Goal: Task Accomplishment & Management: Use online tool/utility

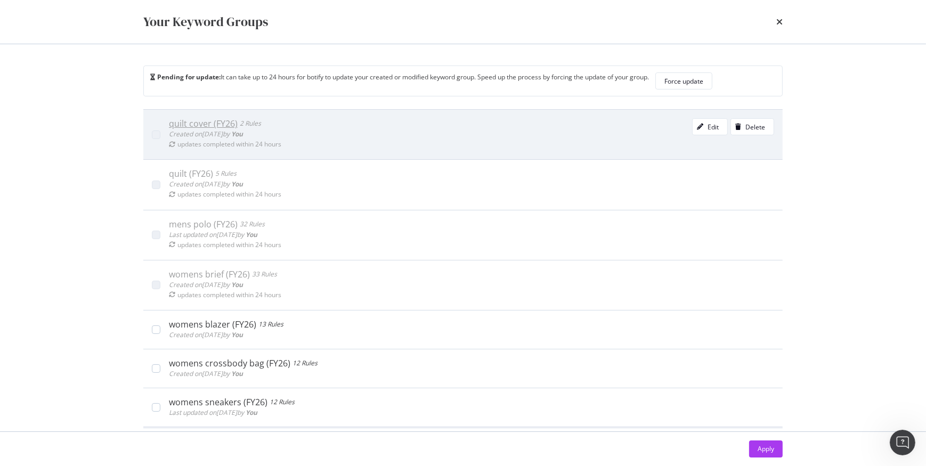
click at [208, 137] on span "Created on [DATE] by You" at bounding box center [206, 133] width 74 height 9
click at [218, 129] on div "Created on [DATE] by You" at bounding box center [225, 134] width 112 height 11
click at [699, 132] on div "Edit" at bounding box center [706, 126] width 26 height 15
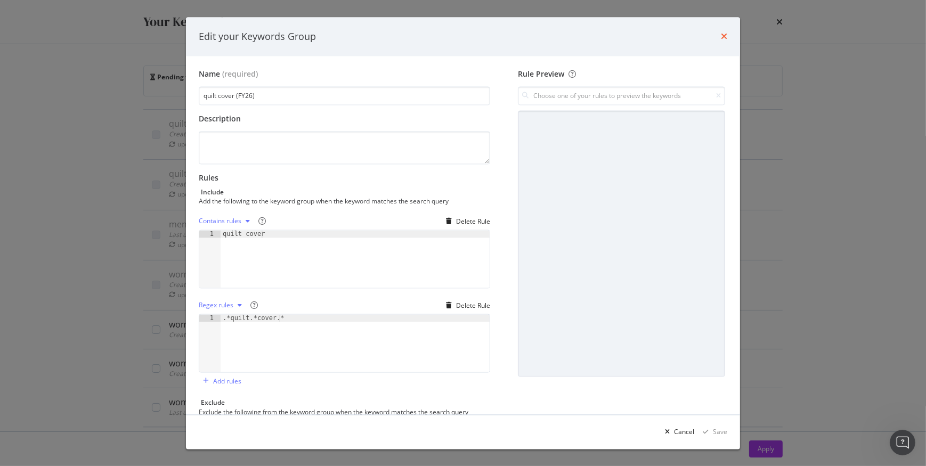
click at [724, 38] on icon "times" at bounding box center [724, 37] width 6 height 9
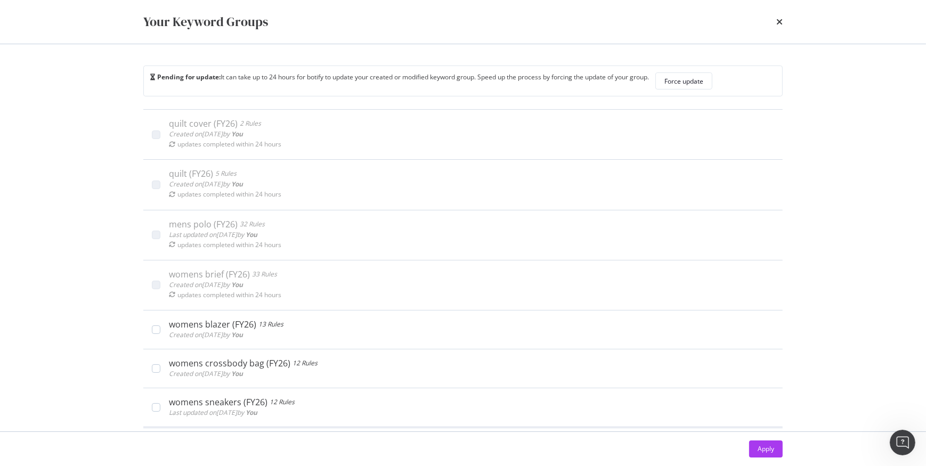
scroll to position [21, 0]
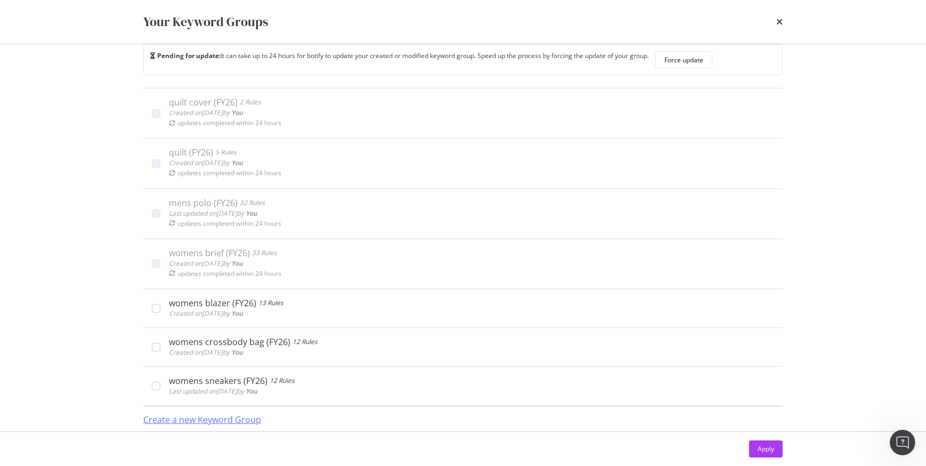
click at [213, 421] on div "Create a new Keyword Group" at bounding box center [202, 420] width 118 height 12
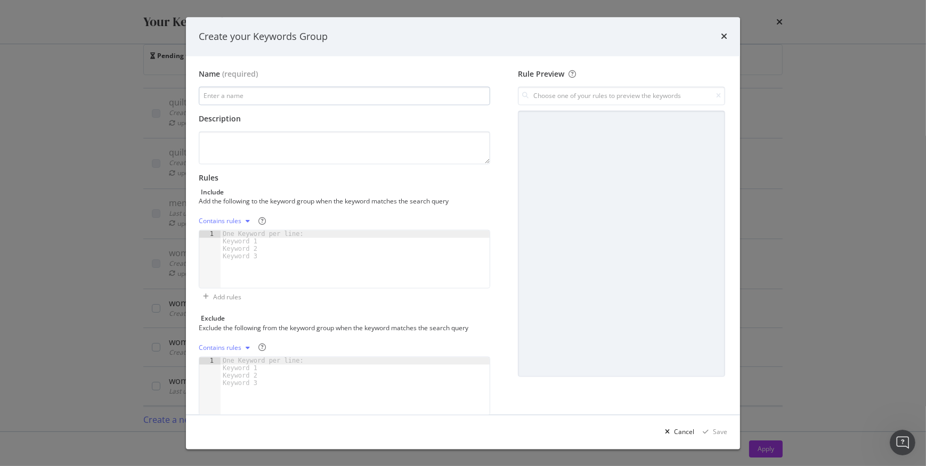
click at [239, 94] on input "modal" at bounding box center [344, 96] width 291 height 19
type input "sheets (FY26)"
click at [242, 232] on div "One Keyword per line: Keyword 1 Keyword 2 Keyword 3" at bounding box center [265, 246] width 89 height 30
type textarea "S"
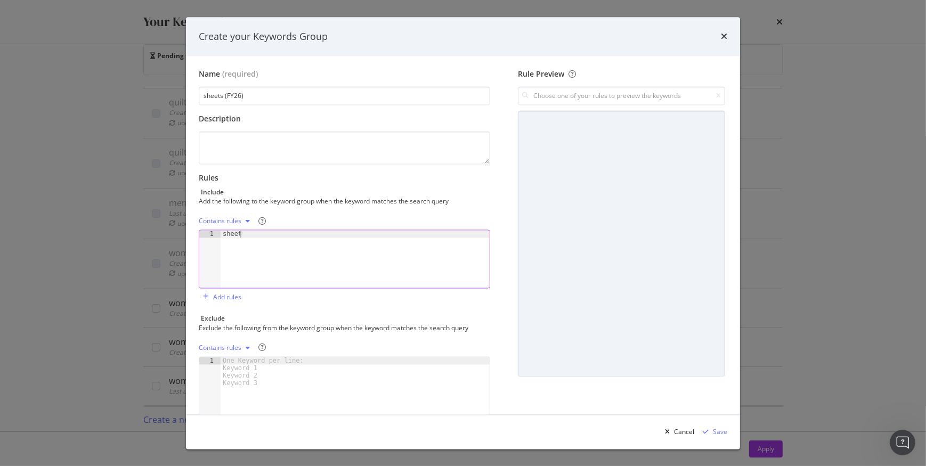
scroll to position [0, 1]
type textarea "sheet"
click at [577, 98] on input "modal" at bounding box center [621, 96] width 207 height 19
click at [578, 115] on div "sheet Contains" at bounding box center [615, 118] width 220 height 14
type input "sheet"
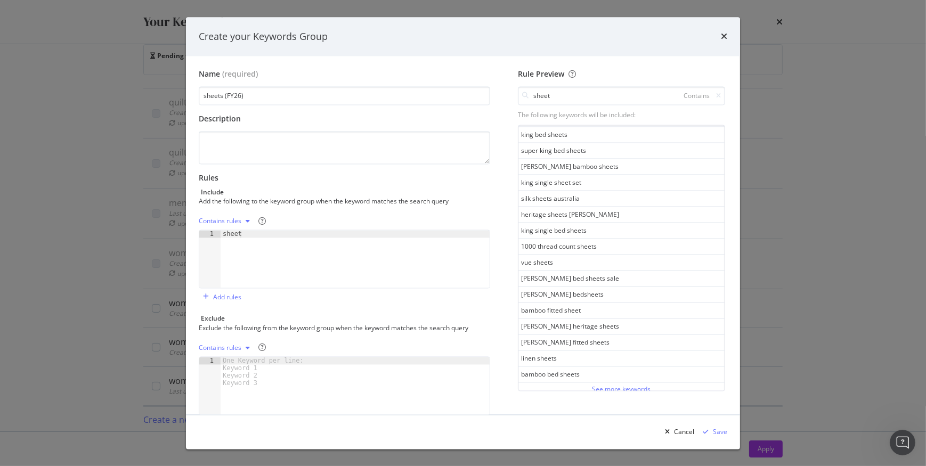
scroll to position [544, 0]
click at [598, 383] on div "See more keywords" at bounding box center [621, 387] width 59 height 9
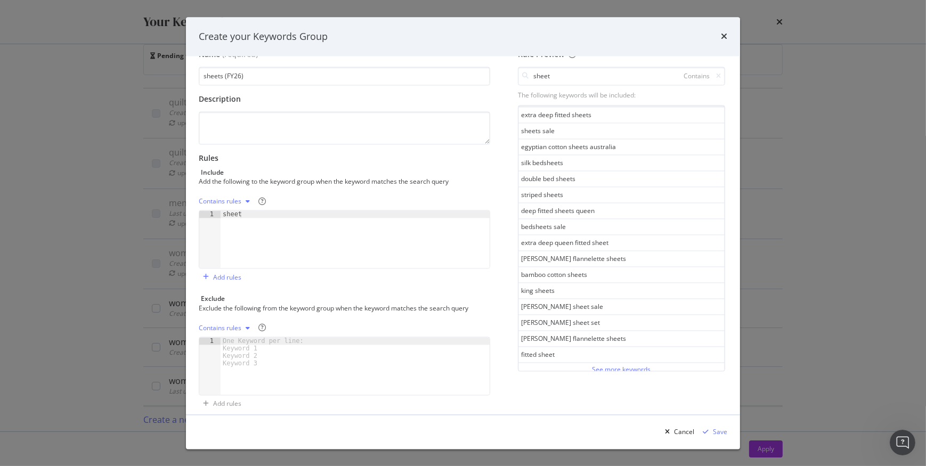
scroll to position [30, 0]
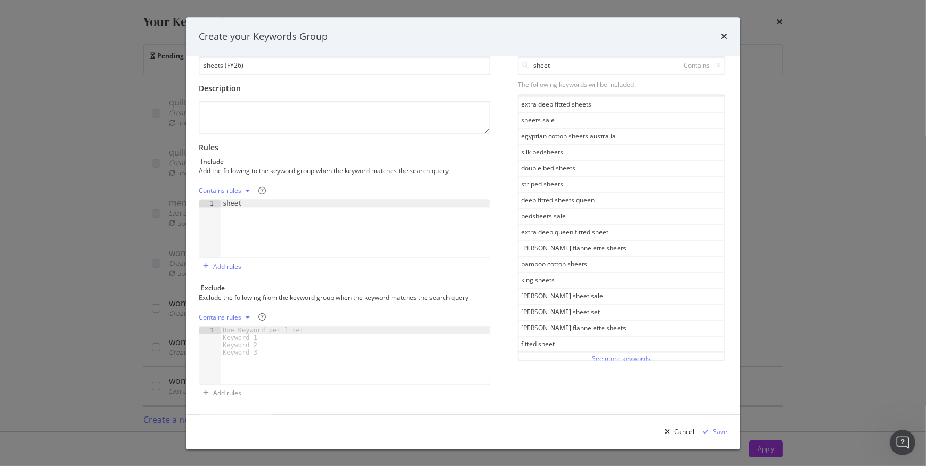
click at [601, 356] on div "See more keywords" at bounding box center [621, 358] width 59 height 9
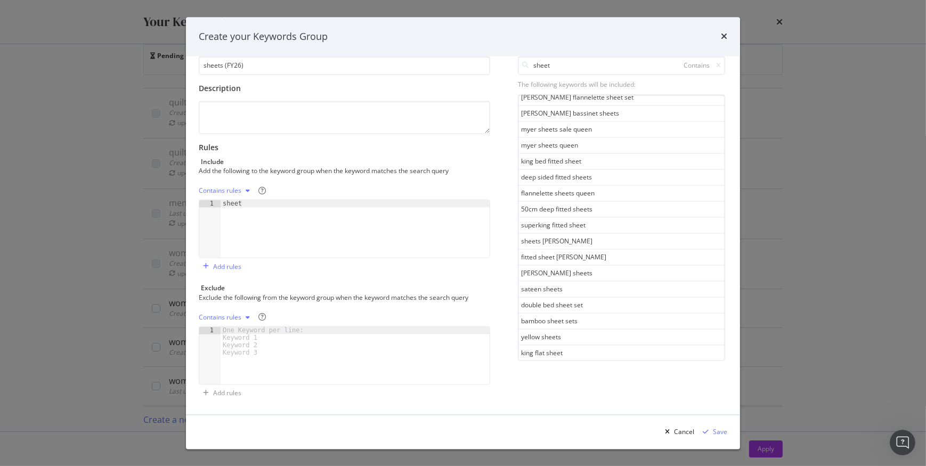
scroll to position [2138, 0]
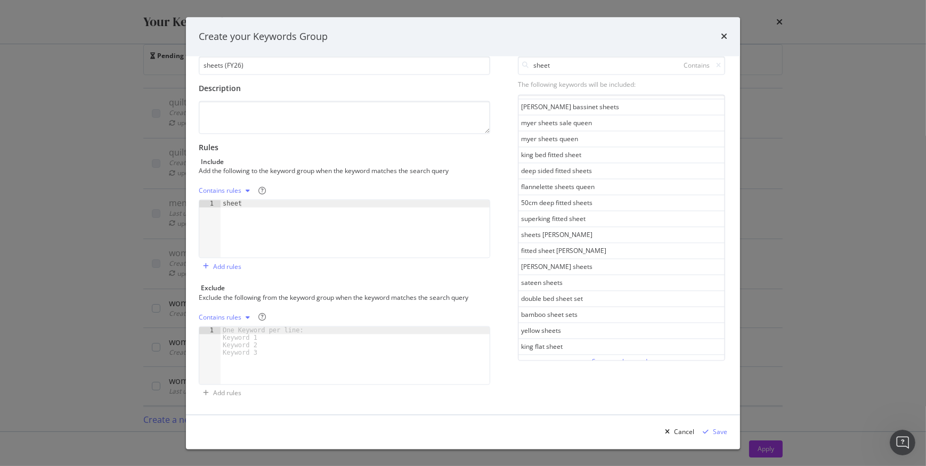
click at [601, 357] on div "See more keywords" at bounding box center [621, 361] width 59 height 9
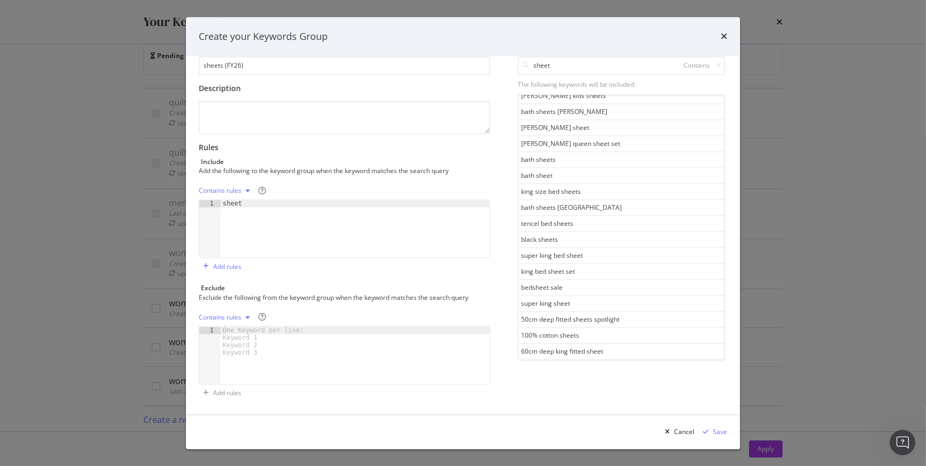
scroll to position [2935, 0]
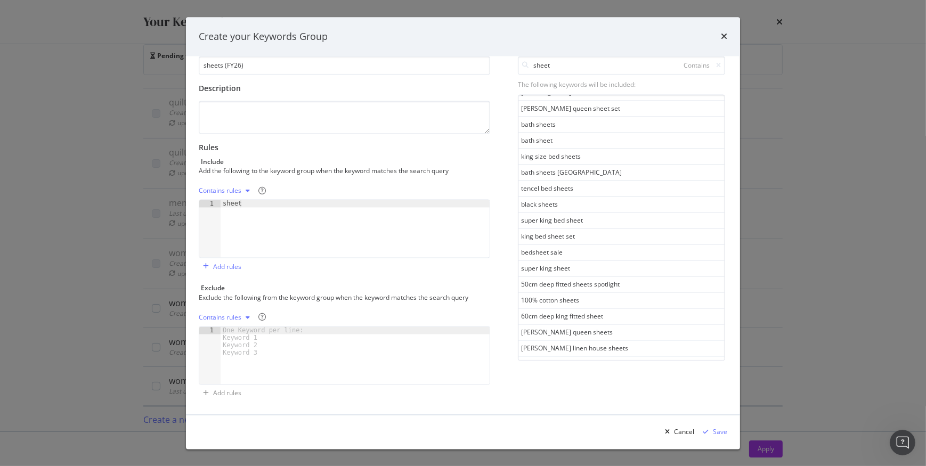
click at [598, 359] on div "See more keywords" at bounding box center [621, 363] width 59 height 9
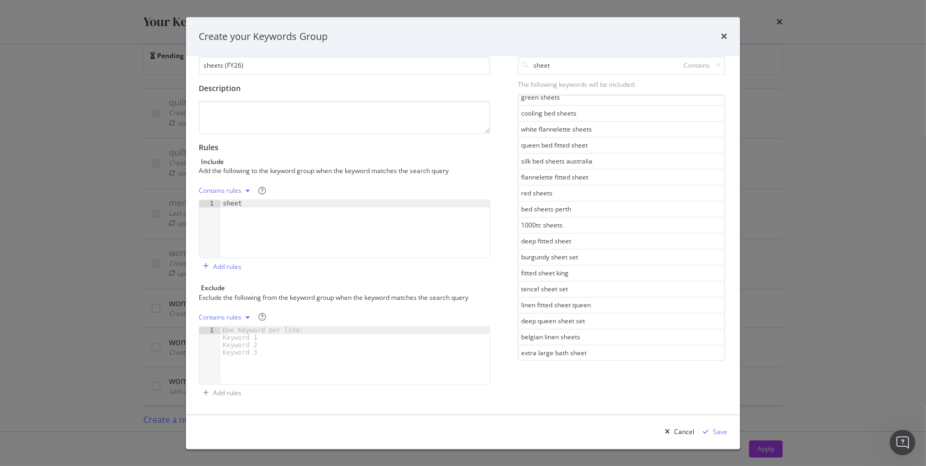
scroll to position [3732, 0]
click at [592, 361] on div "See more keywords" at bounding box center [621, 365] width 59 height 9
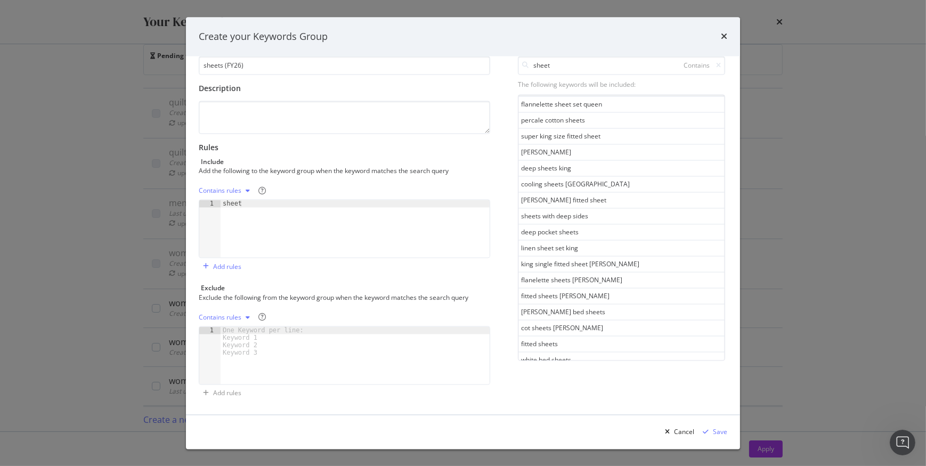
scroll to position [4529, 0]
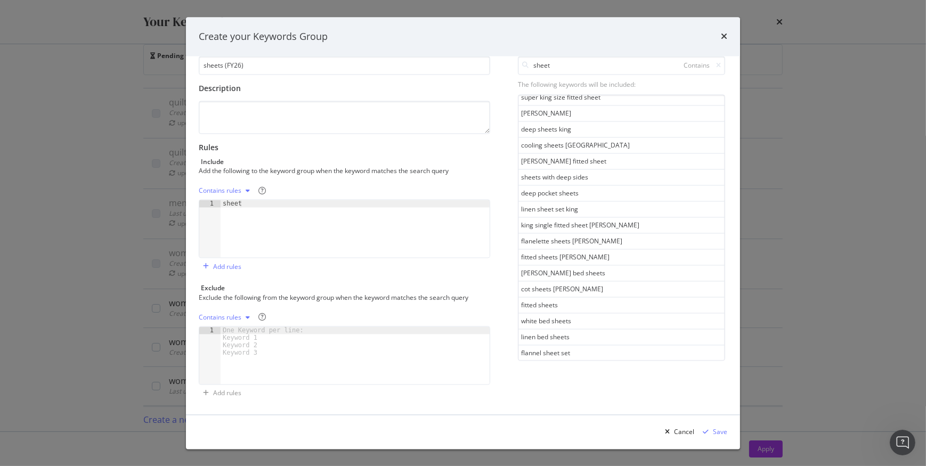
click at [592, 363] on div "See more keywords" at bounding box center [621, 367] width 59 height 9
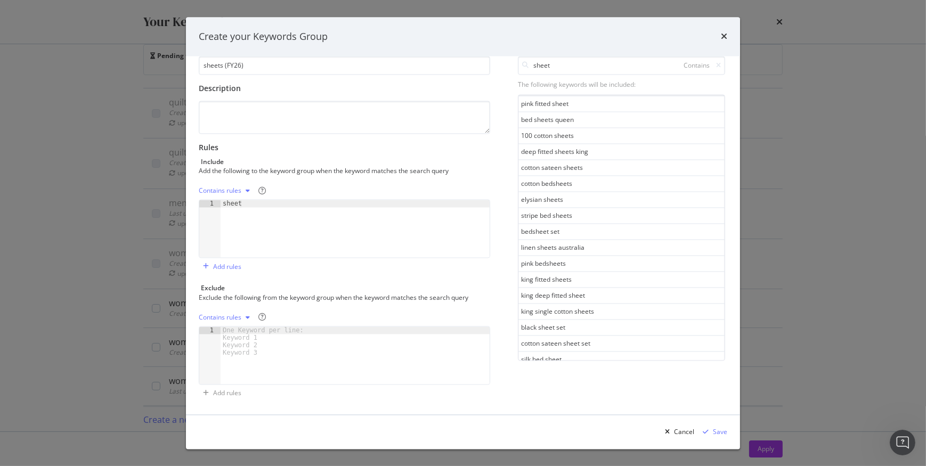
scroll to position [5326, 0]
click at [601, 365] on div "See more keywords" at bounding box center [621, 371] width 59 height 12
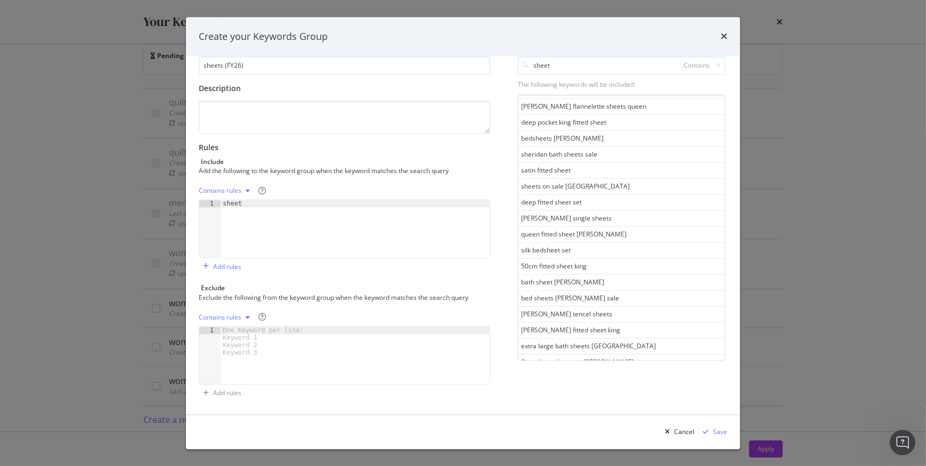
scroll to position [6123, 0]
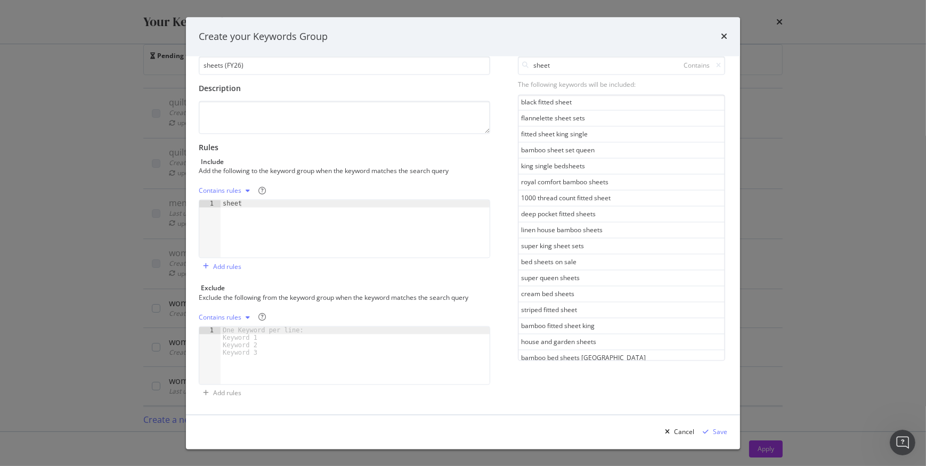
click at [610, 368] on div "See more keywords" at bounding box center [621, 372] width 59 height 9
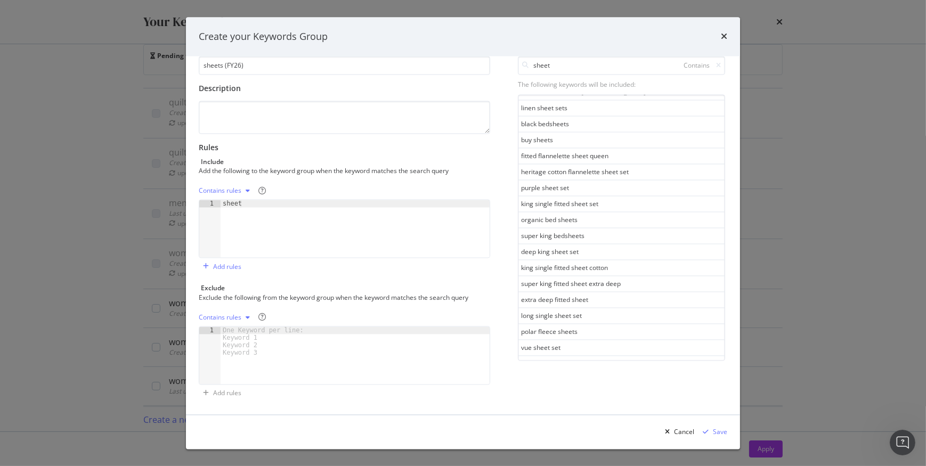
scroll to position [6920, 0]
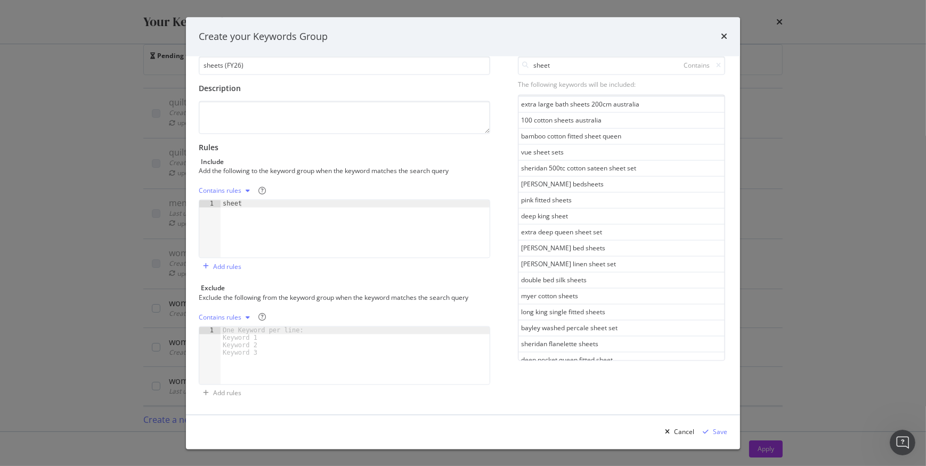
click at [607, 370] on div "See more keywords" at bounding box center [621, 374] width 59 height 9
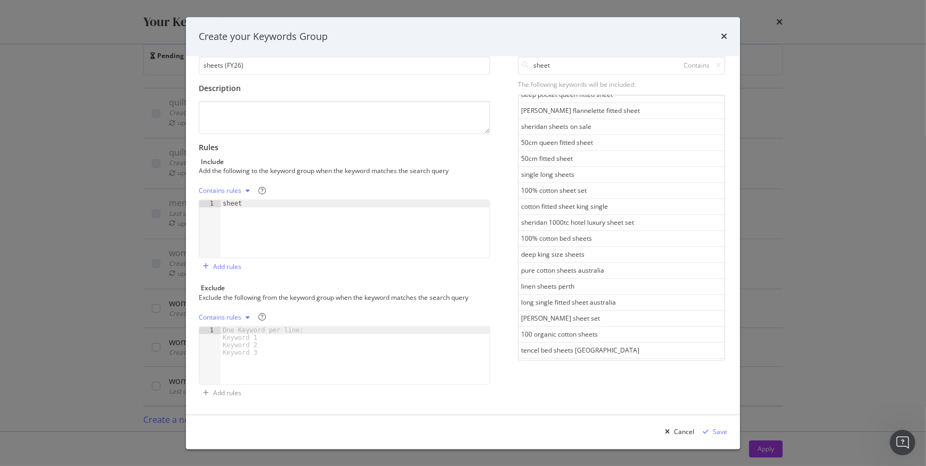
scroll to position [7717, 0]
drag, startPoint x: 613, startPoint y: 355, endPoint x: 612, endPoint y: 350, distance: 5.4
click at [613, 373] on div "See more keywords" at bounding box center [621, 377] width 59 height 9
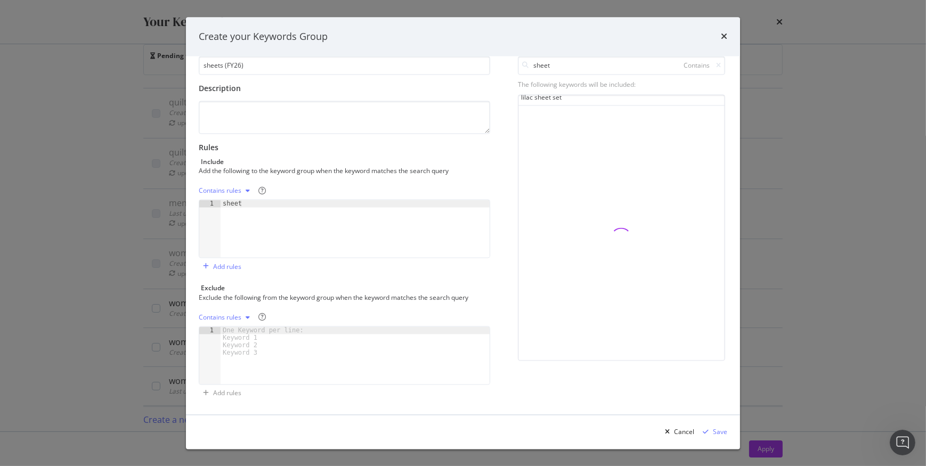
scroll to position [8514, 0]
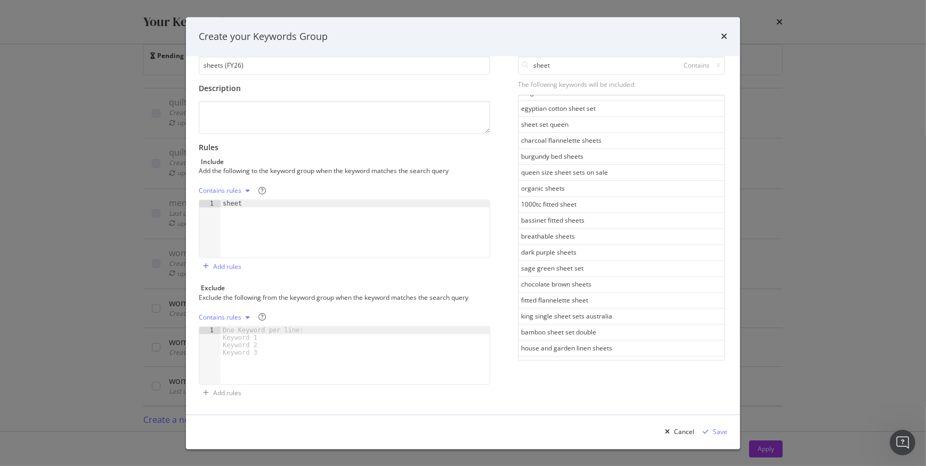
click at [611, 375] on div "See more keywords" at bounding box center [621, 379] width 59 height 9
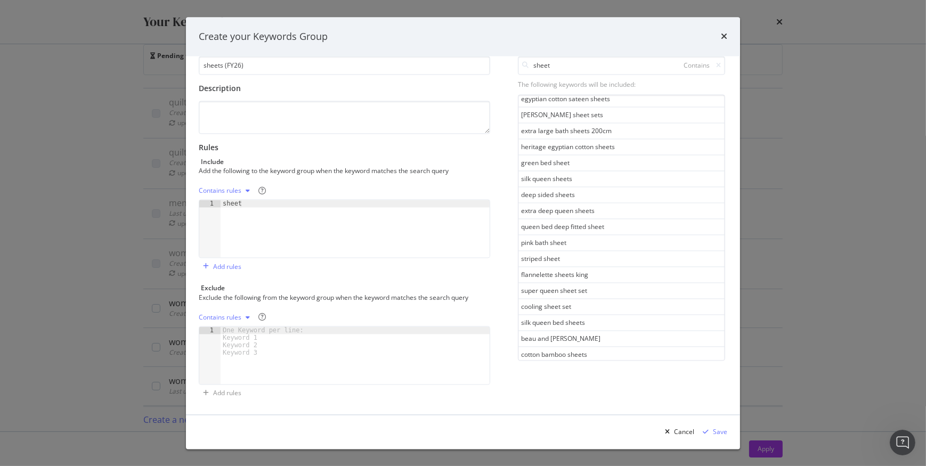
scroll to position [9311, 0]
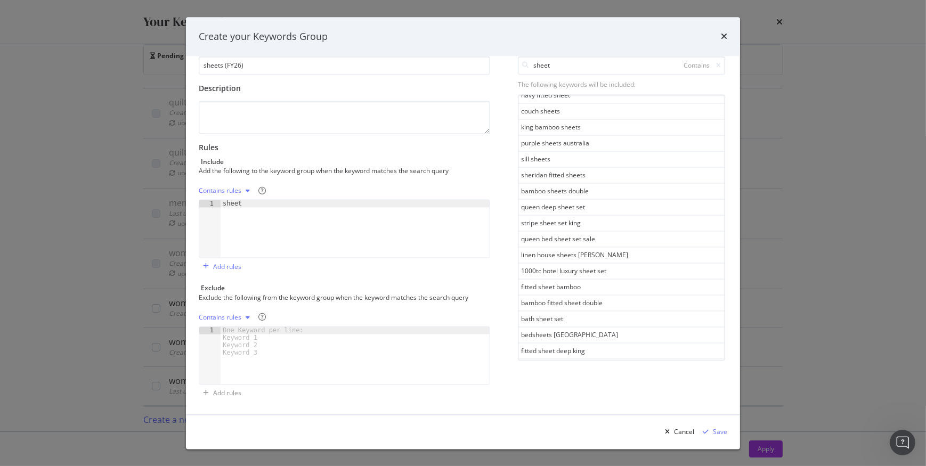
click at [616, 377] on div "See more keywords" at bounding box center [621, 381] width 59 height 9
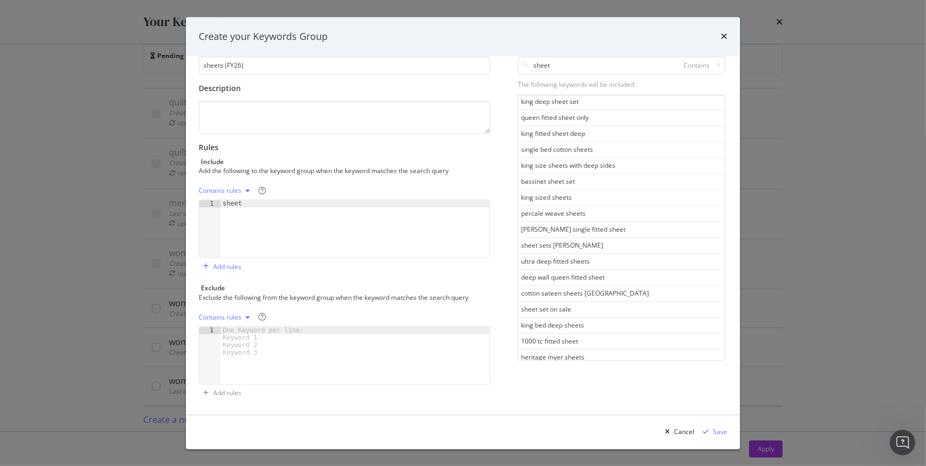
scroll to position [10108, 0]
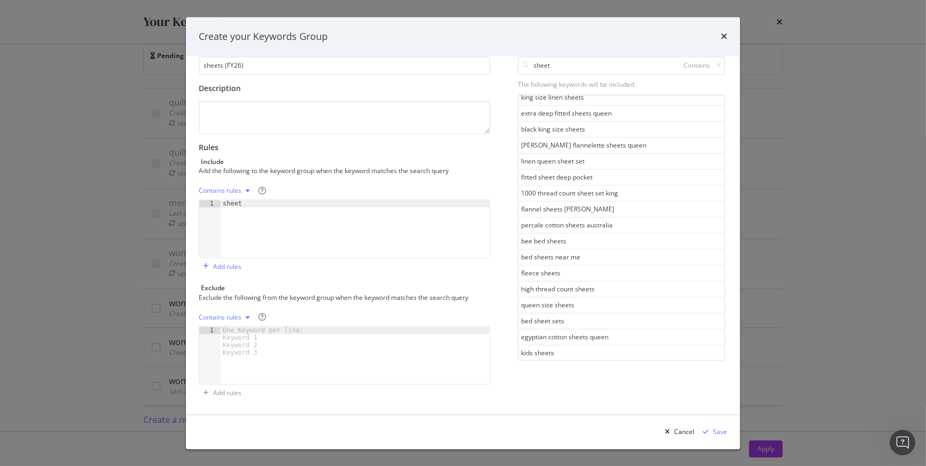
click at [606, 379] on div "See more keywords" at bounding box center [621, 383] width 59 height 9
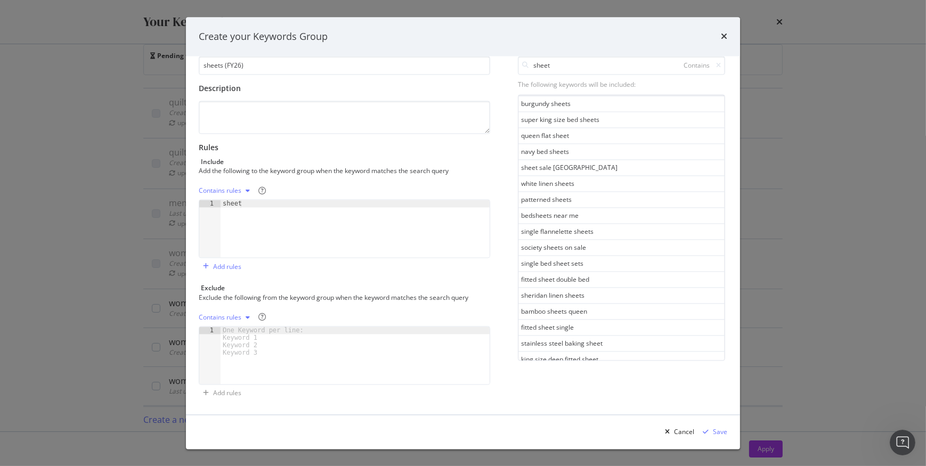
scroll to position [10905, 0]
click at [607, 382] on div "See more keywords" at bounding box center [621, 386] width 59 height 9
click at [592, 384] on div "See more keywords" at bounding box center [621, 388] width 59 height 9
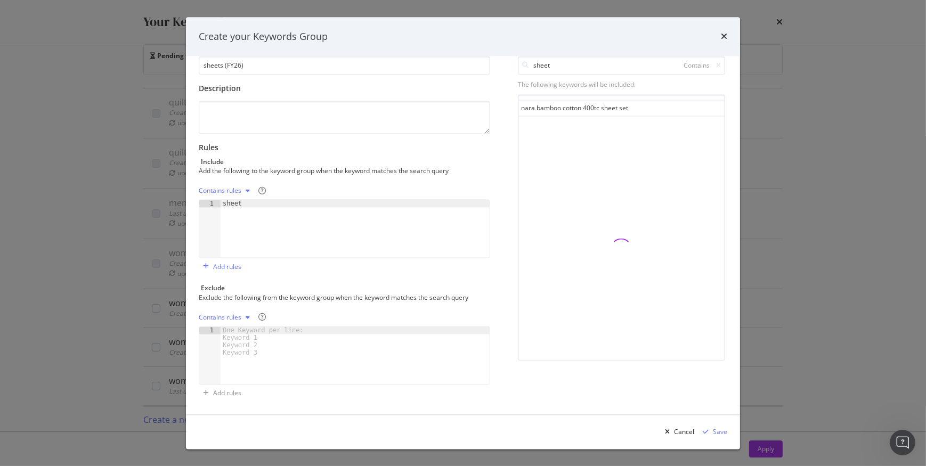
scroll to position [12499, 0]
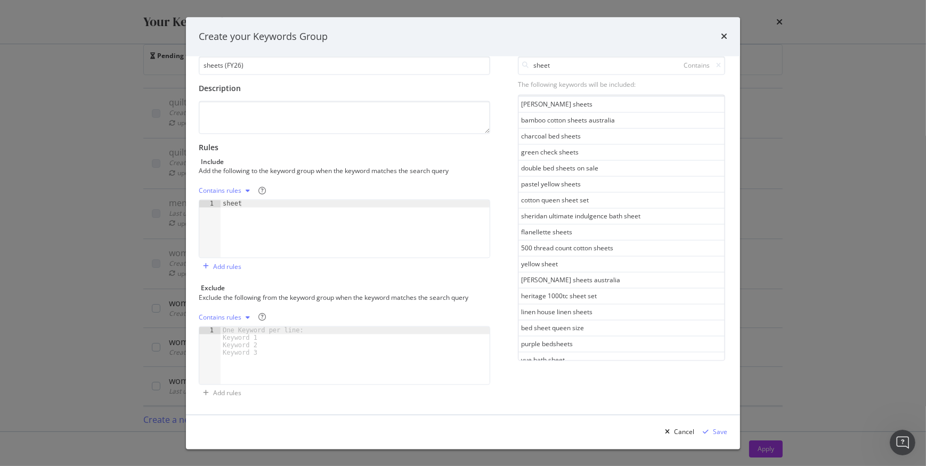
click at [593, 386] on div "See more keywords" at bounding box center [621, 390] width 59 height 9
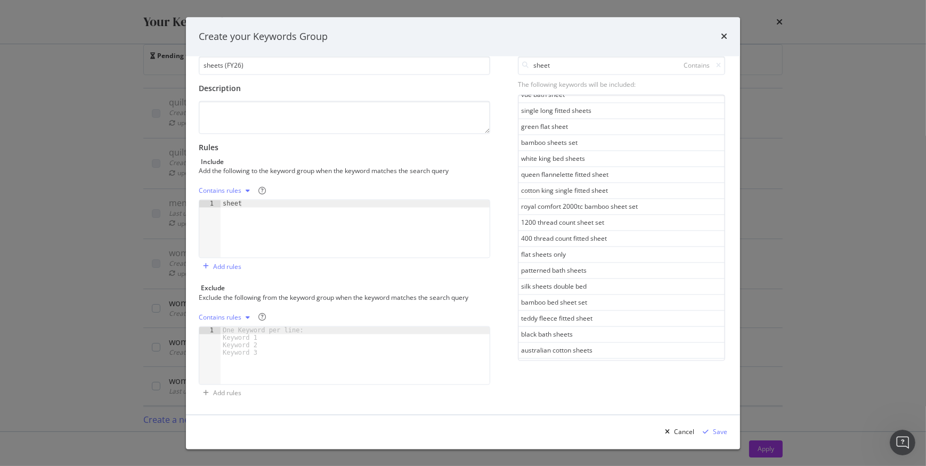
scroll to position [13296, 0]
click at [602, 389] on div "See more keywords" at bounding box center [621, 393] width 59 height 9
drag, startPoint x: 622, startPoint y: 354, endPoint x: 625, endPoint y: 348, distance: 6.7
click at [623, 391] on div "See more keywords" at bounding box center [621, 395] width 59 height 9
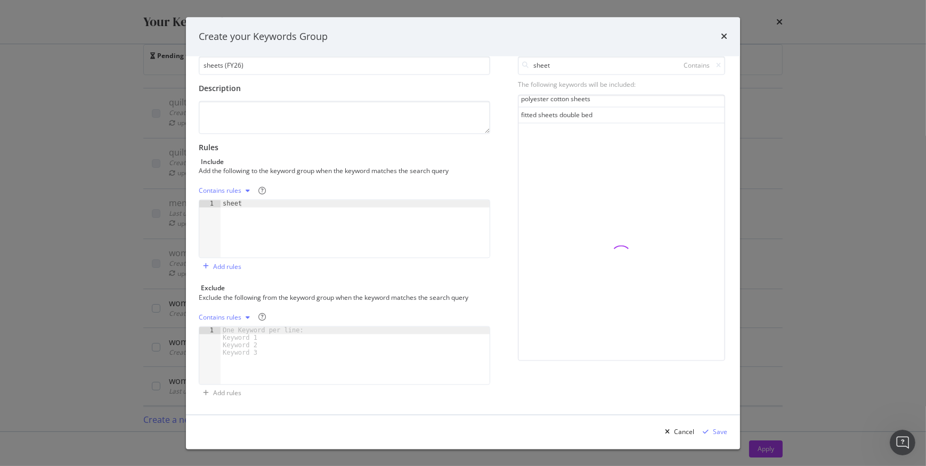
scroll to position [14890, 0]
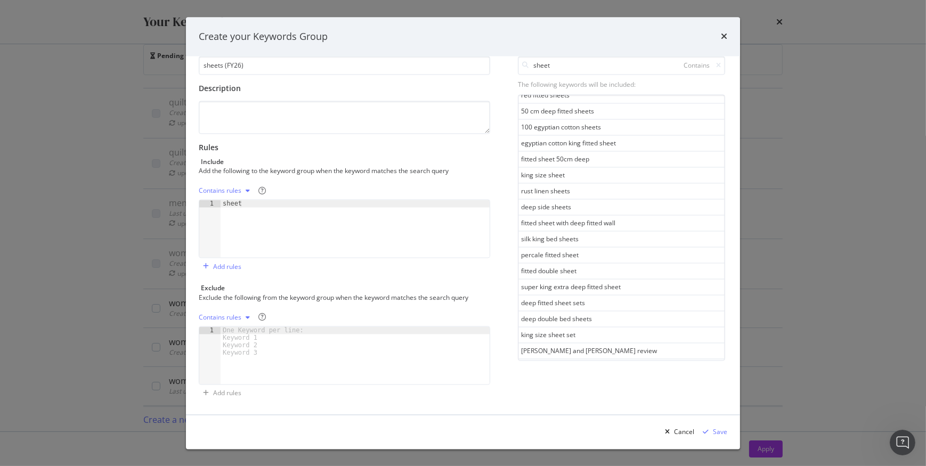
click at [609, 393] on div "See more keywords" at bounding box center [621, 397] width 59 height 9
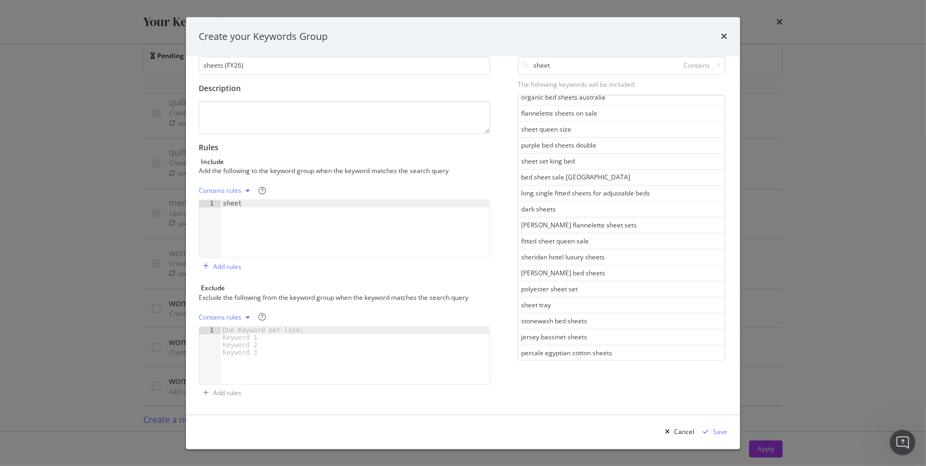
click at [619, 395] on div "See more keywords" at bounding box center [621, 399] width 59 height 9
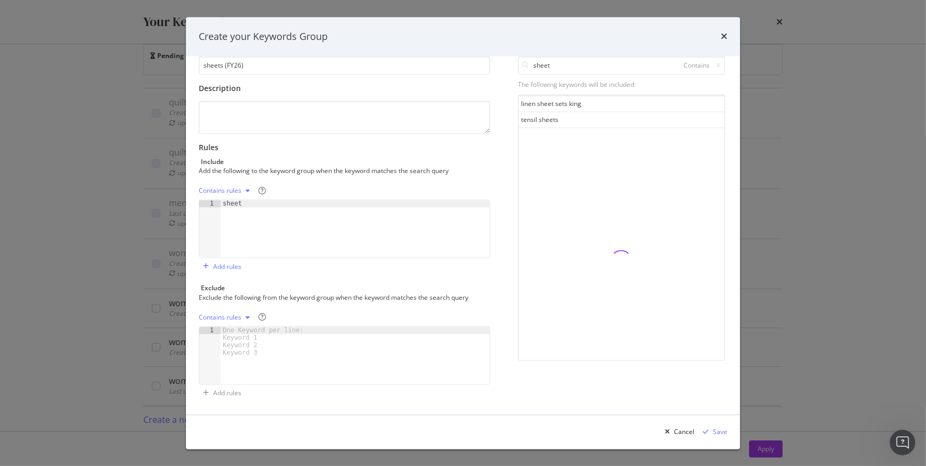
scroll to position [16484, 0]
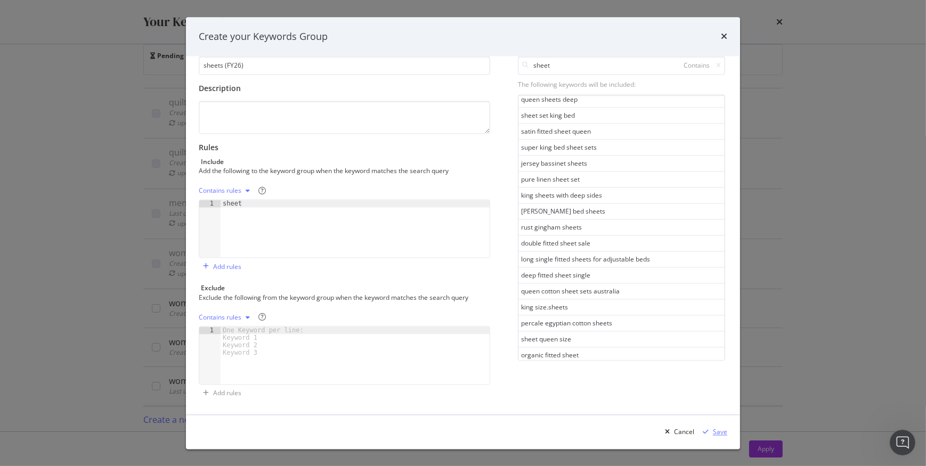
drag, startPoint x: 711, startPoint y: 427, endPoint x: 593, endPoint y: 361, distance: 135.7
click at [709, 425] on div "Save" at bounding box center [713, 432] width 29 height 16
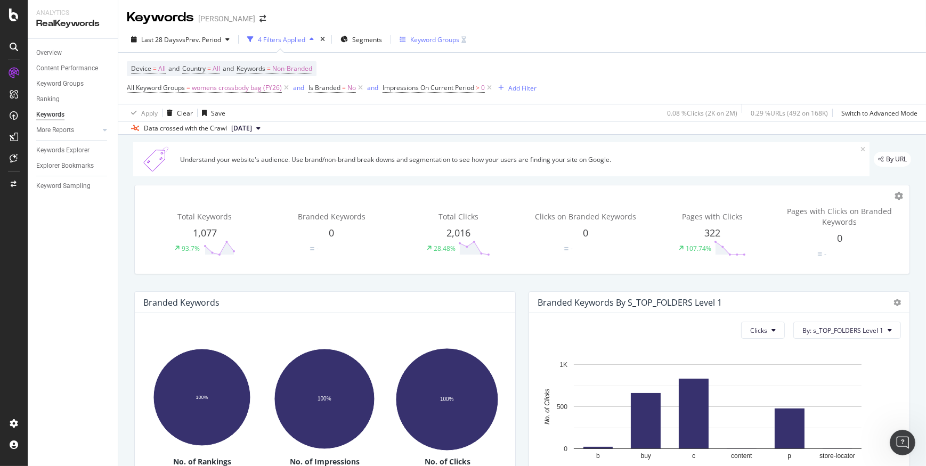
click at [423, 42] on div "Keyword Groups" at bounding box center [434, 39] width 49 height 9
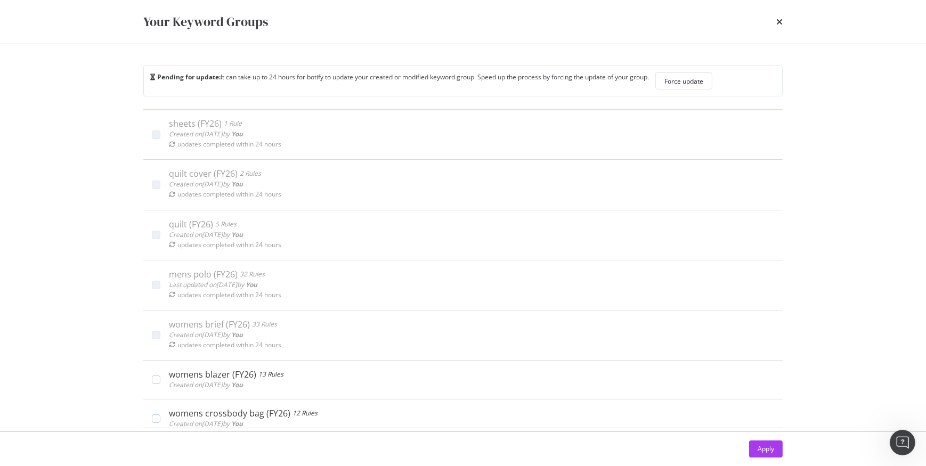
scroll to position [2529, 0]
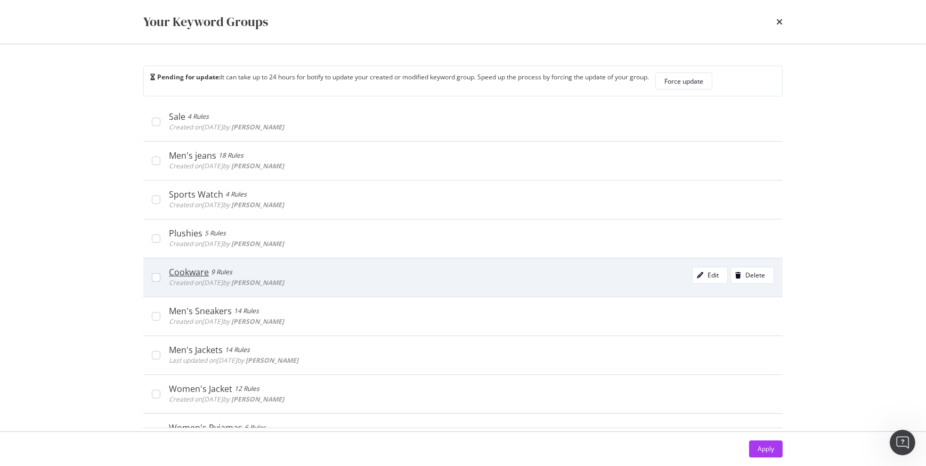
click at [267, 261] on div "Cookware 9 Rules Created on [DATE] by [PERSON_NAME] Edit Delete" at bounding box center [462, 277] width 639 height 39
click at [708, 271] on div "Edit" at bounding box center [713, 275] width 11 height 9
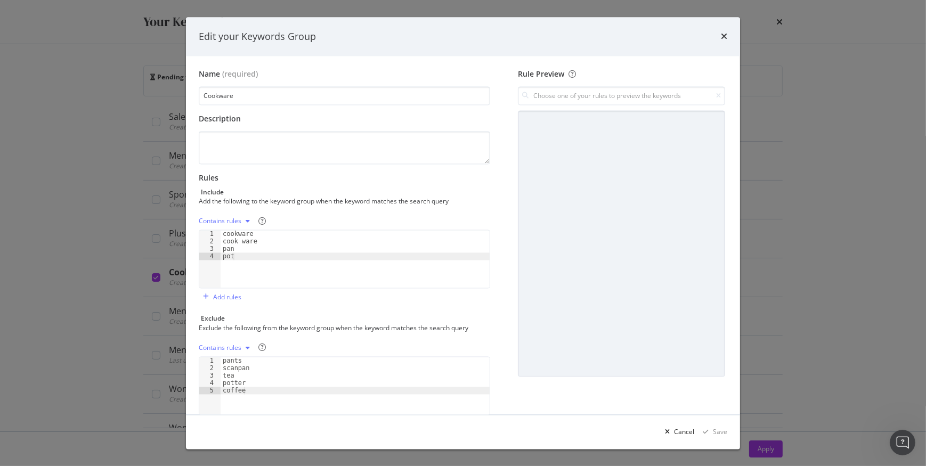
scroll to position [30, 0]
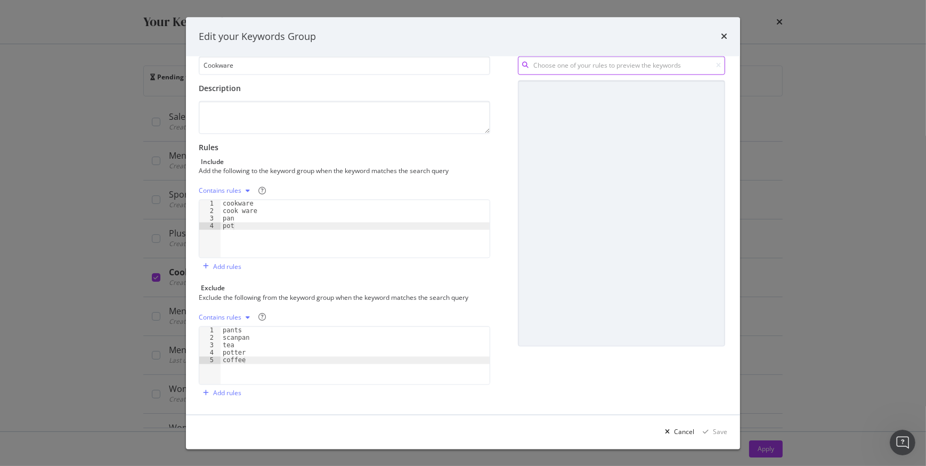
click at [565, 61] on input "modal" at bounding box center [621, 65] width 207 height 19
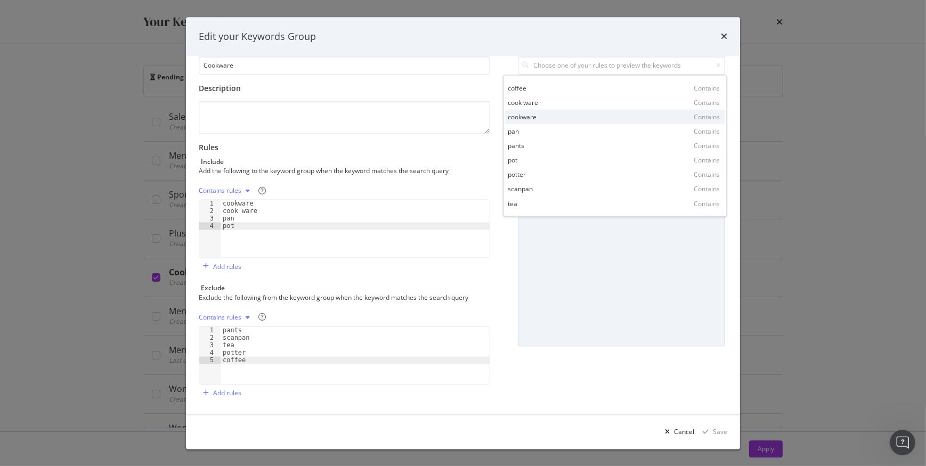
click at [551, 109] on div "cookware Contains" at bounding box center [615, 116] width 220 height 14
type input "cookware"
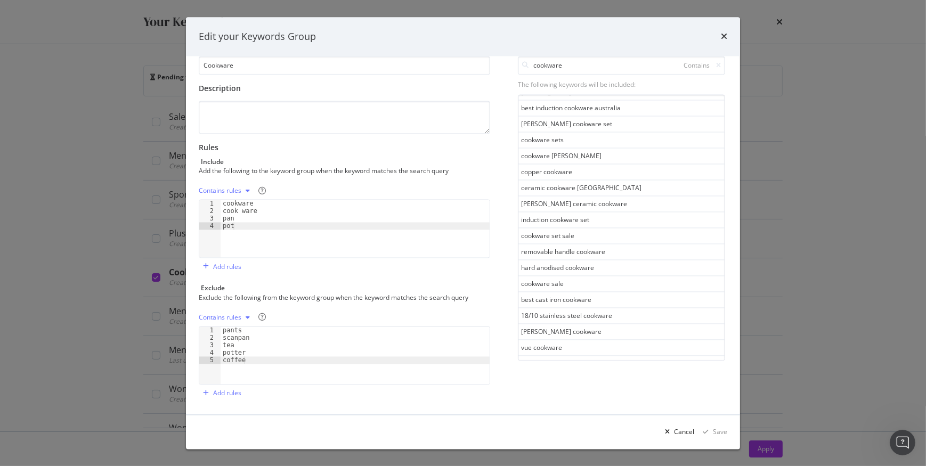
scroll to position [544, 0]
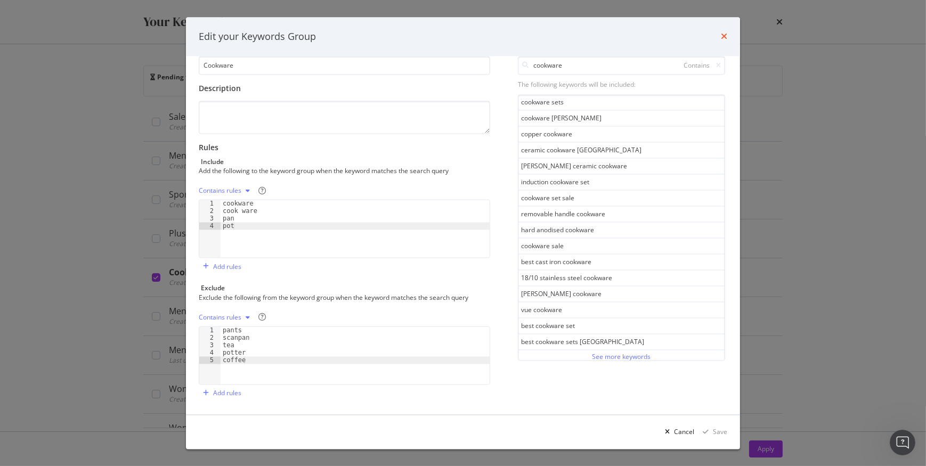
click at [726, 38] on icon "times" at bounding box center [724, 37] width 6 height 9
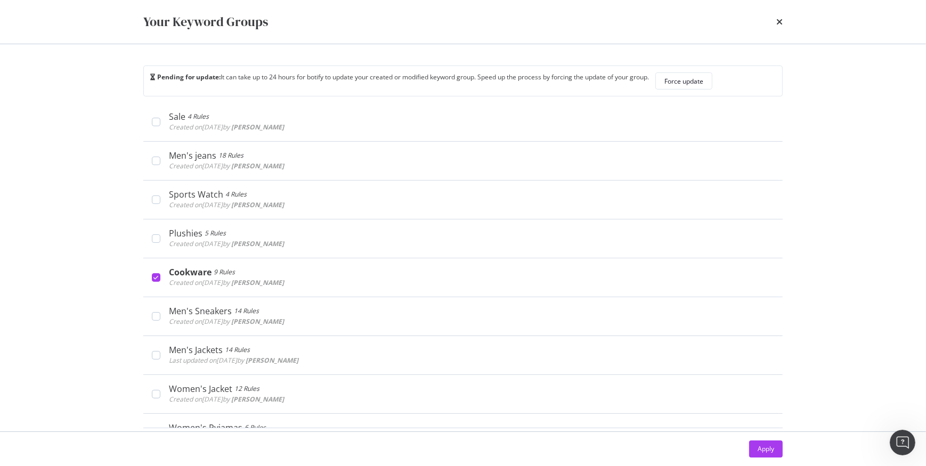
click at [655, 72] on button "Force update" at bounding box center [683, 80] width 57 height 17
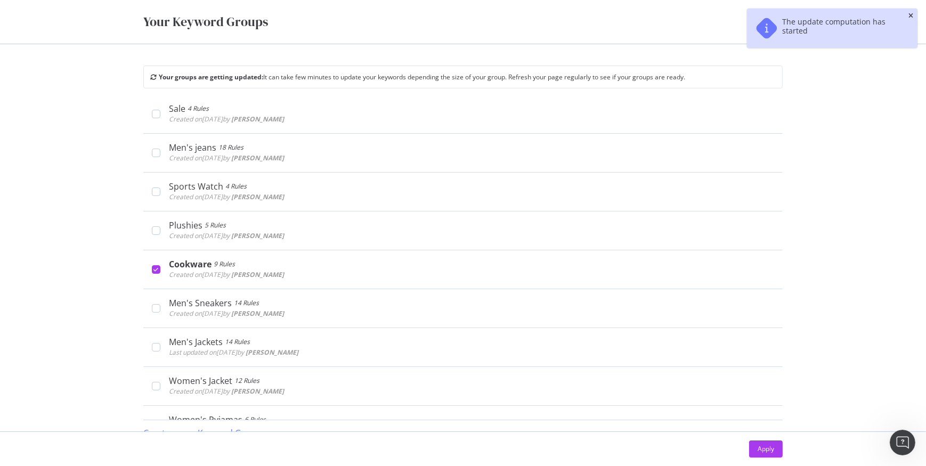
click at [911, 13] on icon "close toast" at bounding box center [911, 16] width 5 height 6
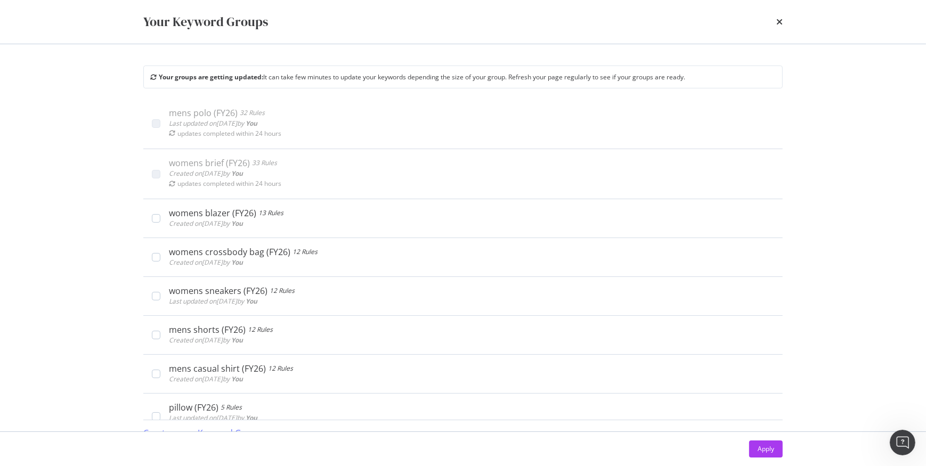
scroll to position [0, 0]
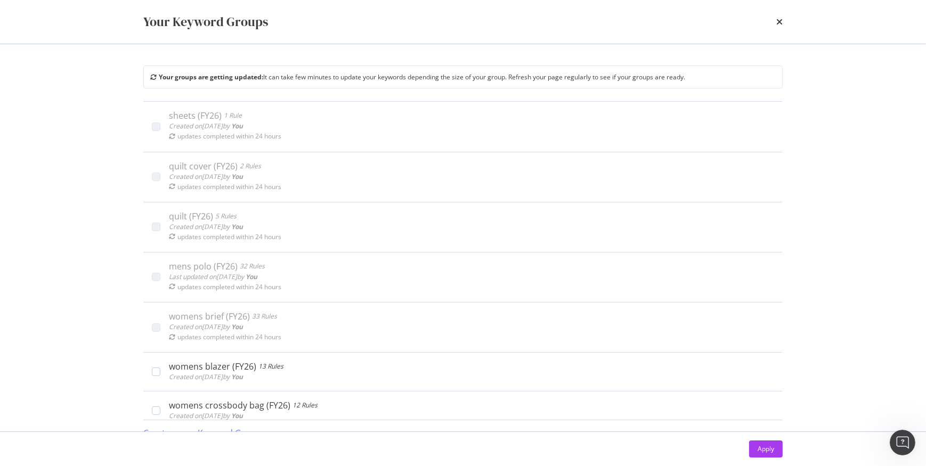
click at [106, 257] on div "Your Keyword Groups Your groups are getting updated: It can take few minutes to…" at bounding box center [463, 233] width 926 height 466
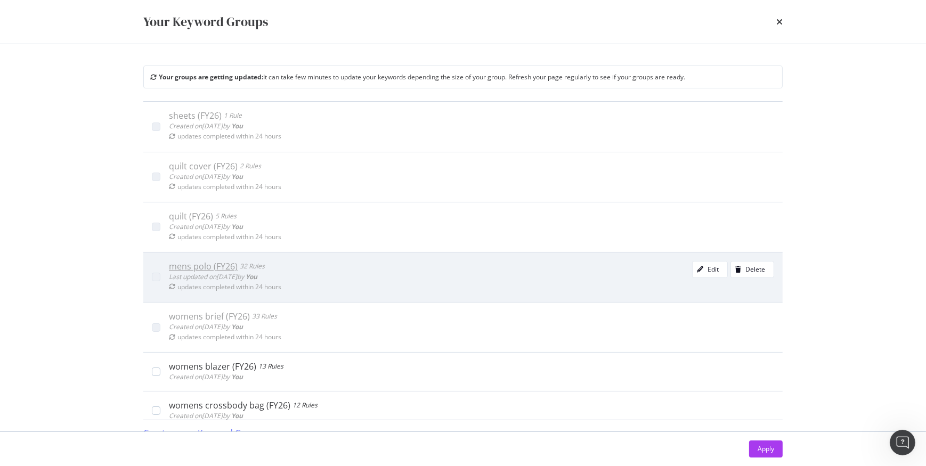
scroll to position [2102, 0]
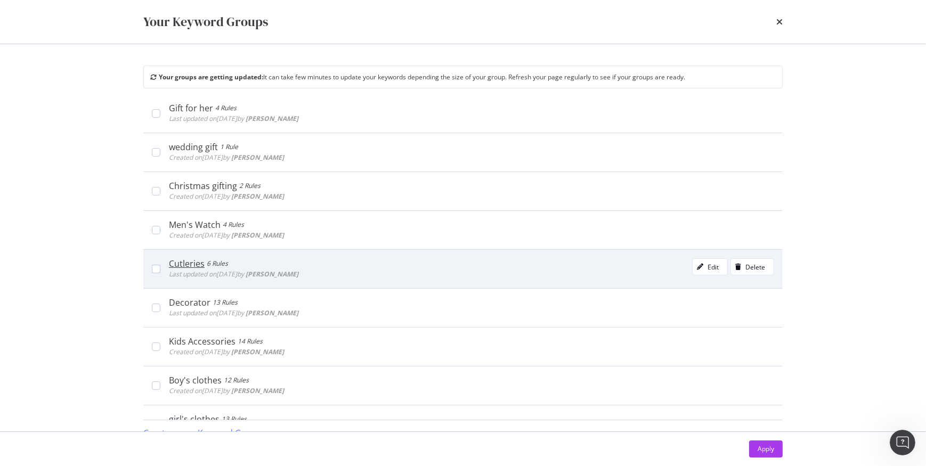
click at [356, 266] on div "Cutleries 6 Rules Last updated on [DATE] by [PERSON_NAME] Edit Delete" at bounding box center [471, 268] width 605 height 21
click at [708, 263] on div "Edit" at bounding box center [713, 267] width 11 height 9
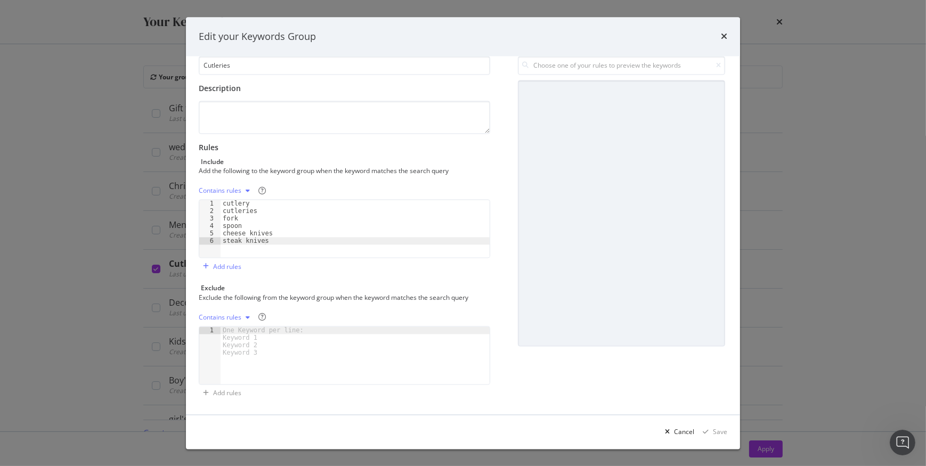
scroll to position [0, 0]
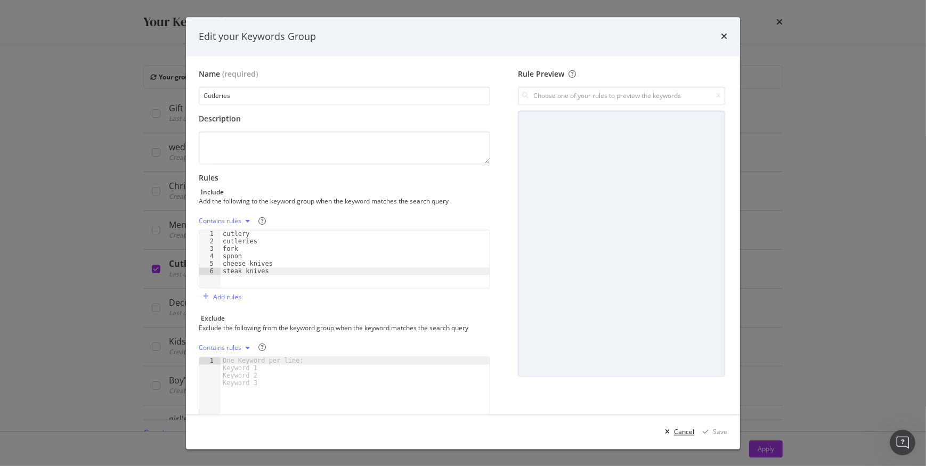
click at [682, 430] on div "Cancel" at bounding box center [684, 431] width 20 height 9
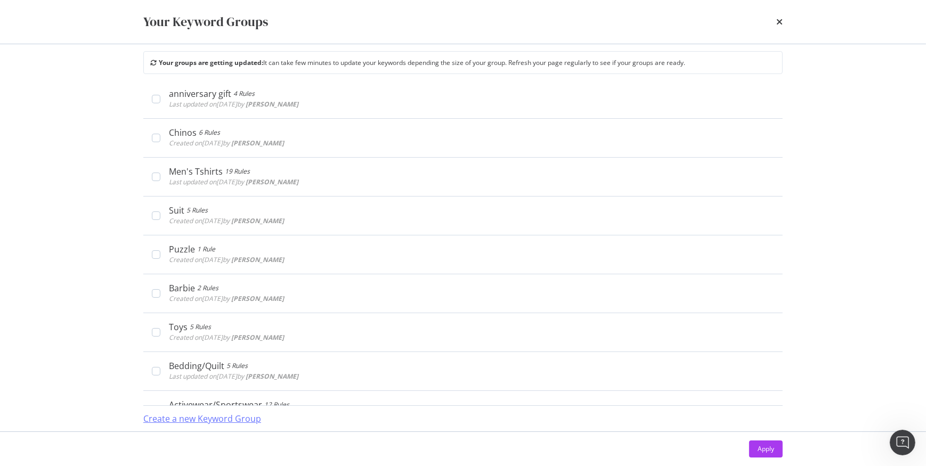
scroll to position [1375, 0]
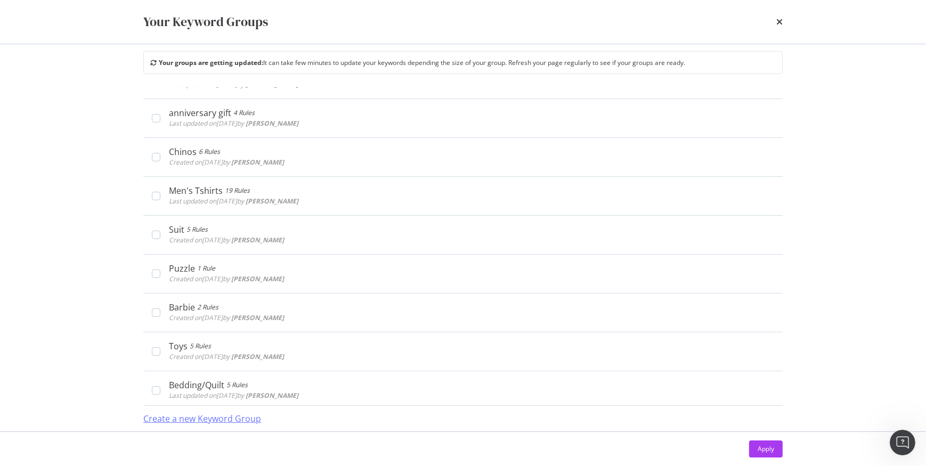
click at [207, 420] on div "Create a new Keyword Group" at bounding box center [202, 419] width 118 height 12
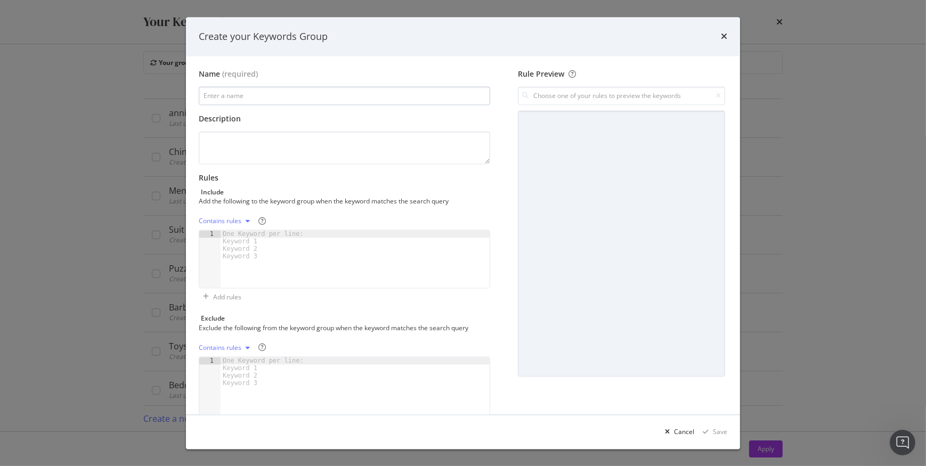
click at [274, 103] on input "modal" at bounding box center [344, 96] width 291 height 19
type input "dinner set (FY26)"
click at [257, 139] on textarea "modal" at bounding box center [344, 148] width 291 height 33
click at [248, 234] on div "One Keyword per line: Keyword 1 Keyword 2 Keyword 3" at bounding box center [265, 246] width 89 height 30
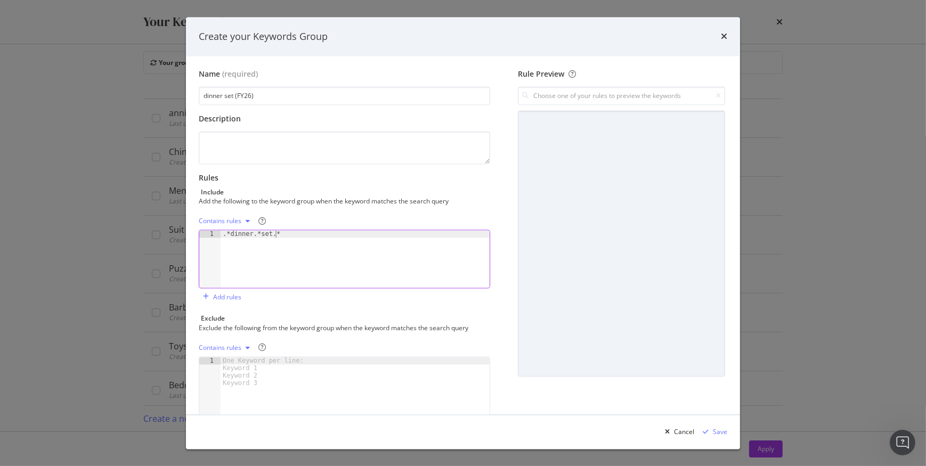
type textarea ".*dinner.*set.*"
click at [207, 218] on div "Contains rules" at bounding box center [220, 221] width 43 height 6
click at [249, 277] on div "Regex rules" at bounding box center [235, 274] width 63 height 13
click at [555, 97] on input "modal" at bounding box center [621, 96] width 207 height 19
click at [550, 115] on div ".*dinner.*set.*" at bounding box center [530, 117] width 44 height 9
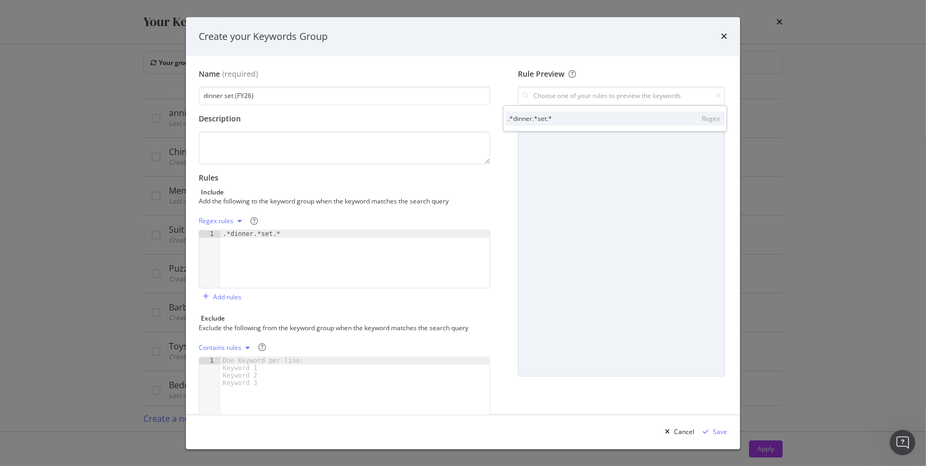
type input ".*dinner.*set.*"
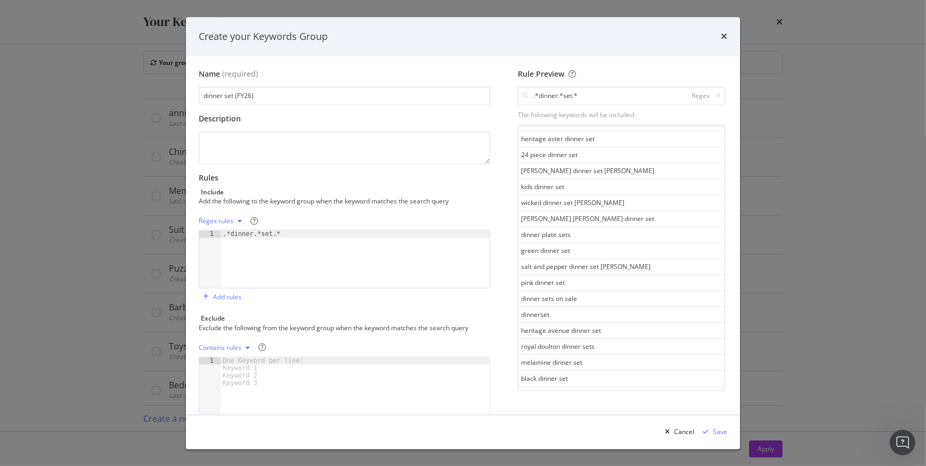
scroll to position [544, 0]
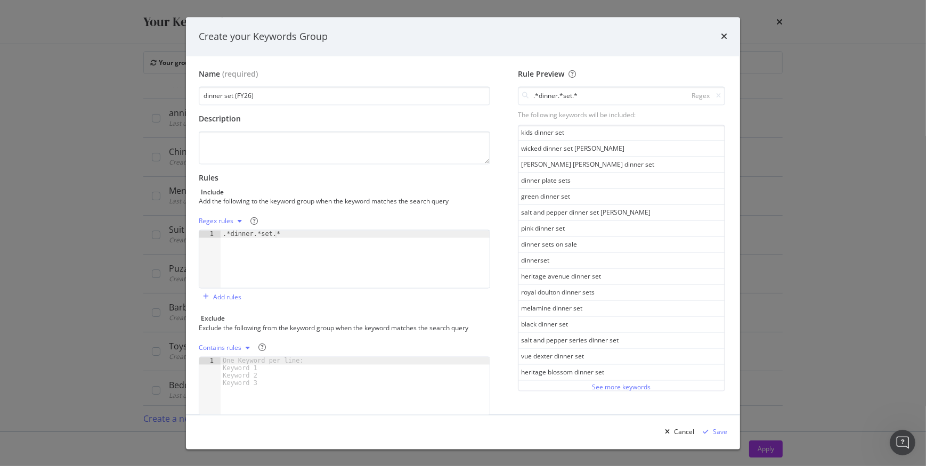
click at [595, 377] on div "heritage blossom dinner set" at bounding box center [621, 373] width 206 height 16
click at [593, 383] on div "See more keywords" at bounding box center [621, 387] width 59 height 9
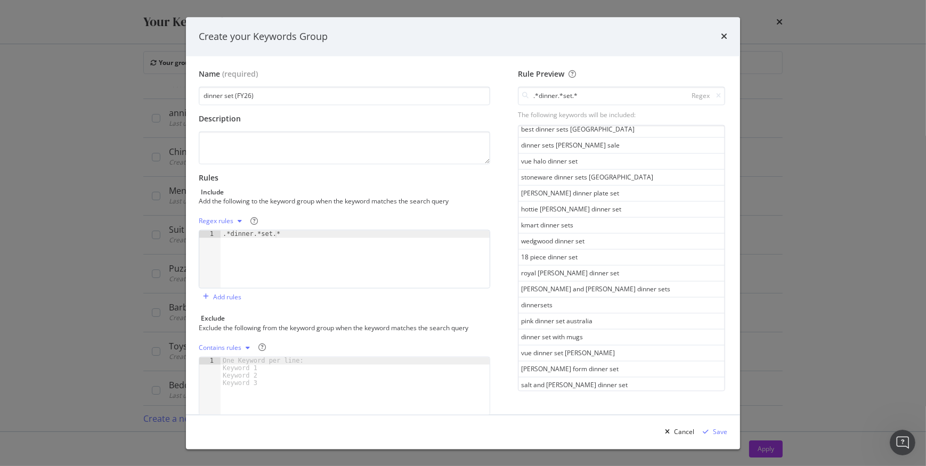
scroll to position [1341, 0]
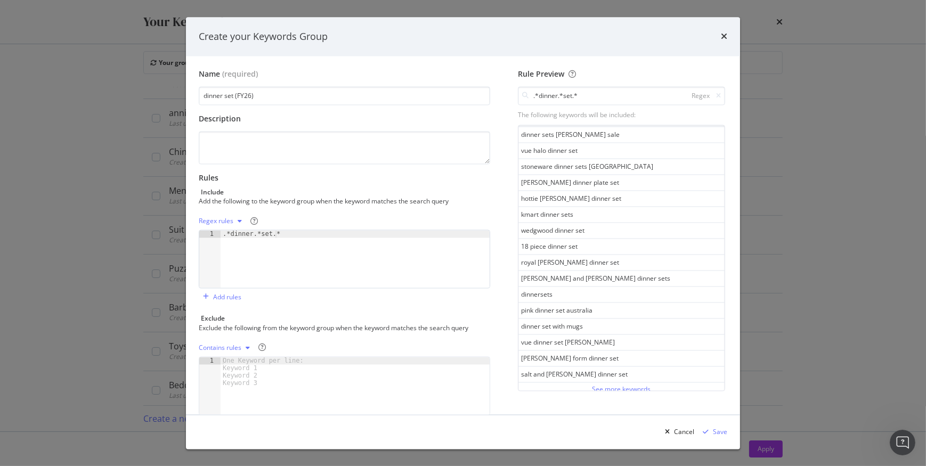
drag, startPoint x: 617, startPoint y: 385, endPoint x: 607, endPoint y: 360, distance: 26.3
click at [617, 385] on div "See more keywords" at bounding box center [621, 389] width 59 height 9
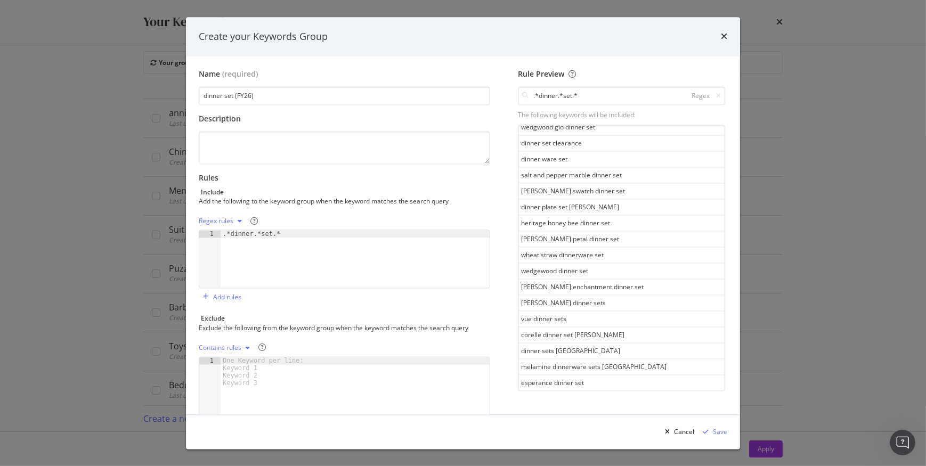
scroll to position [2138, 0]
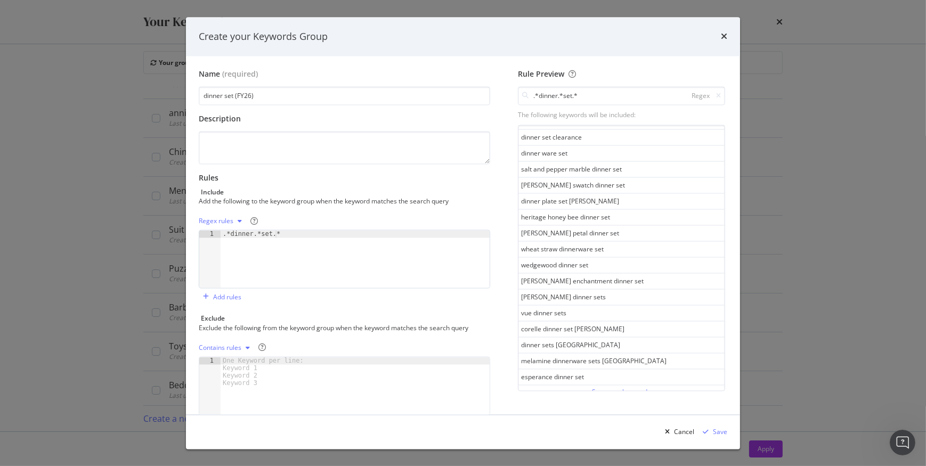
click at [601, 387] on div "See more keywords" at bounding box center [621, 391] width 59 height 9
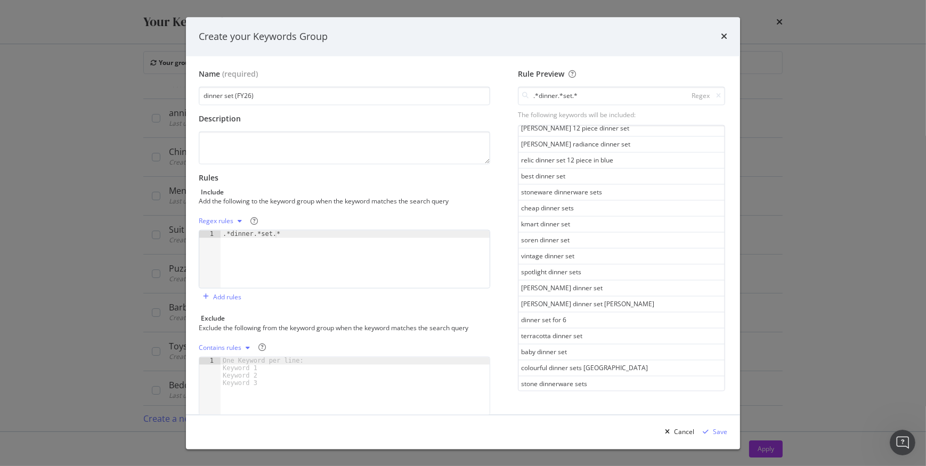
scroll to position [2935, 0]
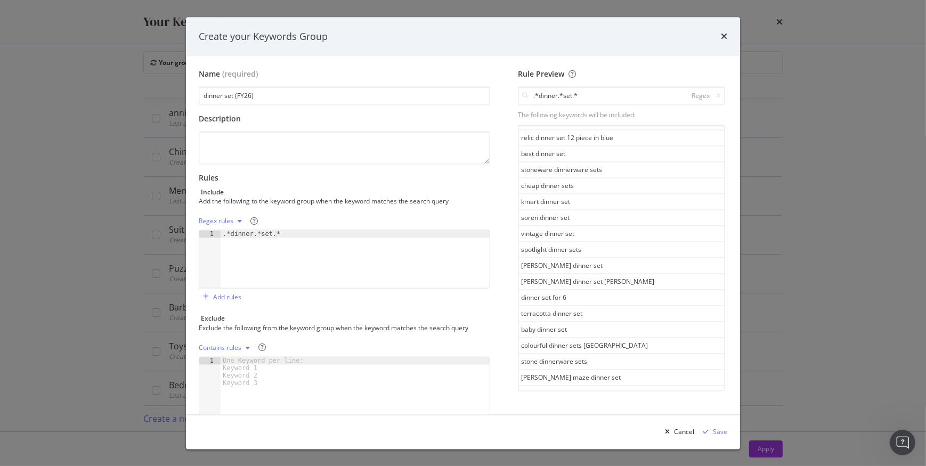
click at [613, 420] on div "See more keywords" at bounding box center [621, 424] width 59 height 9
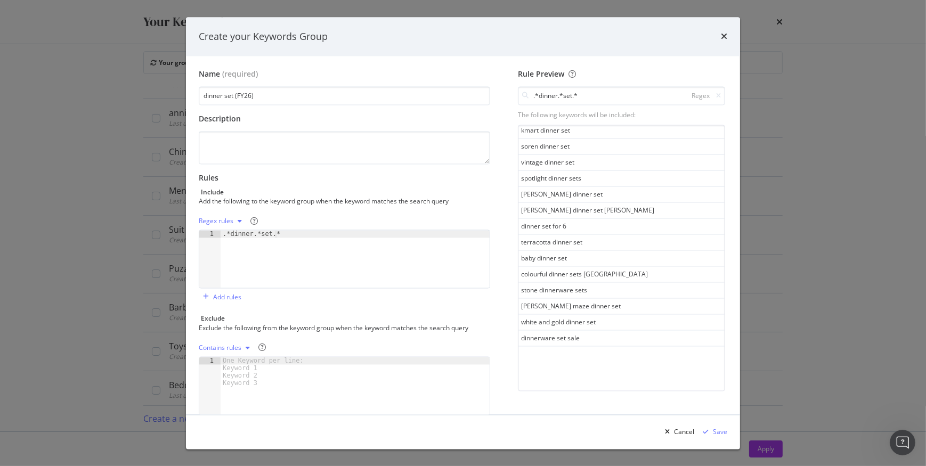
scroll to position [3032, 0]
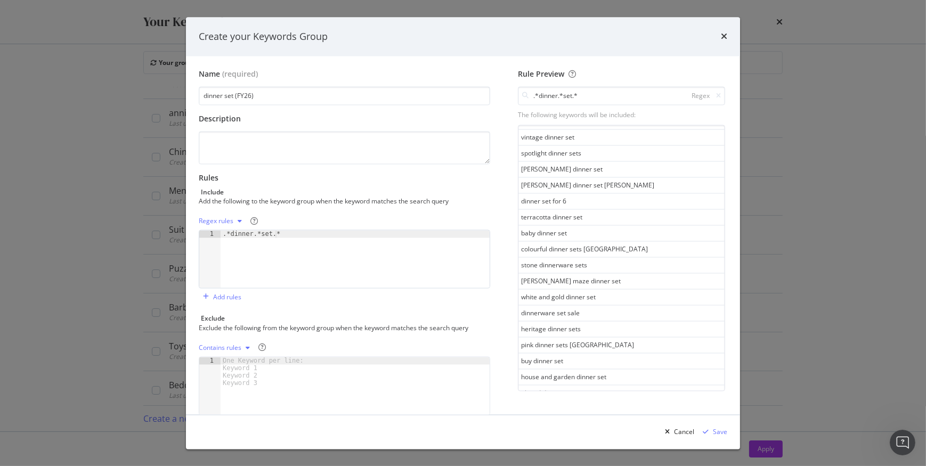
type textarea ".*dinner.*set.*"
click at [279, 234] on div ".*dinner.*set.*" at bounding box center [355, 267] width 269 height 72
click at [219, 298] on div "Add rules" at bounding box center [227, 297] width 28 height 9
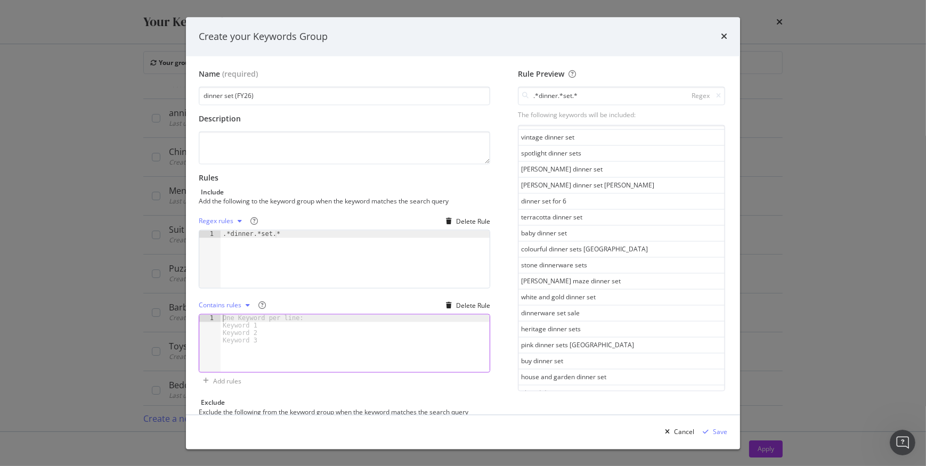
click at [227, 315] on div "One Keyword per line: Keyword 1 Keyword 2 Keyword 3" at bounding box center [265, 330] width 89 height 30
type textarea "dinnerware"
click at [716, 95] on icon "modal" at bounding box center [718, 96] width 5 height 6
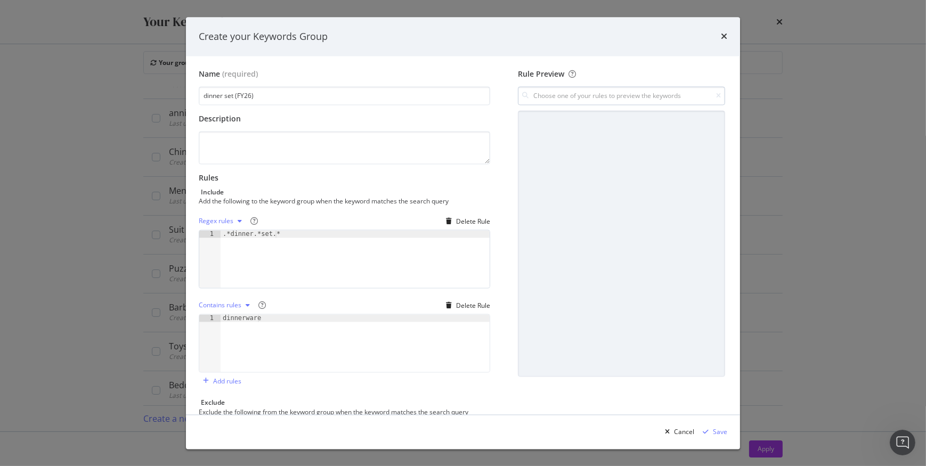
scroll to position [0, 0]
click at [627, 98] on input "modal" at bounding box center [621, 96] width 207 height 19
click at [611, 130] on div "dinnerware Contains" at bounding box center [615, 133] width 220 height 14
type input "dinnerware"
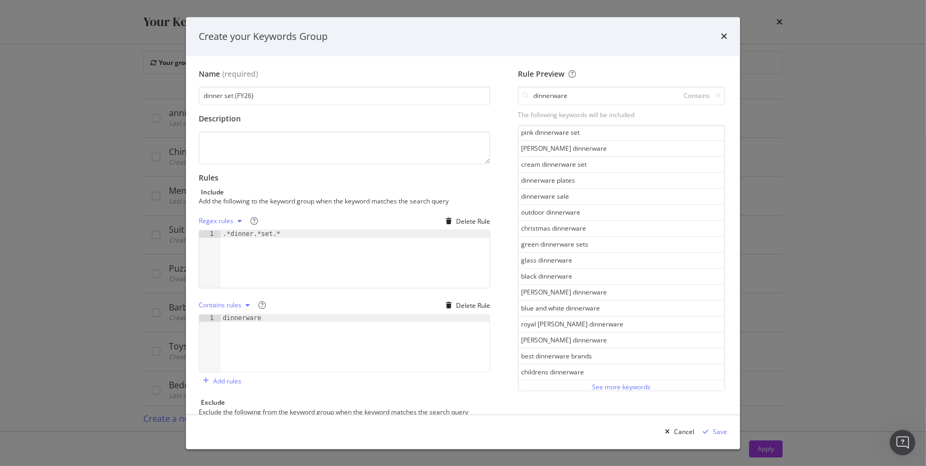
scroll to position [115, 0]
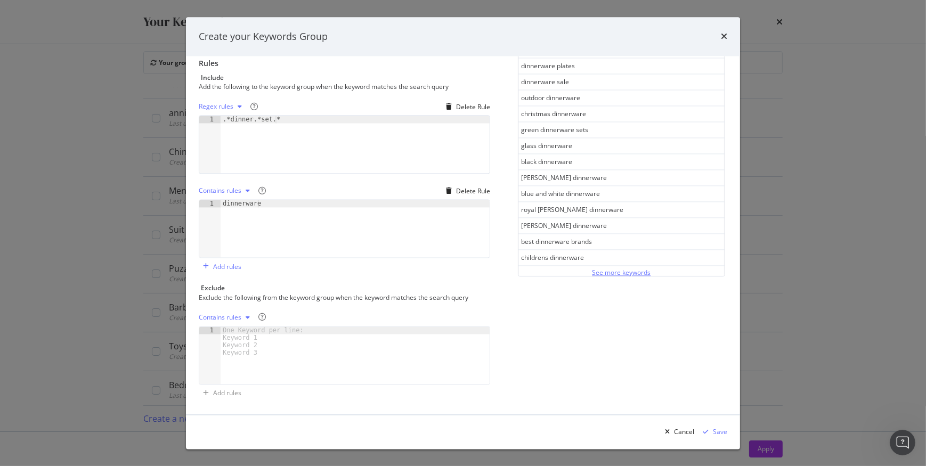
click at [614, 272] on div "See more keywords" at bounding box center [621, 272] width 59 height 9
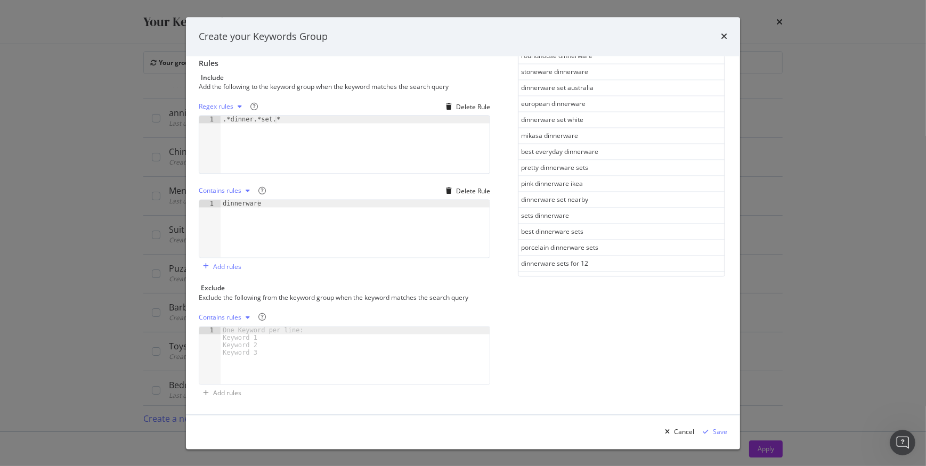
scroll to position [1341, 0]
click at [609, 270] on div "See more keywords" at bounding box center [621, 274] width 59 height 9
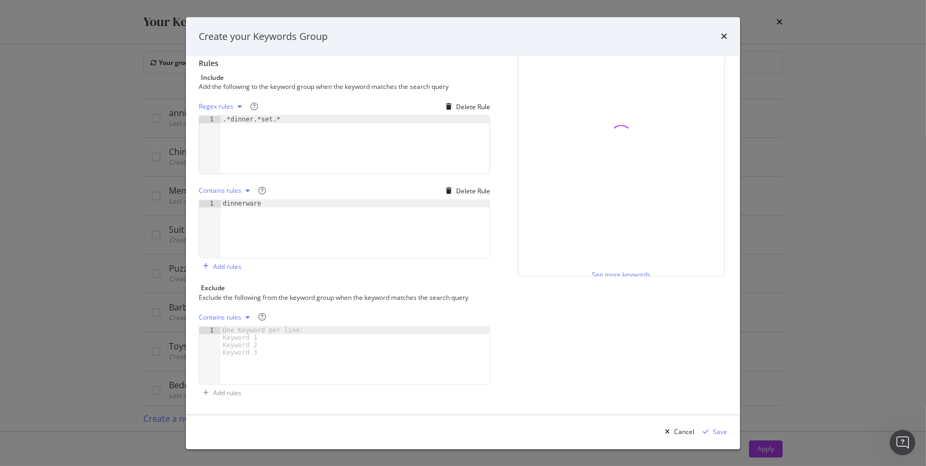
scroll to position [2138, 0]
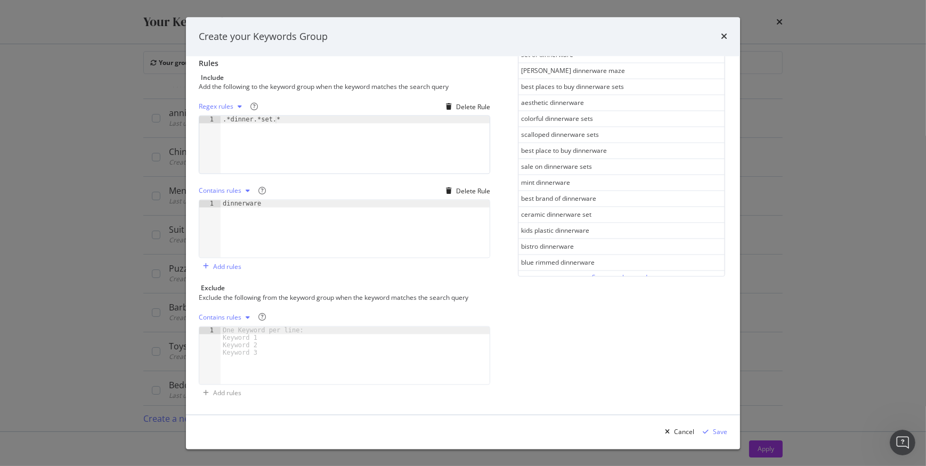
click at [602, 273] on div "See more keywords" at bounding box center [621, 277] width 59 height 9
click at [616, 327] on div "Rule Preview dinnerware Contains The following keywords will be included: [PERS…" at bounding box center [622, 179] width 212 height 448
click at [711, 430] on div "modal" at bounding box center [706, 432] width 14 height 6
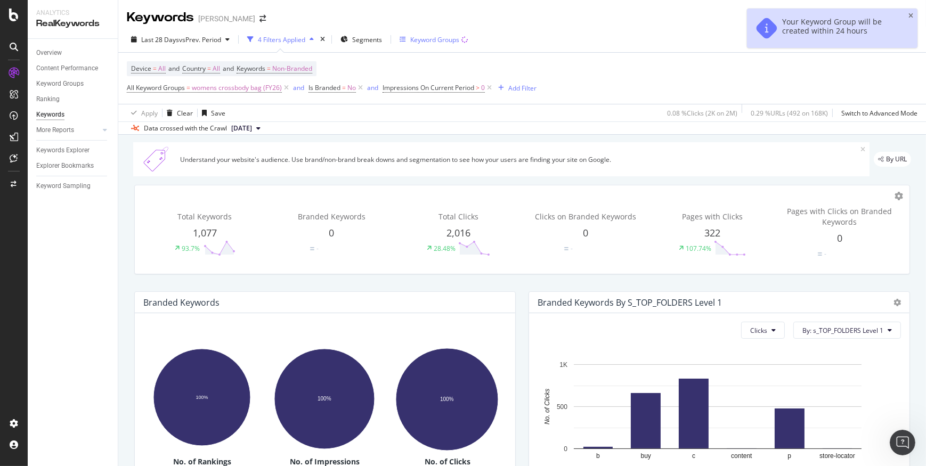
click at [442, 41] on div "Keyword Groups" at bounding box center [434, 39] width 49 height 9
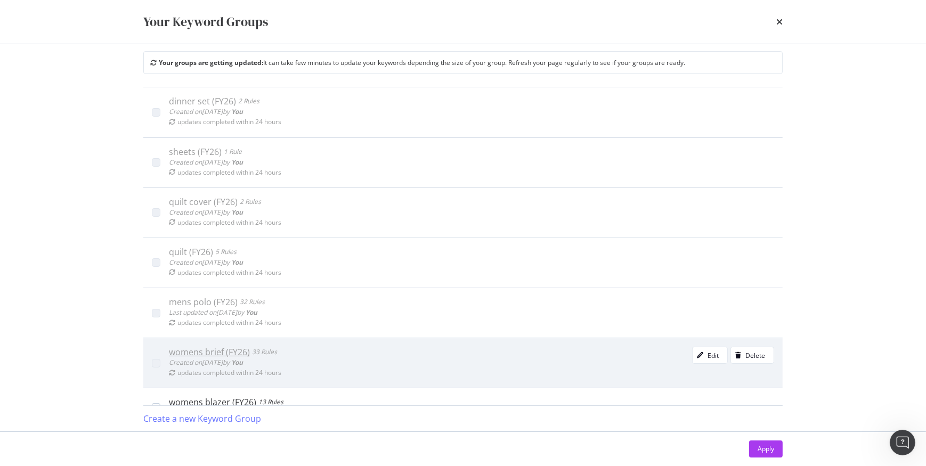
scroll to position [1406, 0]
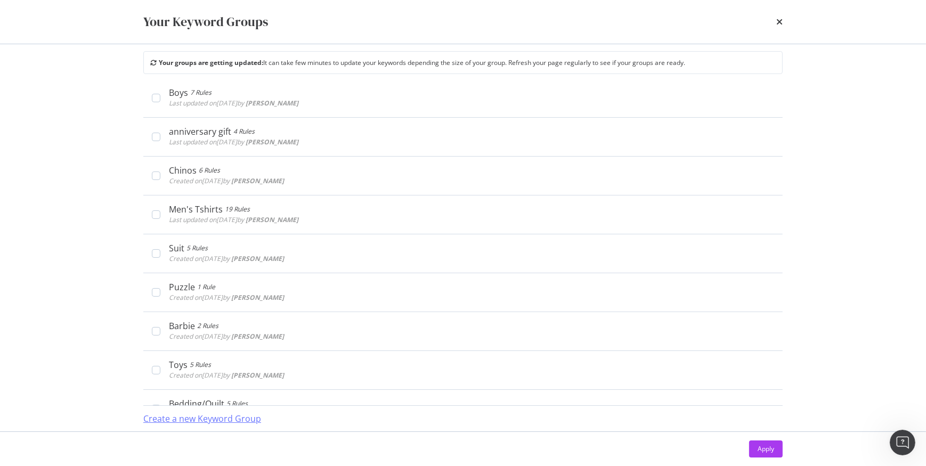
click at [237, 421] on div "Create a new Keyword Group" at bounding box center [202, 419] width 118 height 12
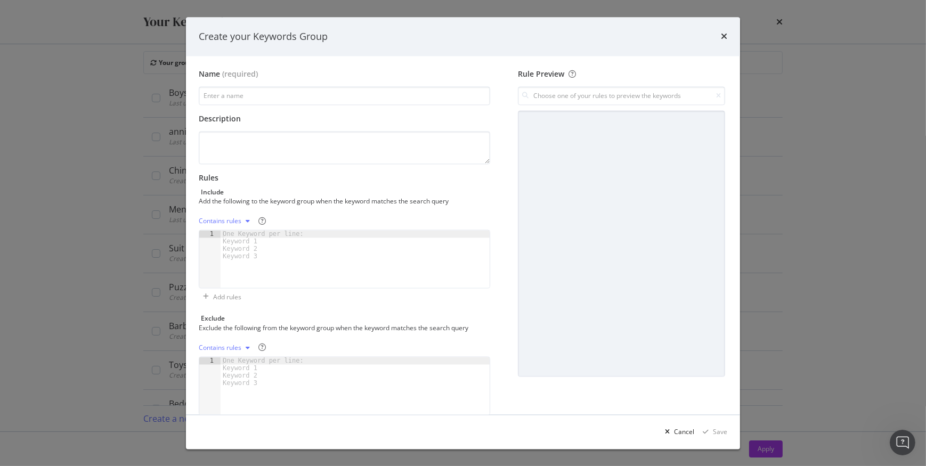
click at [315, 107] on div "Name (required) Description Rules Include Add the following to the keyword grou…" at bounding box center [349, 250] width 300 height 363
click at [236, 152] on textarea "modal" at bounding box center [344, 148] width 291 height 33
click at [247, 98] on input "modal" at bounding box center [344, 96] width 291 height 19
click at [293, 100] on input "modal" at bounding box center [344, 96] width 291 height 19
drag, startPoint x: 255, startPoint y: 96, endPoint x: 196, endPoint y: 96, distance: 59.1
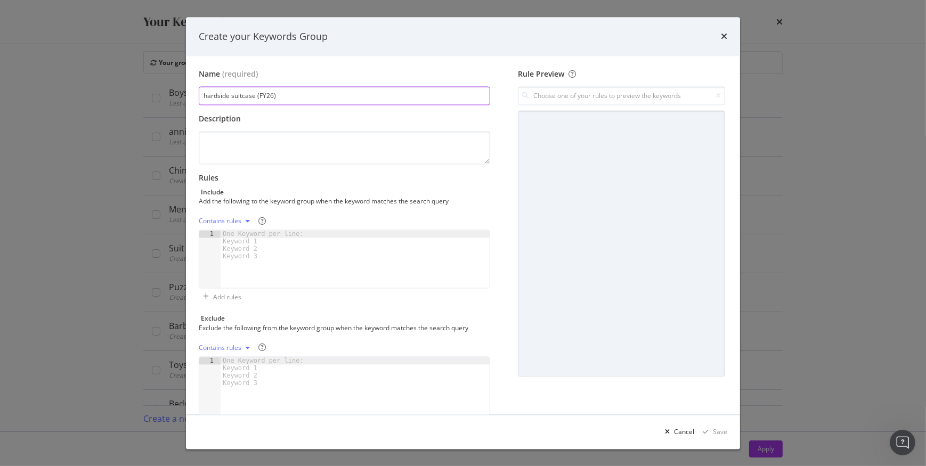
click at [196, 96] on div "Name (required) hardside suitcase (FY26) Description Rules Include Add the foll…" at bounding box center [463, 235] width 554 height 358
type input "hardside suitcase (FY26)"
click at [234, 234] on div "One Keyword per line: Keyword 1 Keyword 2 Keyword 3" at bounding box center [265, 246] width 89 height 30
paste textarea "hardside suitcase"
type textarea "hardside suitcase"
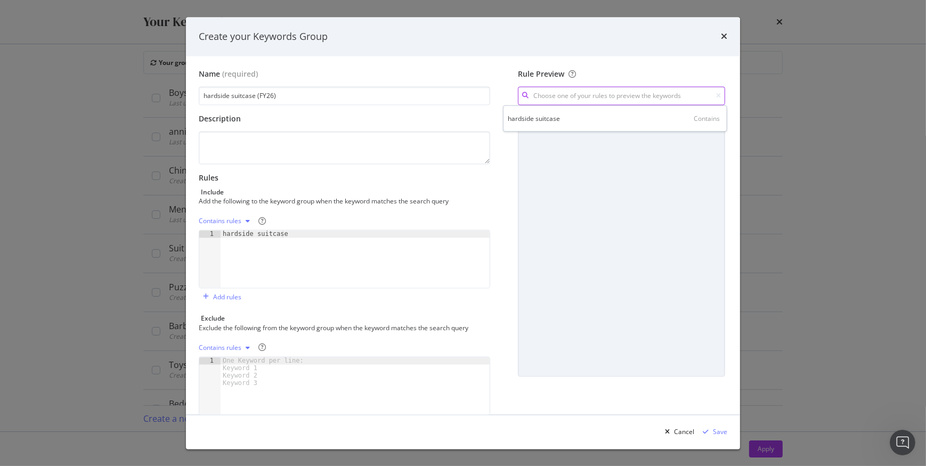
click at [610, 95] on input "modal" at bounding box center [621, 96] width 207 height 19
click at [565, 128] on div "hardside suitcase Contains" at bounding box center [615, 118] width 224 height 26
click at [566, 116] on div "hardside suitcase Contains" at bounding box center [615, 118] width 220 height 14
type input "hardside suitcase"
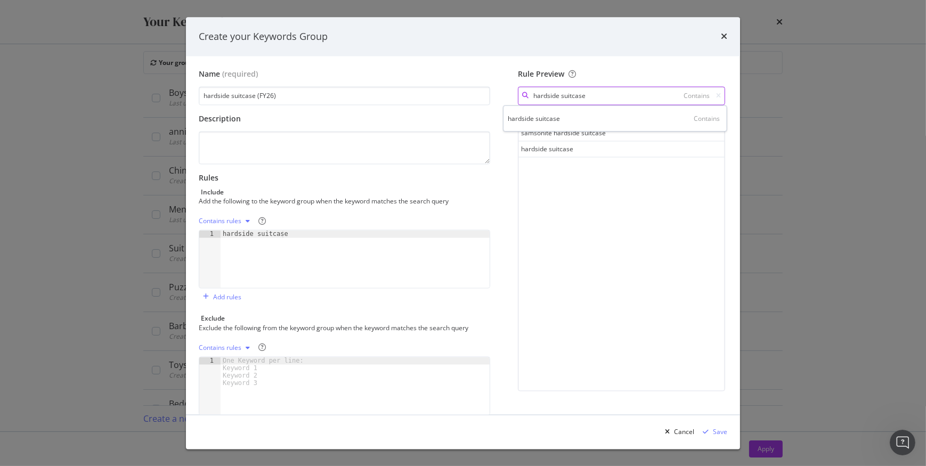
click at [556, 95] on input "hardside suitcase" at bounding box center [621, 96] width 207 height 19
click at [287, 235] on div "hardside suitcase" at bounding box center [355, 267] width 269 height 72
type textarea "S"
type textarea "h"
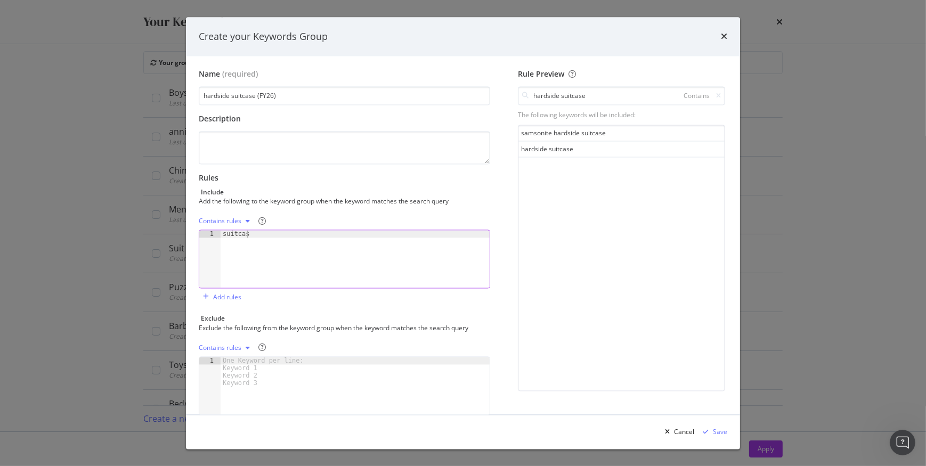
scroll to position [0, 2]
type textarea "suitcase"
drag, startPoint x: 713, startPoint y: 94, endPoint x: 698, endPoint y: 94, distance: 14.9
click at [716, 94] on icon "modal" at bounding box center [718, 96] width 5 height 6
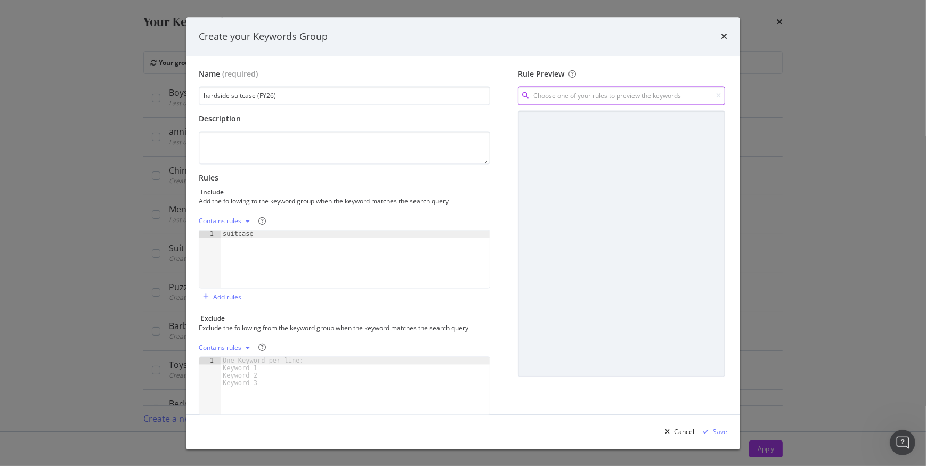
click at [656, 94] on input "modal" at bounding box center [621, 96] width 207 height 19
click at [570, 118] on div "suitcase Contains" at bounding box center [615, 118] width 220 height 14
type input "suitcase"
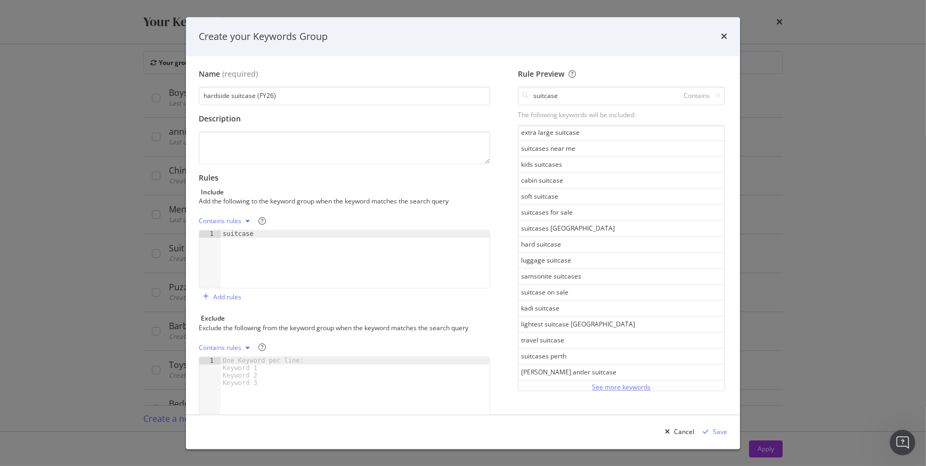
scroll to position [30, 0]
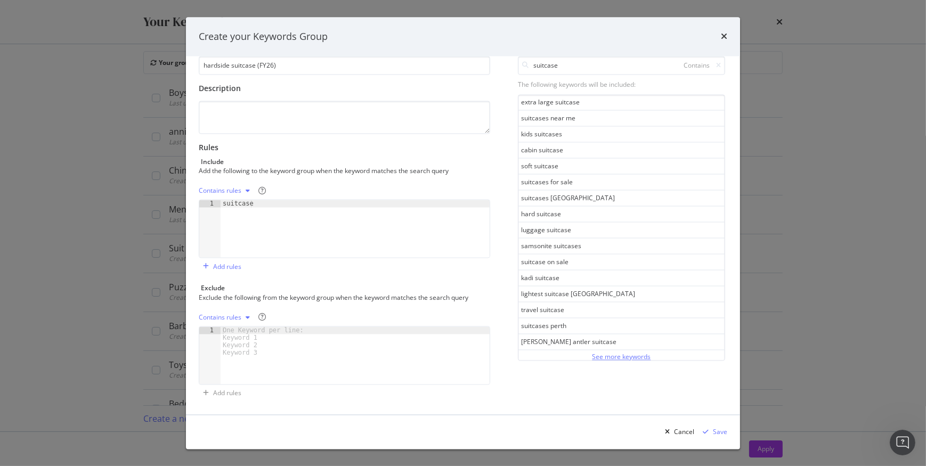
click at [609, 351] on div "See more keywords" at bounding box center [621, 357] width 59 height 12
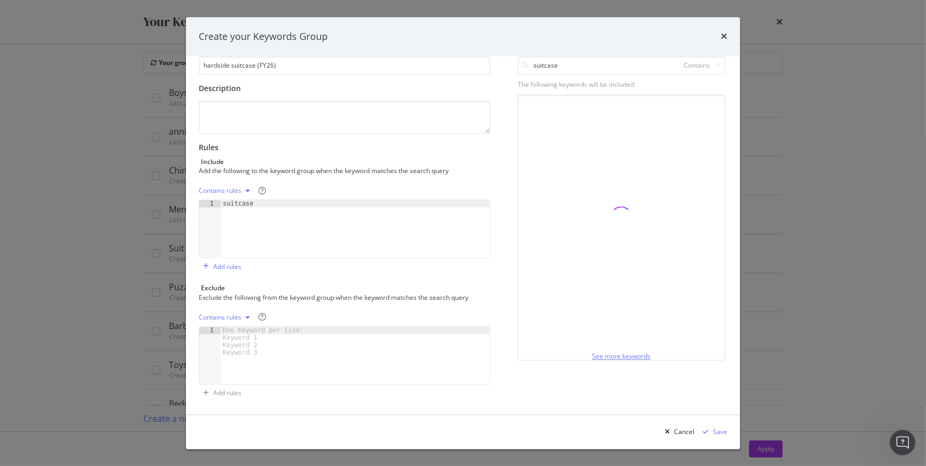
scroll to position [1341, 0]
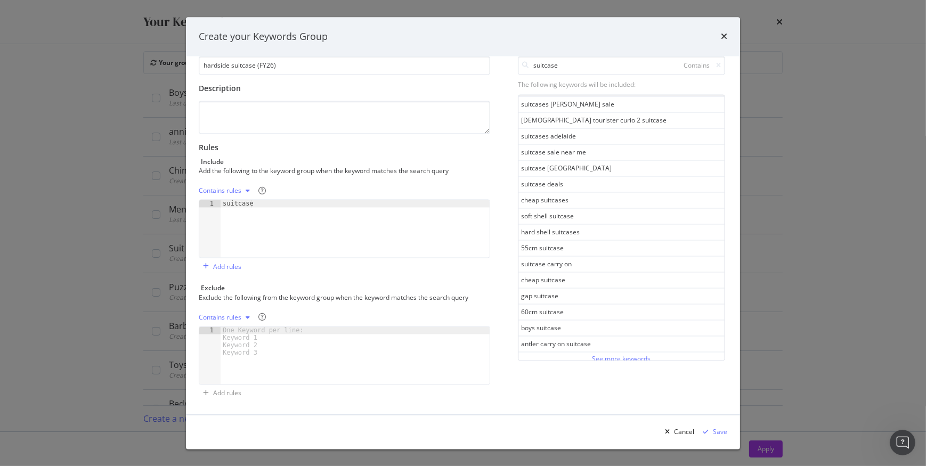
drag, startPoint x: 256, startPoint y: 199, endPoint x: 204, endPoint y: 201, distance: 52.3
click at [204, 201] on div "suitcase 1 suitcase XXXXXXXXXXXXXXXXXXXXXXXXXXXXXXXXXXXXXXXXXXXXXXXXXXXXXXXXXXX…" at bounding box center [344, 229] width 291 height 59
drag, startPoint x: 204, startPoint y: 201, endPoint x: 254, endPoint y: 202, distance: 50.1
click at [254, 202] on div "suitcase" at bounding box center [355, 236] width 269 height 72
drag, startPoint x: 254, startPoint y: 202, endPoint x: 220, endPoint y: 202, distance: 34.1
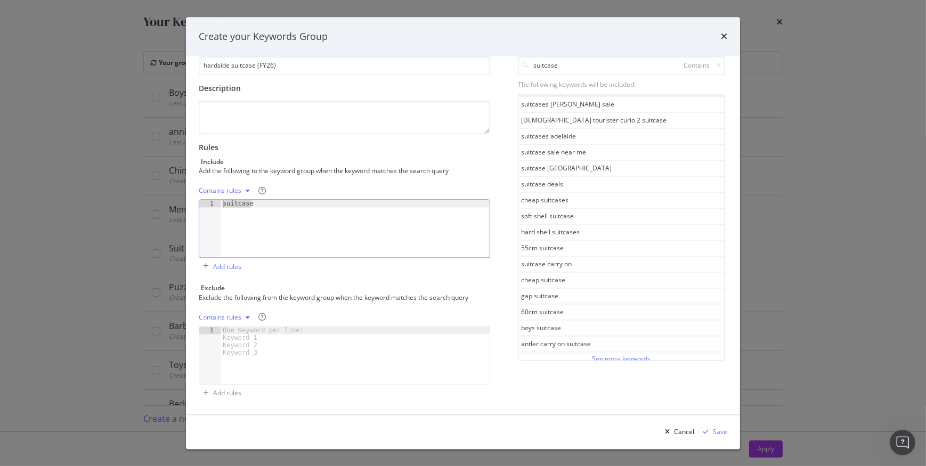
click at [220, 202] on div "suitcase 1 suitcase XXXXXXXXXXXXXXXXXXXXXXXXXXXXXXXXXXXXXXXXXXXXXXXXXXXXXXXXXXX…" at bounding box center [344, 229] width 291 height 59
click at [229, 190] on div "Contains rules" at bounding box center [220, 191] width 43 height 6
click at [231, 239] on div "Regex rules" at bounding box center [235, 244] width 63 height 13
click at [253, 204] on div "modal" at bounding box center [355, 236] width 269 height 72
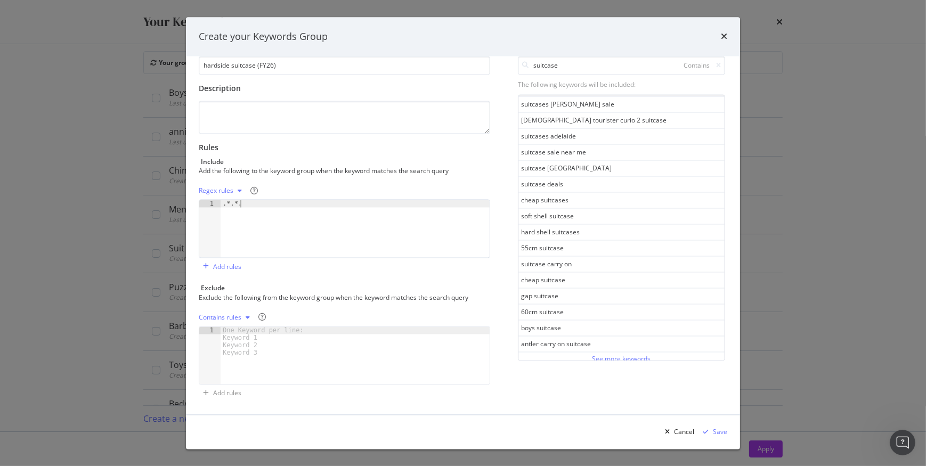
scroll to position [0, 1]
click at [229, 203] on div ".*.*.*" at bounding box center [355, 236] width 269 height 72
click at [336, 202] on div ".*hard.*shell.*suitcase.*" at bounding box center [355, 236] width 269 height 72
drag, startPoint x: 313, startPoint y: 201, endPoint x: 208, endPoint y: 192, distance: 104.9
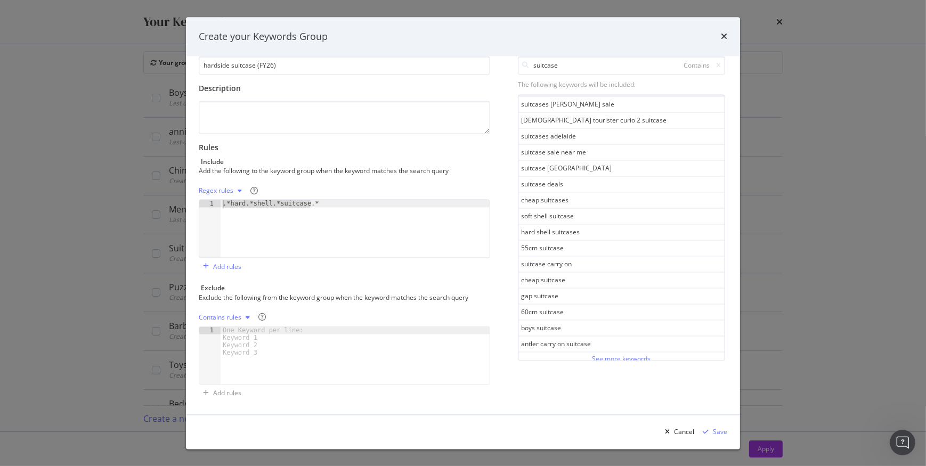
click at [208, 192] on div "Regex rules .*hard.*shell.*suitcase.* 1 .*hard.*shell.*suitcase.* XXXXXXXXXXXXX…" at bounding box center [344, 221] width 291 height 76
type textarea ".*hard.*shell.*suitcase.*"
click at [317, 202] on div ".*hard.*shell.*suitcase.*" at bounding box center [355, 229] width 269 height 58
paste textarea ".*hard.*shell.*suitcase.*"
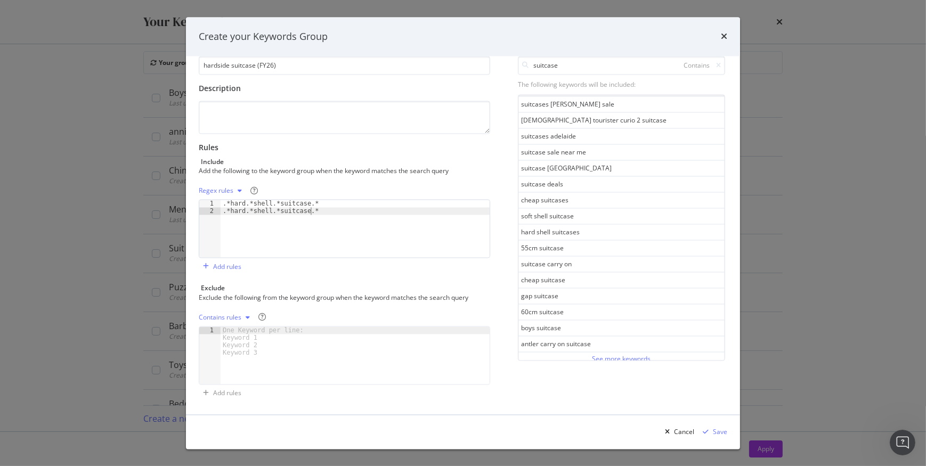
click at [265, 210] on div ".*hard.*shell.*suitcase.* .*hard.*shell.*suitcase.*" at bounding box center [355, 236] width 269 height 72
type textarea ".*hard.*side.*suitcase.*"
click at [314, 211] on div ".*hard.*shell.*suitcase.* .*hard.*side.*suitcase.*" at bounding box center [355, 236] width 269 height 72
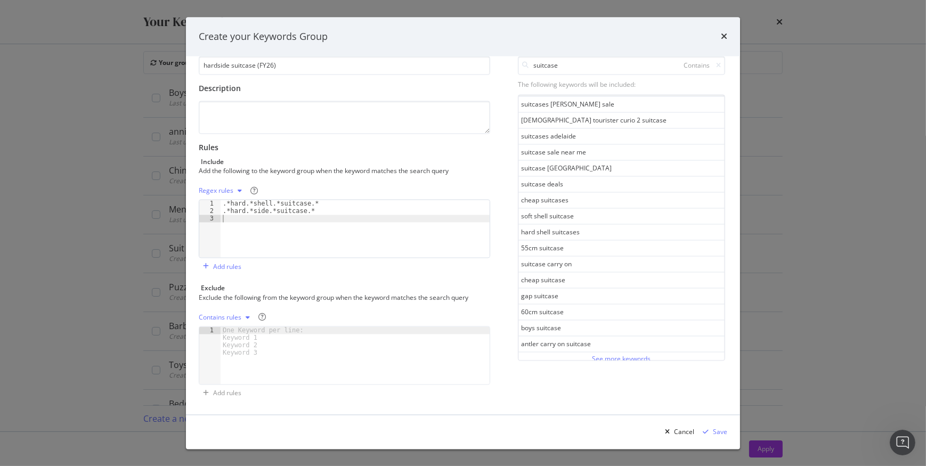
paste textarea ".*hard.*shell.*suitcase.*"
click at [271, 217] on div ".*hard.*shell.*suitcase.* .*hard.*side.*suitcase.* .*hard.*shell.*suitcase.*" at bounding box center [355, 236] width 269 height 72
type textarea ".*hard.*suitcase.*"
click at [716, 67] on icon "modal" at bounding box center [718, 65] width 5 height 6
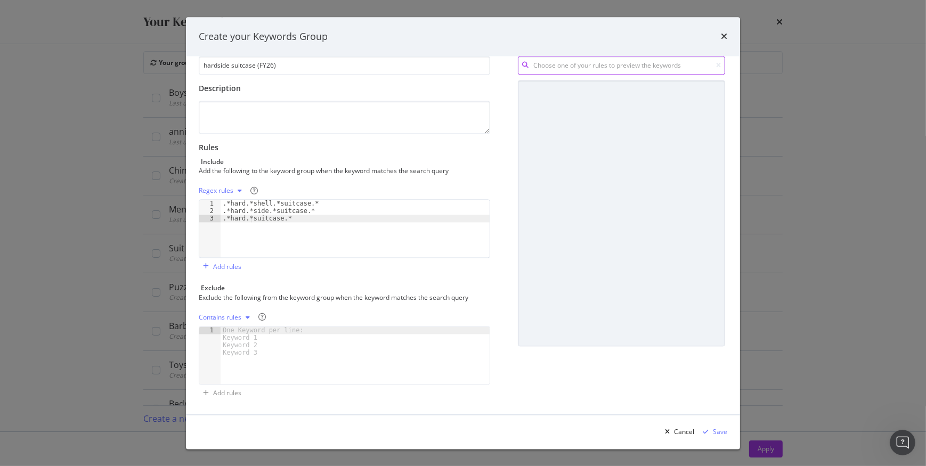
click at [632, 64] on input "modal" at bounding box center [621, 65] width 207 height 19
click at [551, 117] on div ".*hard.*suitcase.*" at bounding box center [535, 116] width 54 height 9
type input ".*hard.*suitcase.*"
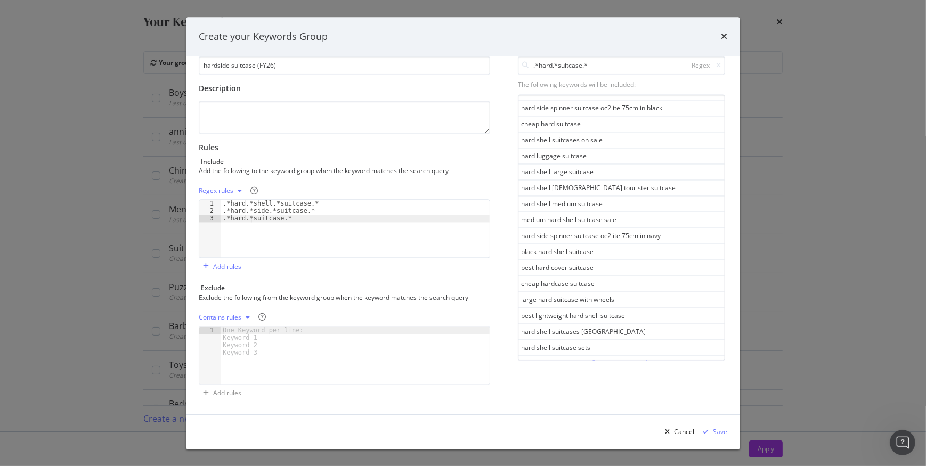
scroll to position [544, 0]
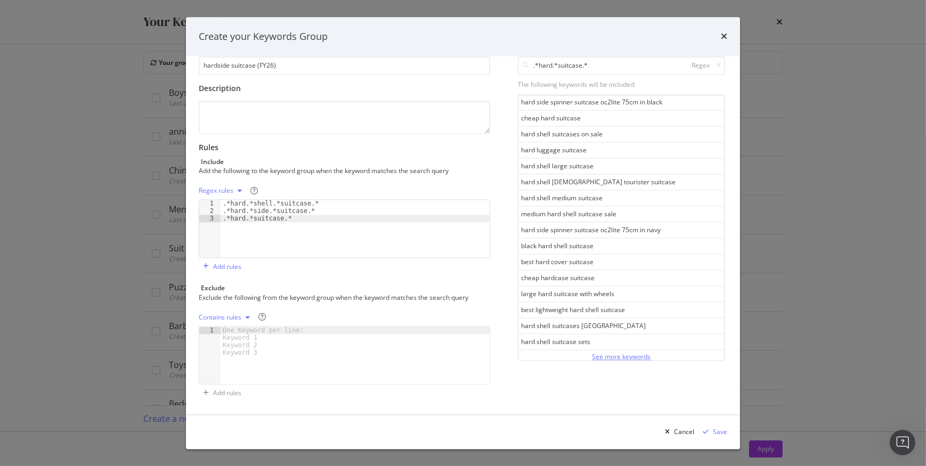
click at [623, 355] on div "See more keywords" at bounding box center [621, 356] width 59 height 9
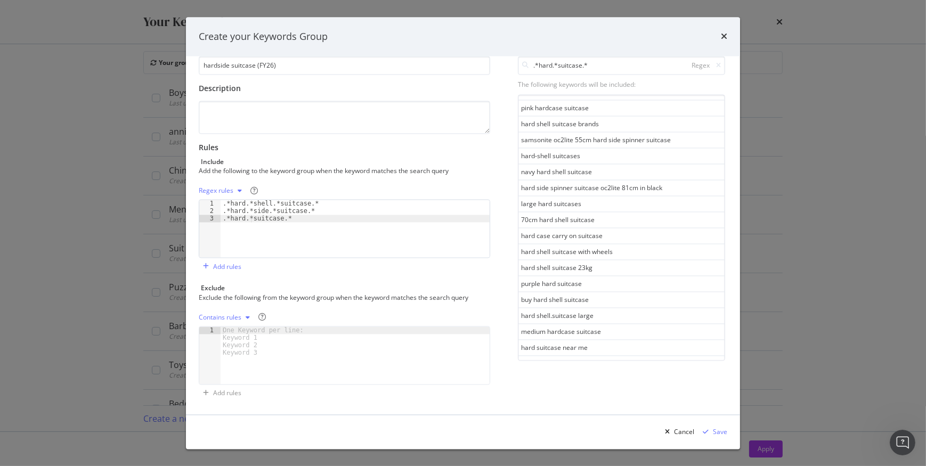
scroll to position [1341, 0]
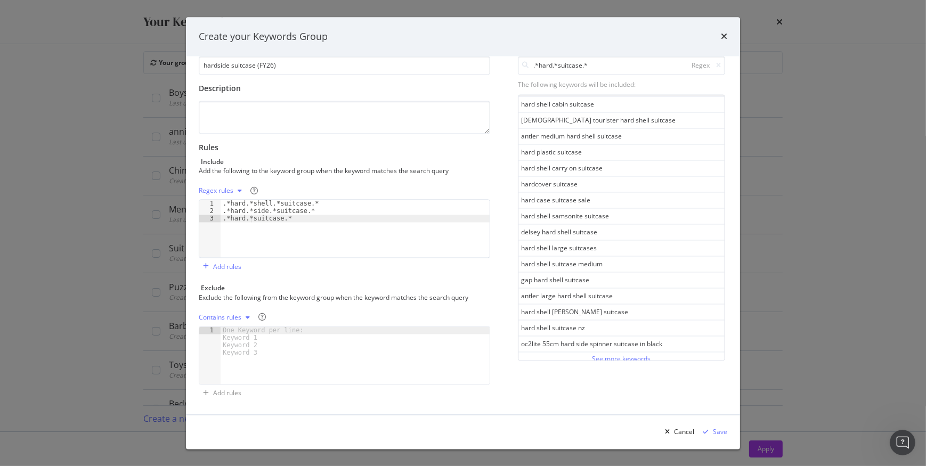
click at [605, 354] on div "See more keywords" at bounding box center [621, 358] width 59 height 9
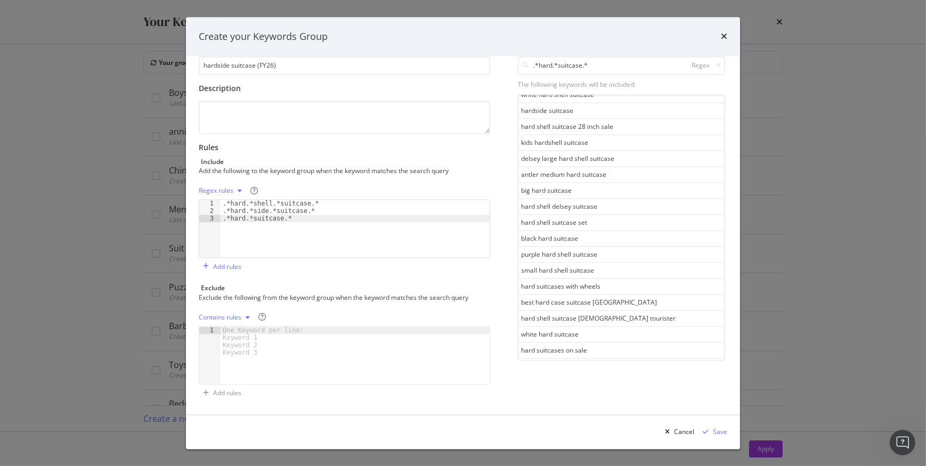
scroll to position [2138, 0]
click at [716, 62] on icon "modal" at bounding box center [718, 65] width 5 height 6
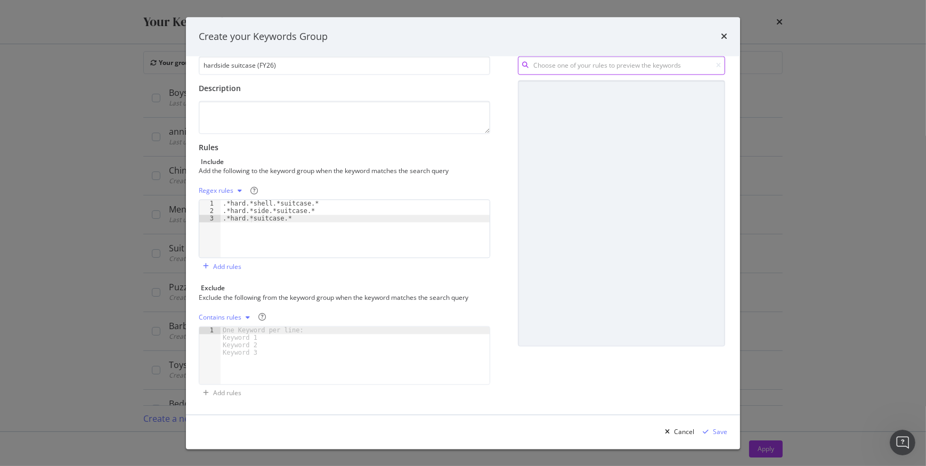
click at [601, 61] on input "modal" at bounding box center [621, 65] width 207 height 19
click at [566, 87] on div ".*hard.*shell.*suitcase.*" at bounding box center [545, 87] width 74 height 9
type input ".*hard.*shell.*suitcase.*"
drag, startPoint x: 710, startPoint y: 64, endPoint x: 658, endPoint y: 63, distance: 52.8
click at [708, 64] on div "Regex" at bounding box center [704, 65] width 34 height 9
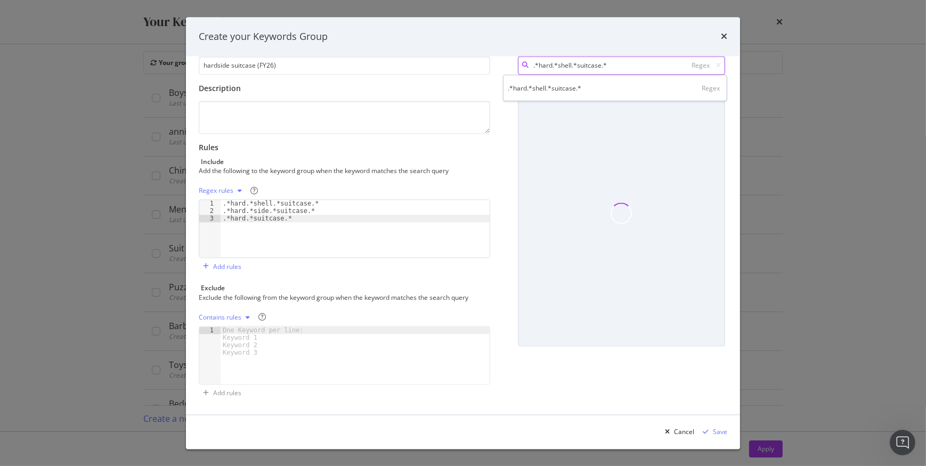
click at [629, 64] on input ".*hard.*shell.*suitcase.*" at bounding box center [621, 65] width 207 height 19
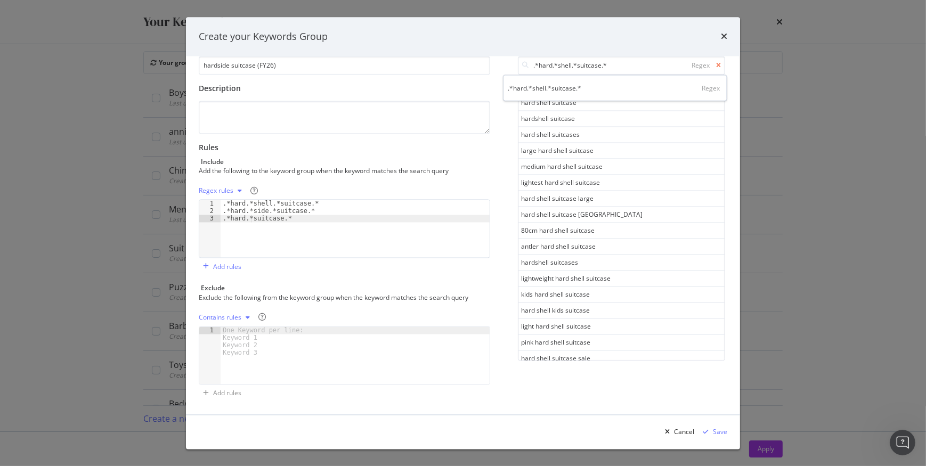
click at [716, 64] on icon "modal" at bounding box center [718, 65] width 5 height 6
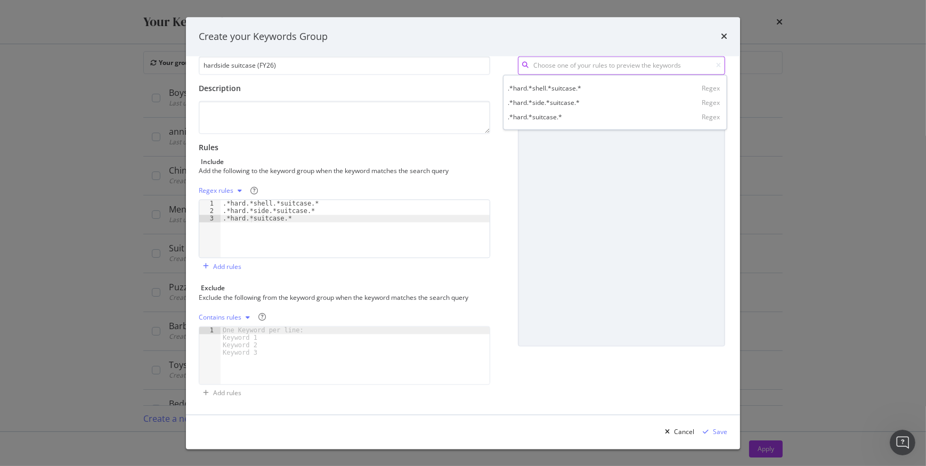
click at [643, 62] on input "modal" at bounding box center [621, 65] width 207 height 19
click at [566, 98] on div ".*hard.*side.*suitcase.*" at bounding box center [544, 102] width 72 height 9
type input ".*hard.*side.*suitcase.*"
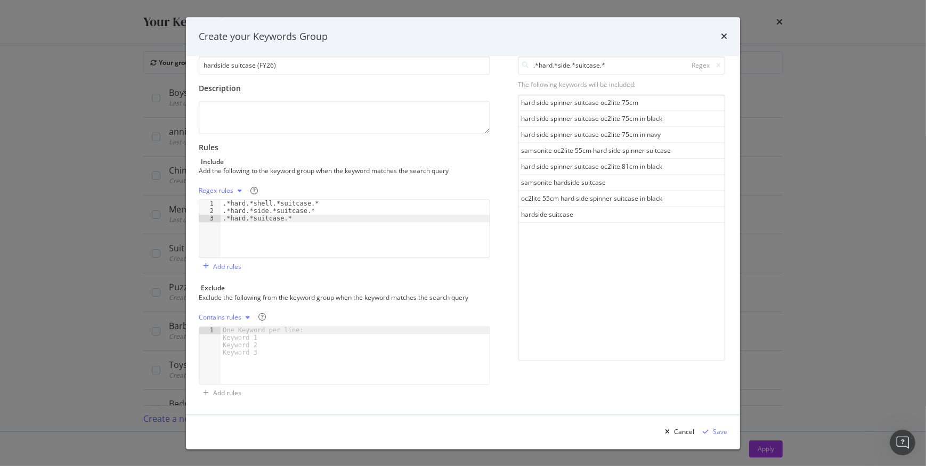
click at [408, 151] on div "Rules" at bounding box center [344, 148] width 291 height 11
drag, startPoint x: 299, startPoint y: 219, endPoint x: 219, endPoint y: 201, distance: 82.5
click at [219, 201] on div ".*hard.*suitcase.* 1 2 3 .*hard.*shell.*suitcase.* .*hard.*side.*suitcase.* .*h…" at bounding box center [344, 229] width 291 height 59
click at [356, 234] on div ".*hard.*shell.*suitcase.* .*hard.*side.*suitcase.* .*hard.*suitcase.*" at bounding box center [355, 229] width 269 height 58
type textarea ".*hard.*suitcase.*"
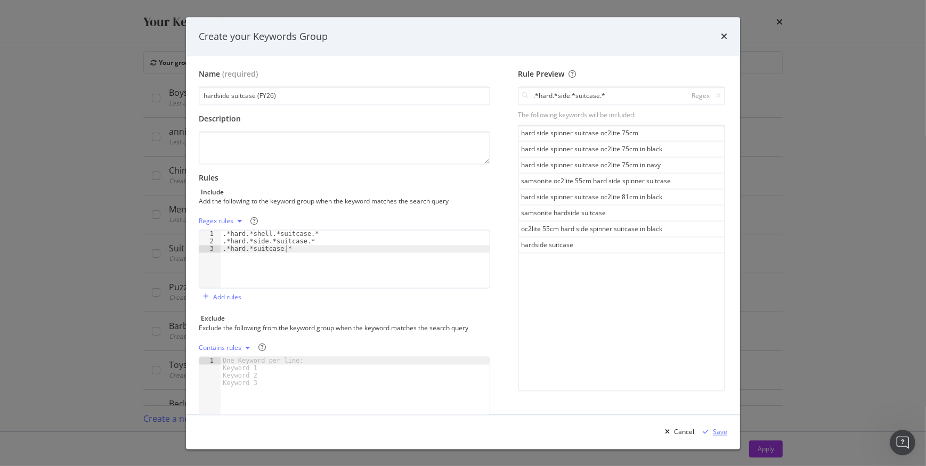
click at [723, 434] on div "Save" at bounding box center [720, 431] width 14 height 9
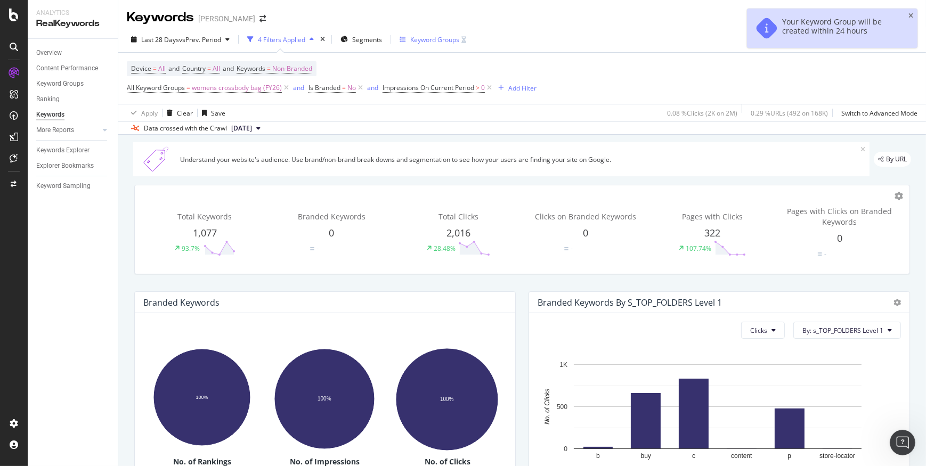
click at [429, 38] on div "Keyword Groups" at bounding box center [434, 39] width 49 height 9
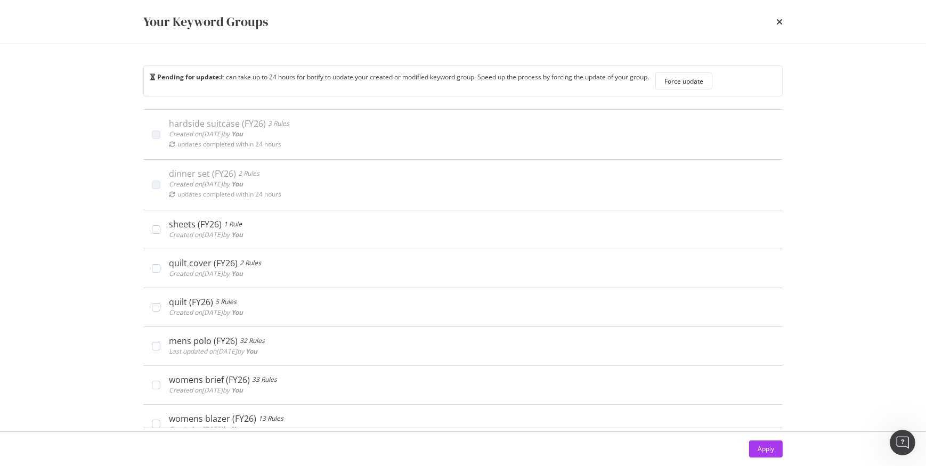
scroll to position [21, 0]
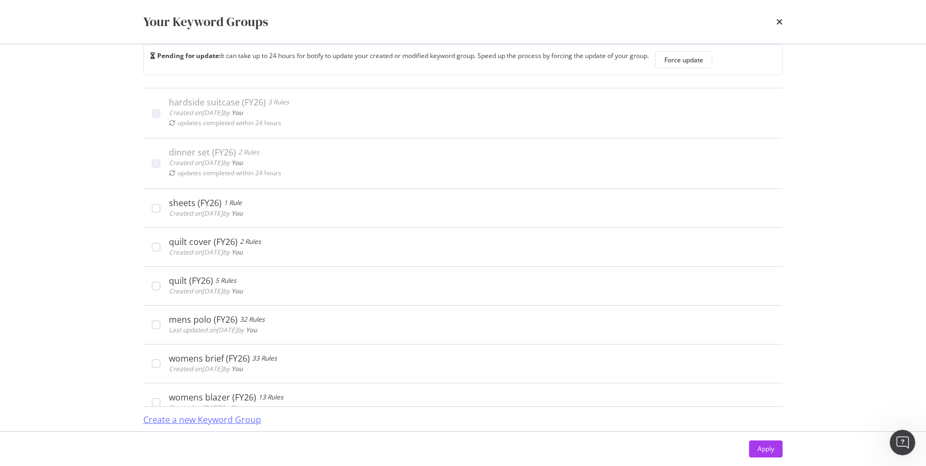
click at [217, 424] on div "Create a new Keyword Group" at bounding box center [202, 420] width 118 height 12
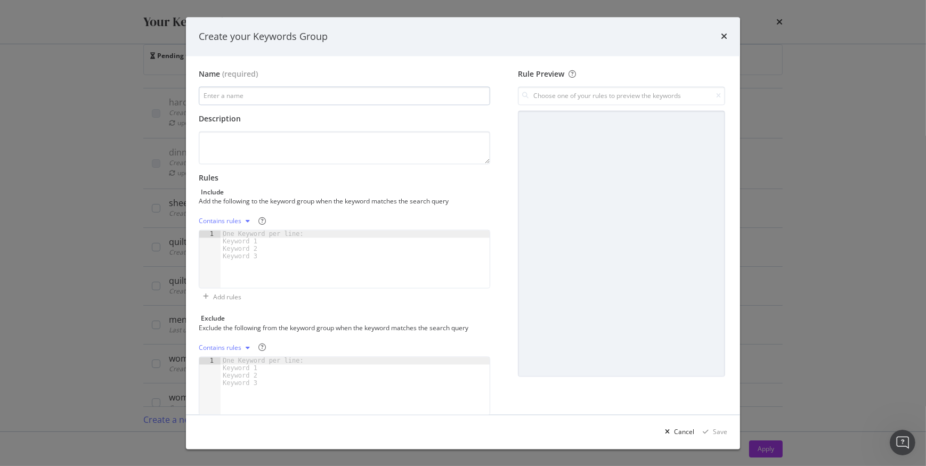
click at [245, 100] on input "modal" at bounding box center [344, 96] width 291 height 19
type input "softside suitcase (FY26)"
click at [258, 132] on textarea "modal" at bounding box center [344, 148] width 291 height 33
click at [297, 236] on div "One Keyword per line: Keyword 1 Keyword 2 Keyword 3" at bounding box center [265, 246] width 89 height 30
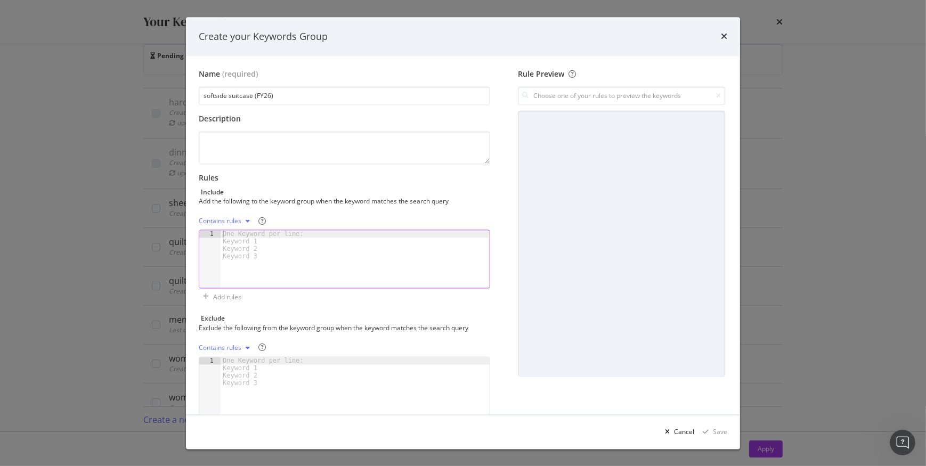
paste textarea ".*hard.*suitcase.*"
click at [242, 233] on div ".*hard.*shell.*suitcase.* .*hard.*side.*suitcase.* .*hard.*suitcase.*" at bounding box center [355, 267] width 269 height 72
click at [241, 242] on div ".*soft.*shell.*suitcase.* .*hard.*side.*suitcase.* .*hard.*suitcase.*" at bounding box center [355, 267] width 269 height 72
click at [243, 246] on div ".*soft.*shell.*suitcase.* .*soft.*side.*suitcase.* .*hard.*suitcase.*" at bounding box center [355, 267] width 269 height 72
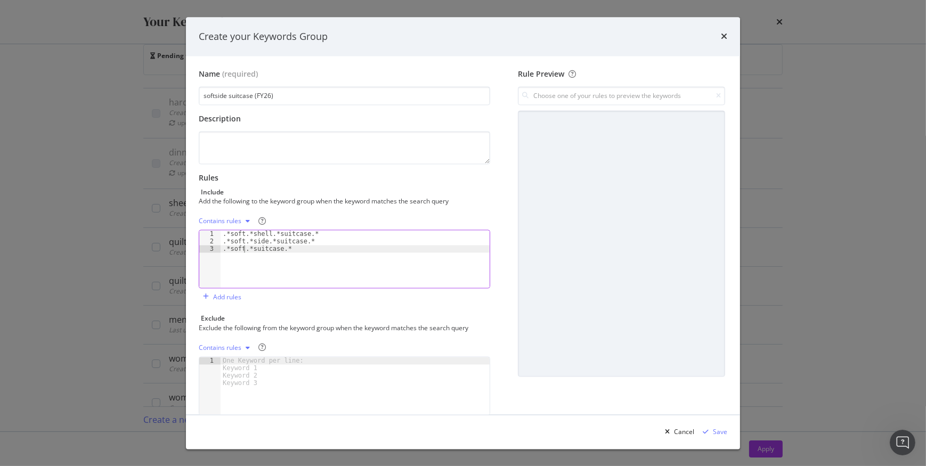
click at [263, 249] on div ".*soft.*shell.*suitcase.* .*soft.*side.*suitcase.* .*soft.*suitcase.*" at bounding box center [355, 267] width 269 height 72
type textarea ".*soft.*suit.*case.*"
click at [606, 96] on input "modal" at bounding box center [621, 96] width 207 height 19
click at [551, 149] on div ".*soft.*suit.*case.*" at bounding box center [536, 147] width 57 height 9
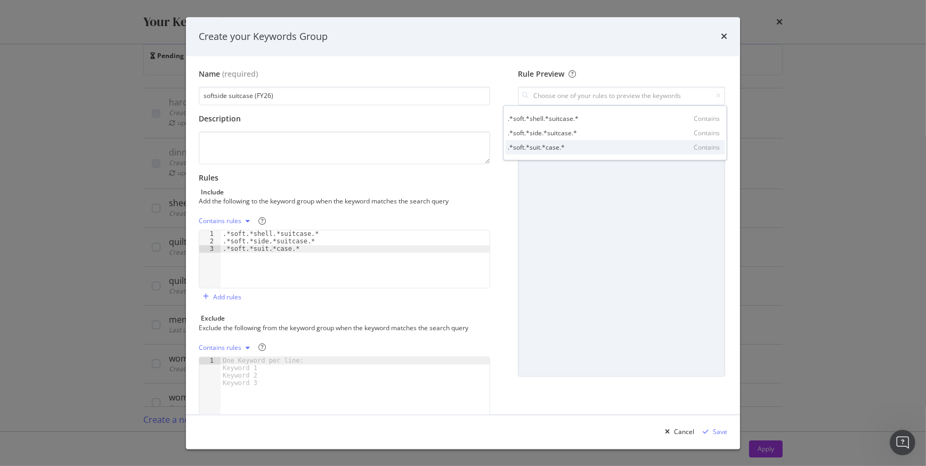
type input ".*soft.*suit.*case.*"
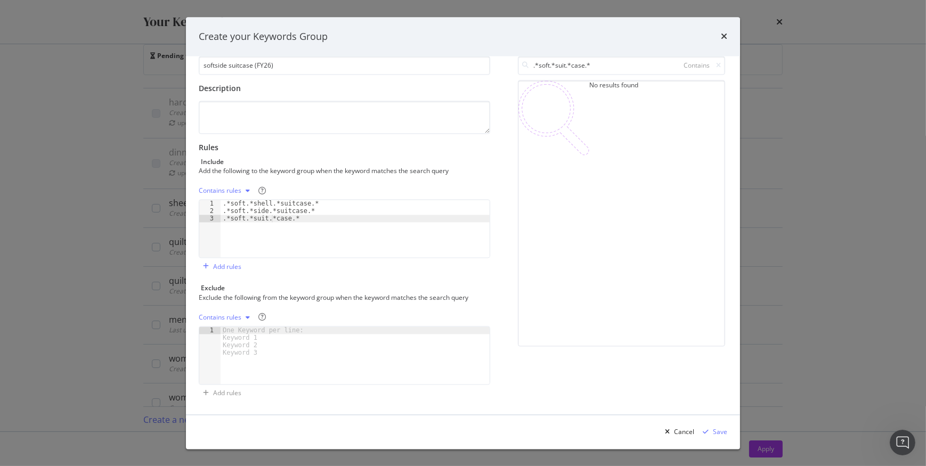
scroll to position [0, 0]
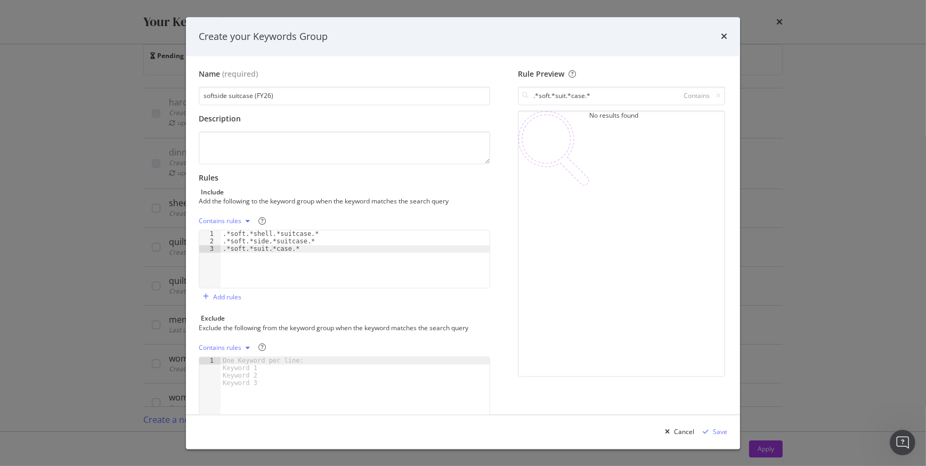
click at [271, 247] on div ".*soft.*shell.*suitcase.* .*soft.*side.*suitcase.* .*soft.*suit.*case.*" at bounding box center [355, 267] width 269 height 72
type textarea ".*soft.*suitcase.*"
click at [716, 94] on icon "modal" at bounding box center [718, 96] width 5 height 6
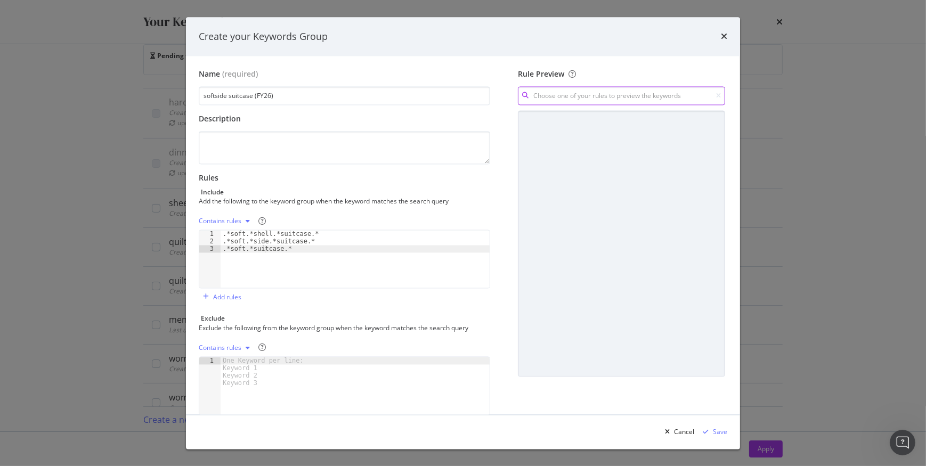
click at [628, 92] on input "modal" at bounding box center [621, 96] width 207 height 19
click at [542, 143] on div ".*soft.*suitcase.*" at bounding box center [534, 147] width 52 height 9
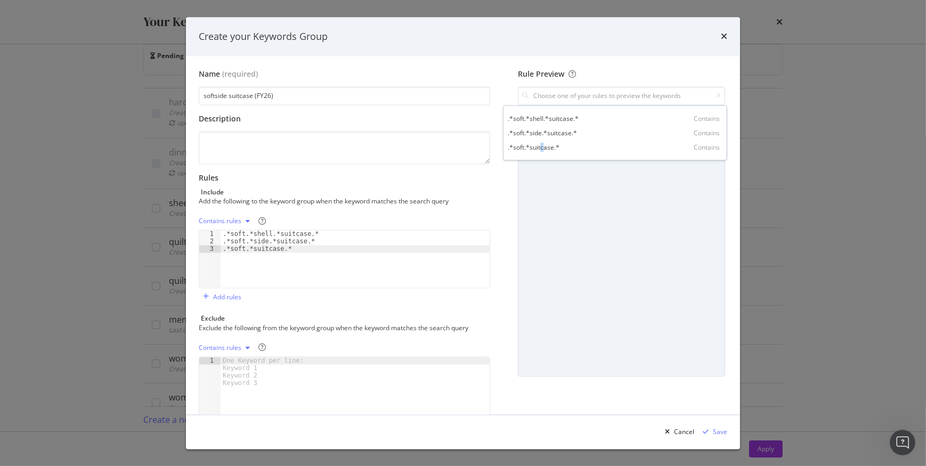
type input ".*soft.*suitcase.*"
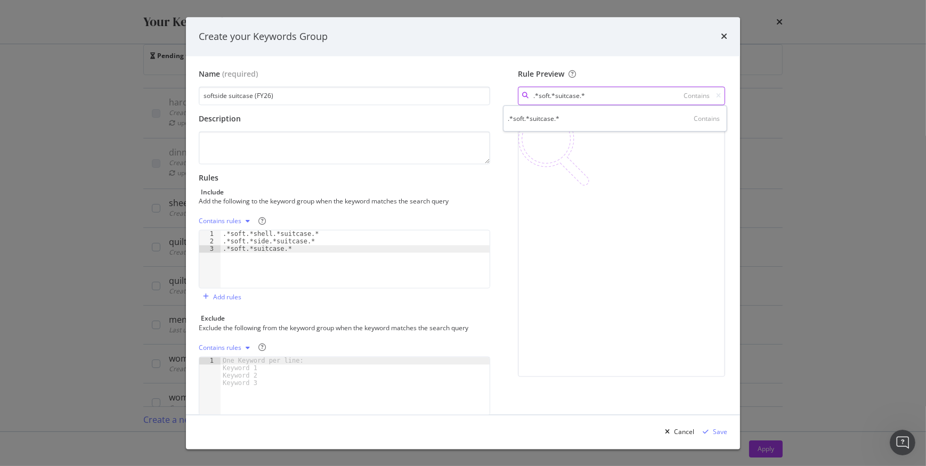
click at [714, 96] on input ".*soft.*suitcase.*" at bounding box center [621, 96] width 207 height 19
click at [716, 94] on icon "modal" at bounding box center [718, 96] width 5 height 6
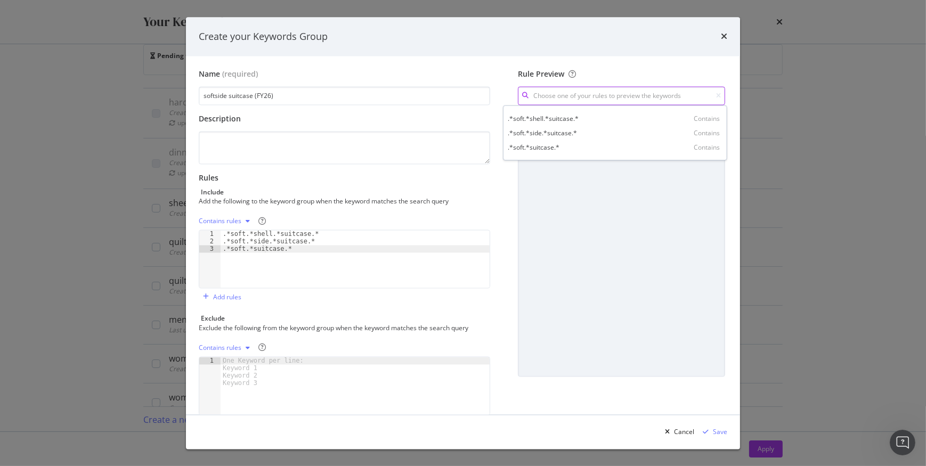
click at [632, 95] on input "modal" at bounding box center [621, 96] width 207 height 19
click at [548, 119] on div ".*soft.*shell.*suitcase.*" at bounding box center [543, 117] width 71 height 9
type input ".*soft.*shell.*suitcase.*"
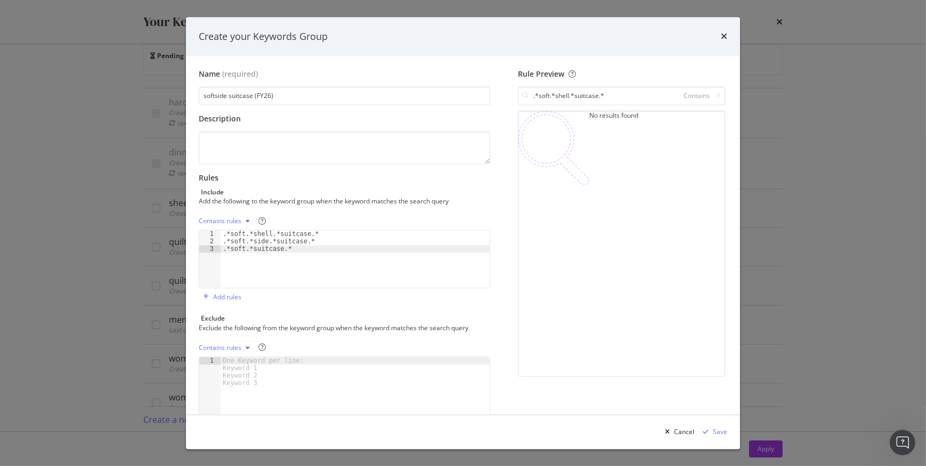
click at [207, 218] on div "Contains rules" at bounding box center [220, 221] width 43 height 6
click at [250, 272] on div "Regex rules" at bounding box center [235, 274] width 63 height 13
click at [653, 97] on input ".*soft.*shell.*suitcase.*" at bounding box center [621, 96] width 207 height 19
click at [666, 118] on div ".*soft.*shell.*suitcase.* Regex" at bounding box center [615, 118] width 220 height 14
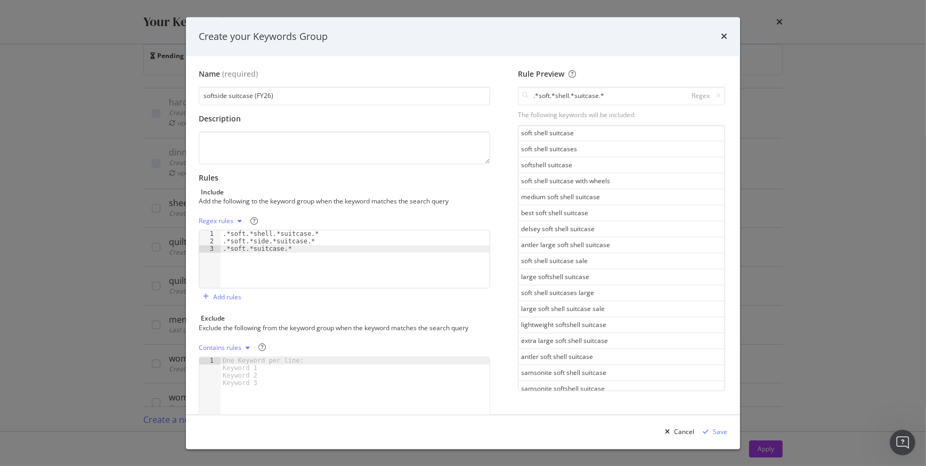
click at [706, 92] on div "Regex" at bounding box center [704, 96] width 34 height 9
click at [716, 92] on div "modal" at bounding box center [718, 96] width 5 height 9
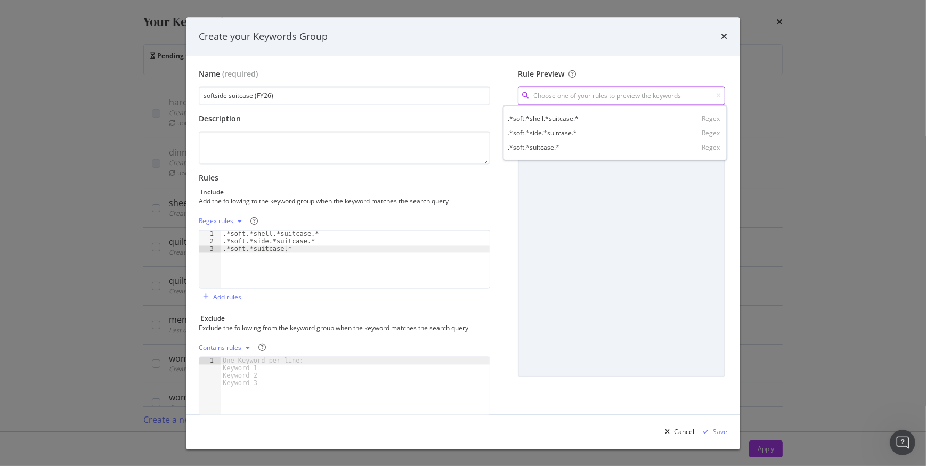
click at [637, 99] on input "modal" at bounding box center [621, 96] width 207 height 19
click at [555, 144] on div ".*soft.*suitcase.*" at bounding box center [534, 147] width 52 height 9
type input ".*soft.*suitcase.*"
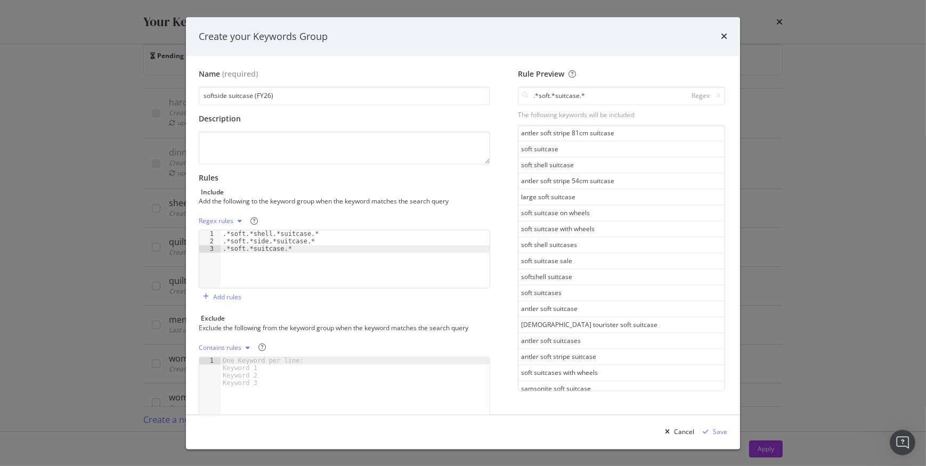
drag, startPoint x: 264, startPoint y: 249, endPoint x: 302, endPoint y: 242, distance: 39.0
click at [267, 248] on div ".*soft.*shell.*suitcase.* .*soft.*side.*suitcase.* .*soft.*suitcase.*" at bounding box center [355, 267] width 269 height 72
click at [327, 240] on div ".*soft.*shell.*suitcase.* .*soft.*side.*suitcase.* .*soft.*suitcase.*" at bounding box center [355, 267] width 269 height 72
click at [264, 247] on div ".*soft.*shell.*suitcase.* .*soft.*side.*suitcase.* .*soft.*suitcase.*" at bounding box center [355, 267] width 269 height 72
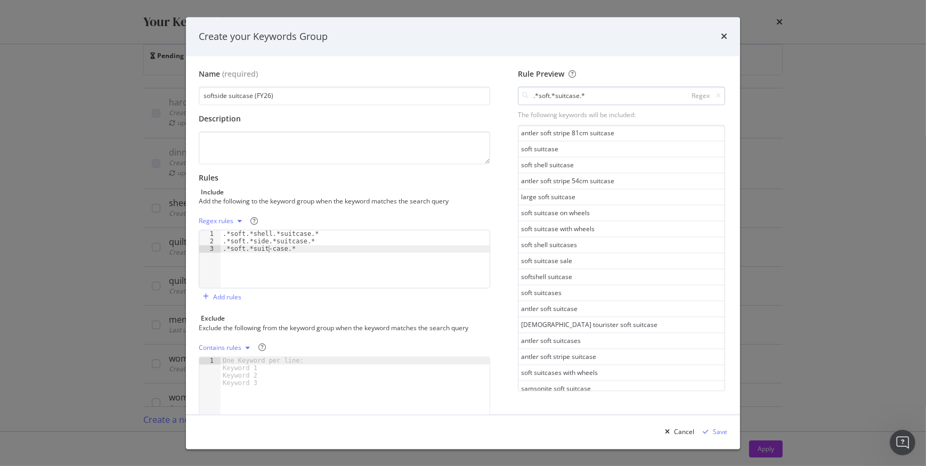
type textarea ".*soft.*suit-case.*"
click at [661, 101] on input ".*soft.*suitcase.*" at bounding box center [621, 96] width 207 height 19
click at [716, 94] on icon "modal" at bounding box center [718, 96] width 5 height 6
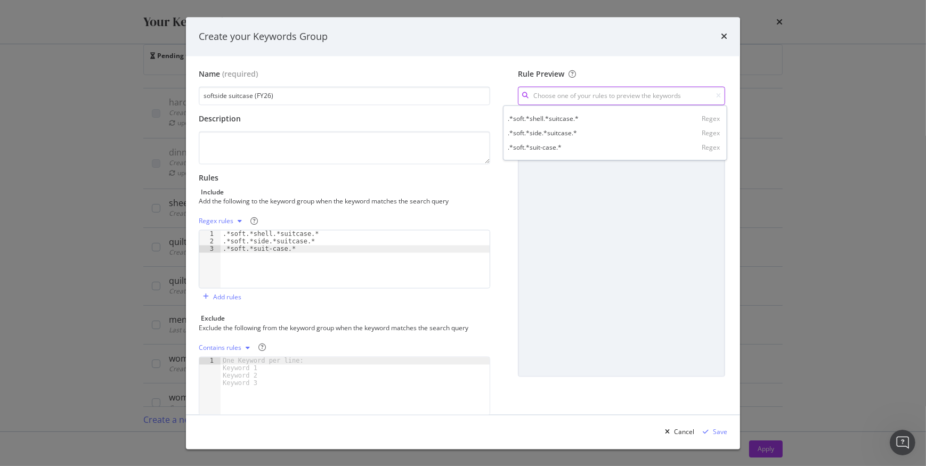
click at [679, 98] on input "modal" at bounding box center [621, 96] width 207 height 19
click at [626, 144] on div ".*soft.*suit-case.* Regex" at bounding box center [615, 147] width 220 height 14
type input ".*soft.*suit-case.*"
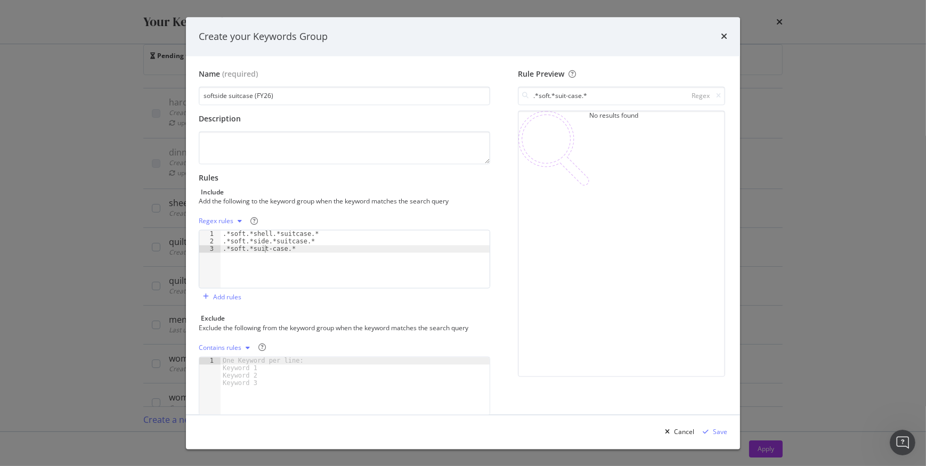
click at [266, 247] on div ".*soft.*shell.*suitcase.* .*soft.*side.*suitcase.* .*soft.*suit-case.*" at bounding box center [355, 267] width 269 height 72
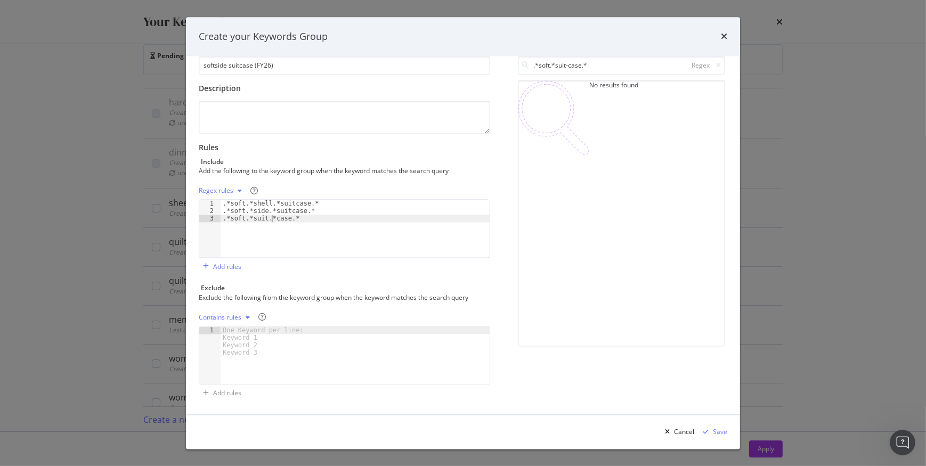
scroll to position [0, 0]
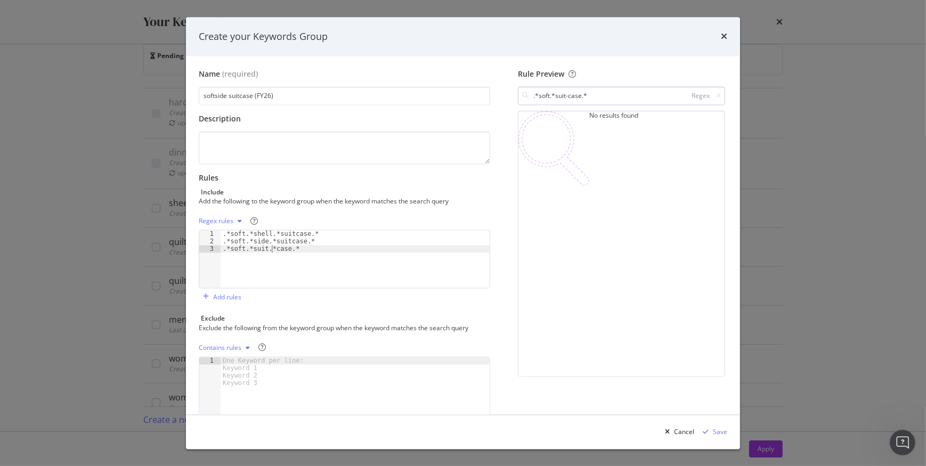
type textarea ".*soft.*suit.*case.*"
click at [714, 91] on input ".*soft.*suit-case.*" at bounding box center [621, 96] width 207 height 19
click at [716, 95] on icon "modal" at bounding box center [718, 96] width 5 height 6
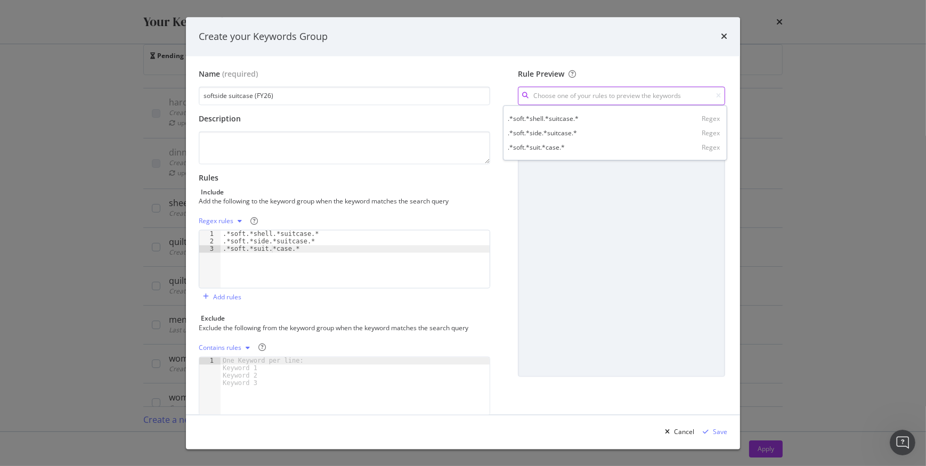
click at [621, 88] on input "modal" at bounding box center [621, 96] width 207 height 19
click at [578, 144] on div ".*soft.*suit.*case.* Regex" at bounding box center [615, 147] width 220 height 14
type input ".*soft.*suit.*case.*"
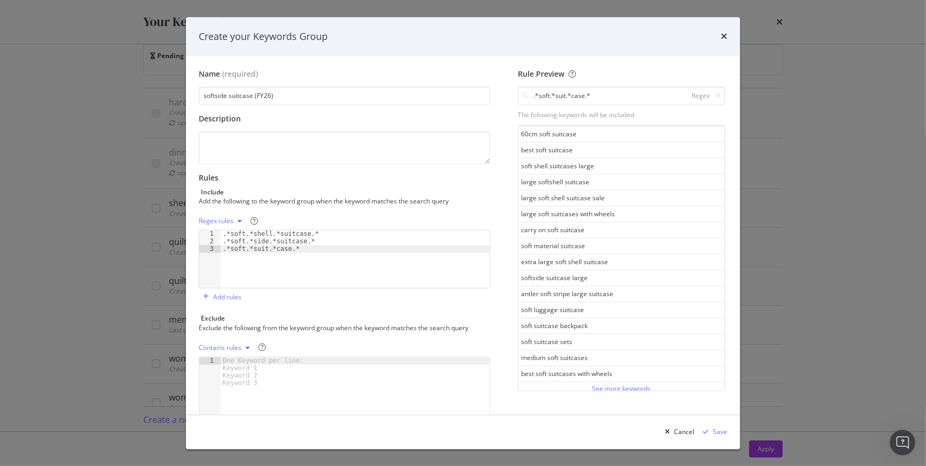
scroll to position [544, 0]
click at [595, 383] on div "See more keywords" at bounding box center [621, 387] width 59 height 9
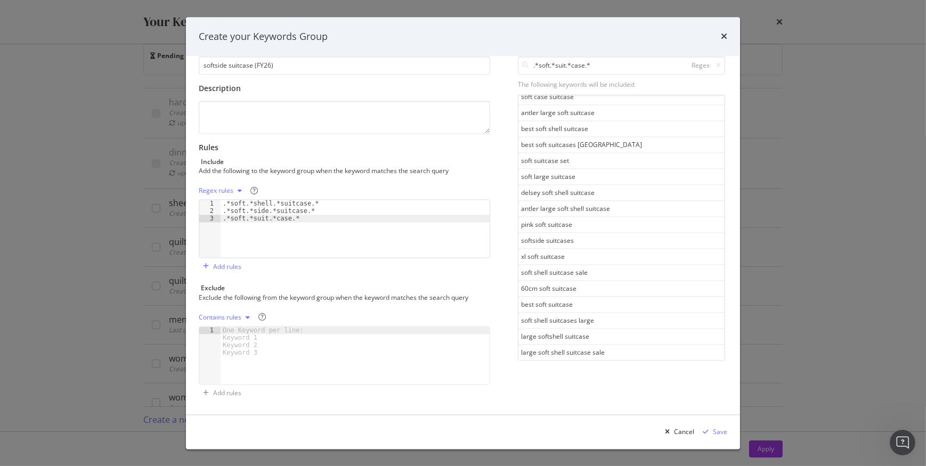
scroll to position [346, 0]
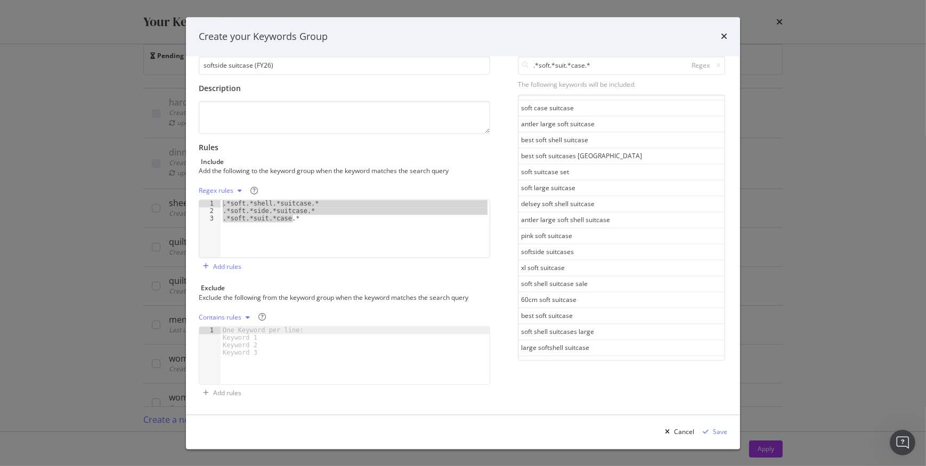
drag, startPoint x: 297, startPoint y: 222, endPoint x: 260, endPoint y: 201, distance: 42.7
click at [260, 201] on div ".*soft.*shell.*suitcase.* .*soft.*side.*suitcase.* .*soft.*suit.*case.*" at bounding box center [355, 236] width 269 height 72
drag, startPoint x: 309, startPoint y: 214, endPoint x: 301, endPoint y: 222, distance: 10.9
click at [309, 215] on div ".*soft.*shell.*suitcase.* .*soft.*side.*suitcase.* .*soft.*suit.*case.*" at bounding box center [355, 229] width 269 height 58
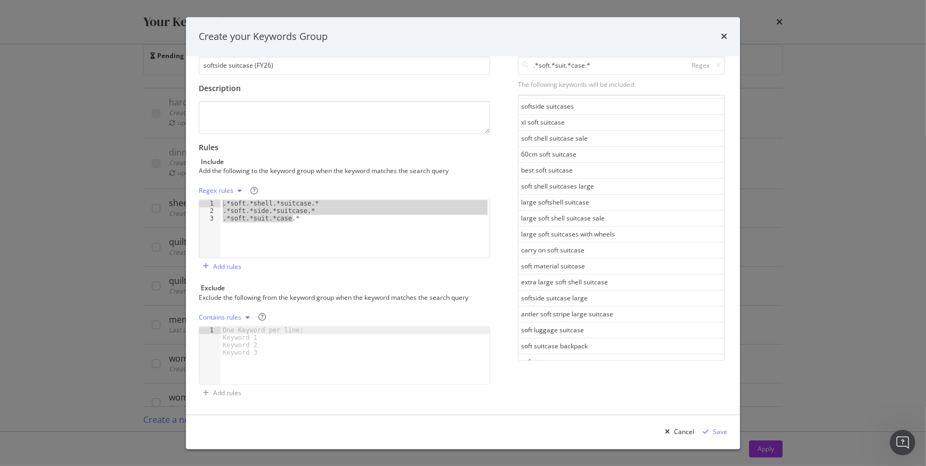
drag, startPoint x: 300, startPoint y: 222, endPoint x: 211, endPoint y: 202, distance: 91.0
click at [211, 202] on div ".*soft.*side.*suitcase.* 1 2 3 .*soft.*shell.*suitcase.* .*soft.*side.*suitcase…" at bounding box center [344, 229] width 291 height 59
type textarea ".*soft.*shell.*suitcase.* .*soft.*side.*suitcase.*"
click at [719, 432] on div "Save" at bounding box center [720, 431] width 14 height 9
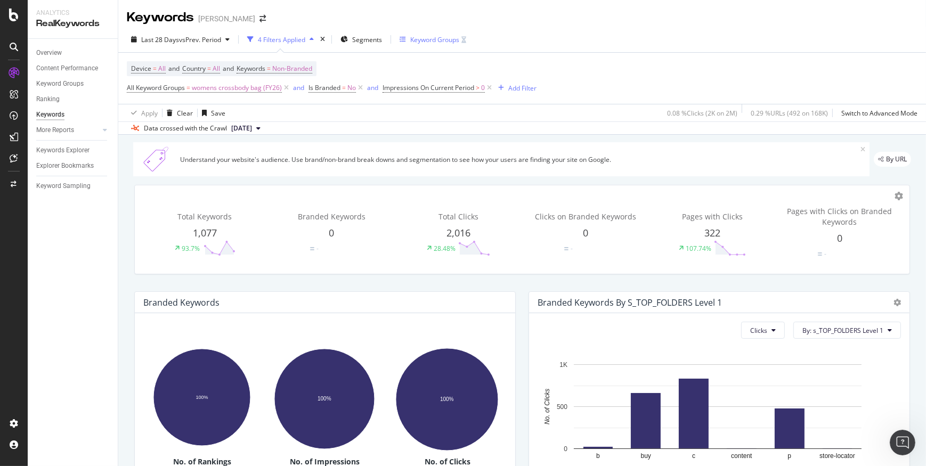
click at [437, 40] on div "Keyword Groups" at bounding box center [434, 39] width 49 height 9
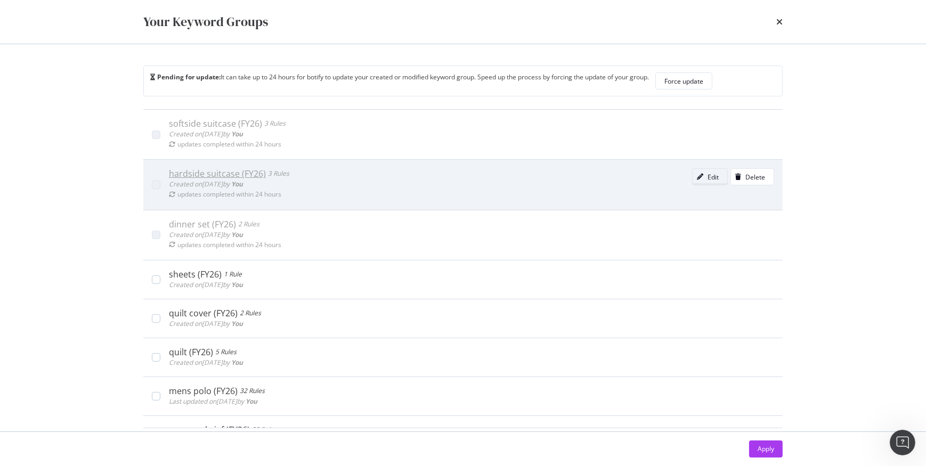
click at [693, 180] on div "modal" at bounding box center [700, 177] width 15 height 6
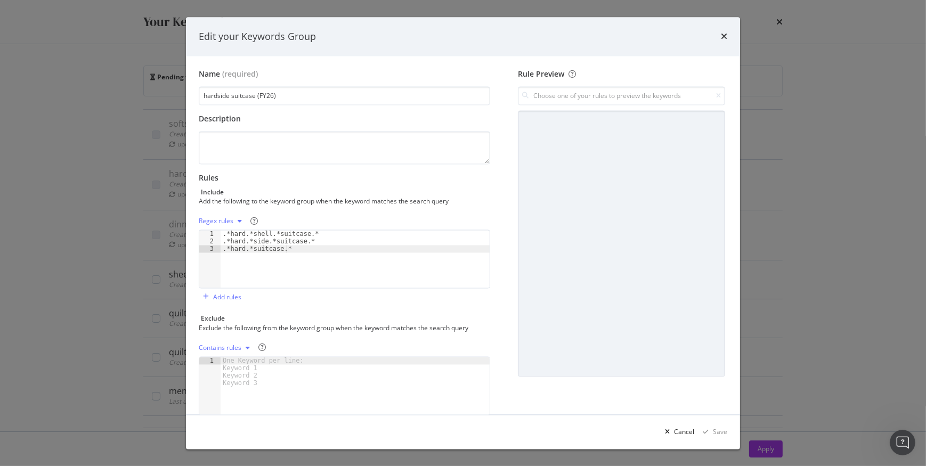
click at [264, 248] on div ".*hard.*shell.*suitcase.* .*hard.*side.*suitcase.* .*hard.*suitcase.*" at bounding box center [355, 267] width 269 height 72
type textarea ".*hard.*suit.*case.*"
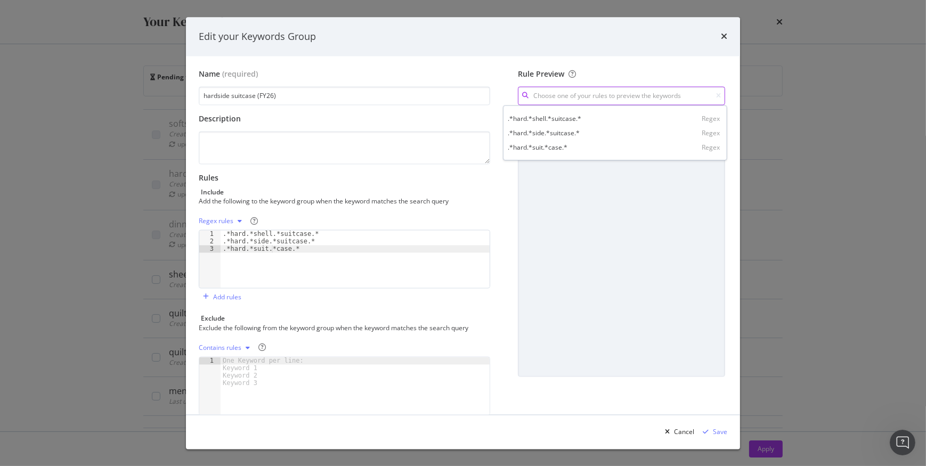
click at [640, 92] on input "modal" at bounding box center [621, 96] width 207 height 19
click at [591, 146] on div ".*hard.*suit.*case.* Regex" at bounding box center [615, 147] width 220 height 14
type input ".*hard.*suit.*case.*"
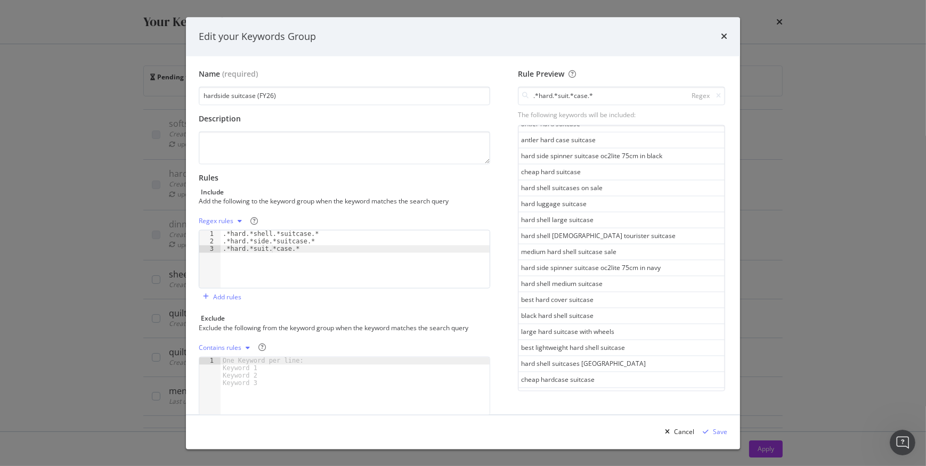
scroll to position [544, 0]
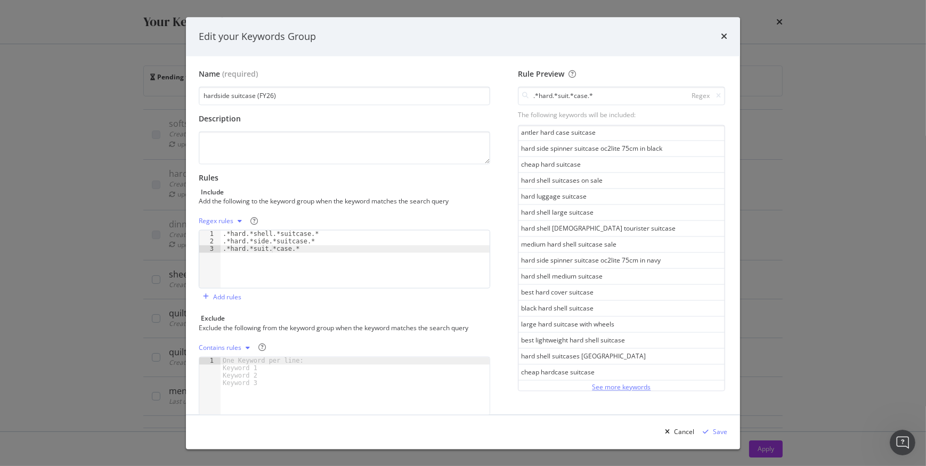
click at [614, 381] on button "See more keywords" at bounding box center [621, 387] width 59 height 13
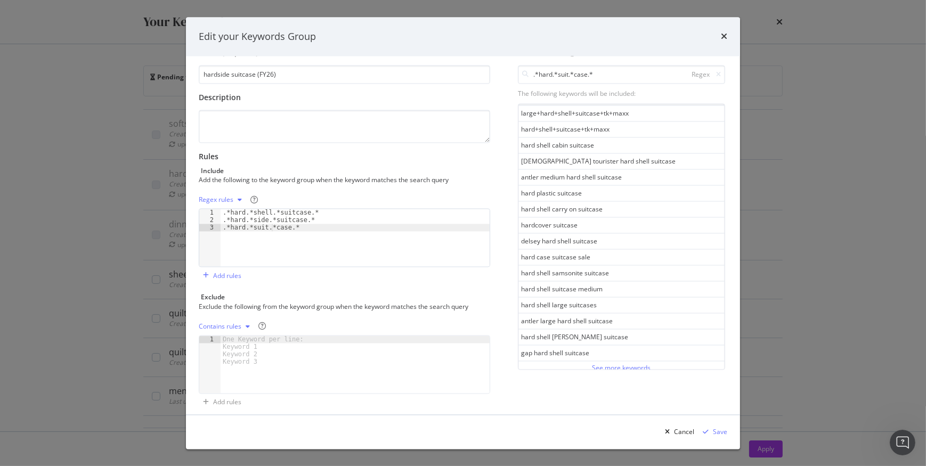
scroll to position [30, 0]
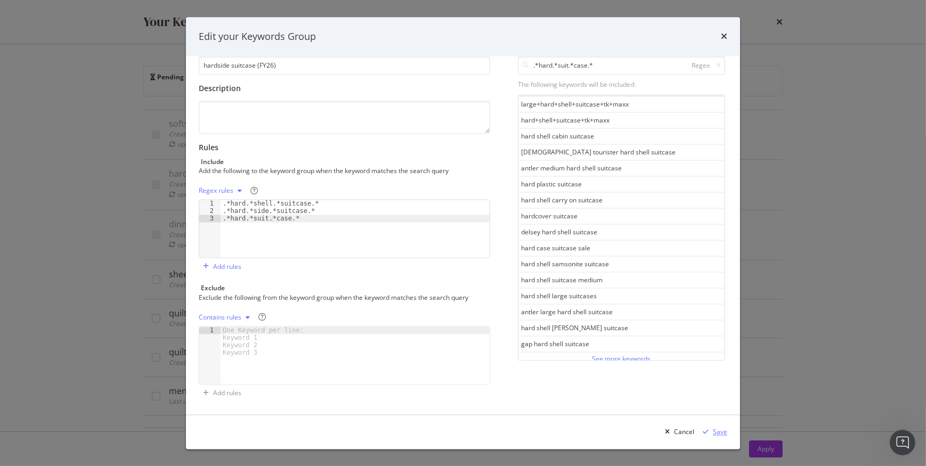
click at [714, 428] on button "Save" at bounding box center [713, 432] width 29 height 17
click at [718, 429] on div "Save" at bounding box center [720, 431] width 14 height 9
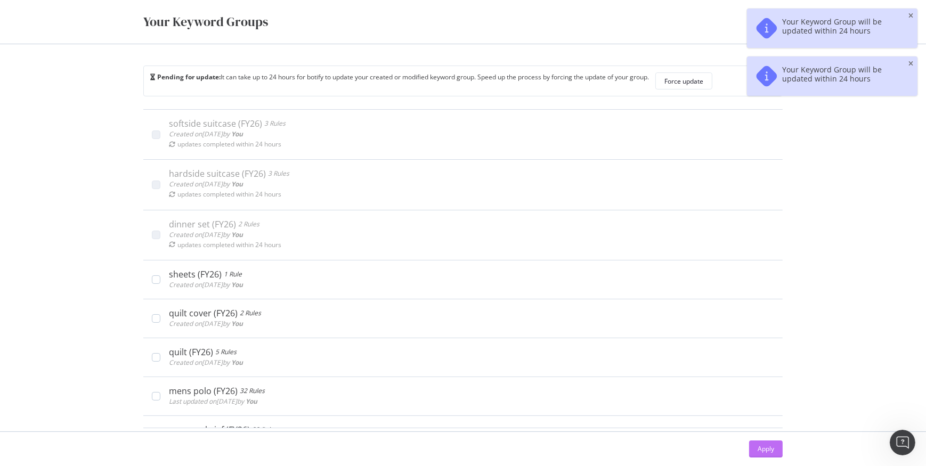
click at [769, 447] on div "Apply" at bounding box center [766, 448] width 17 height 9
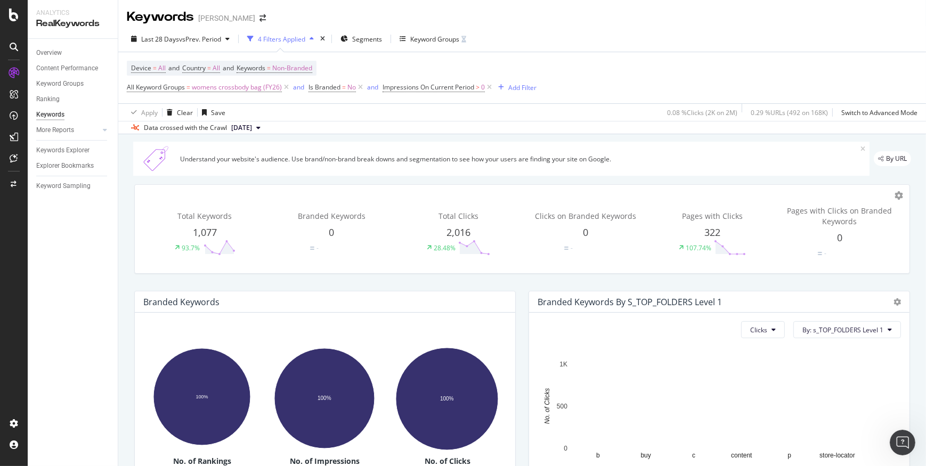
scroll to position [0, 0]
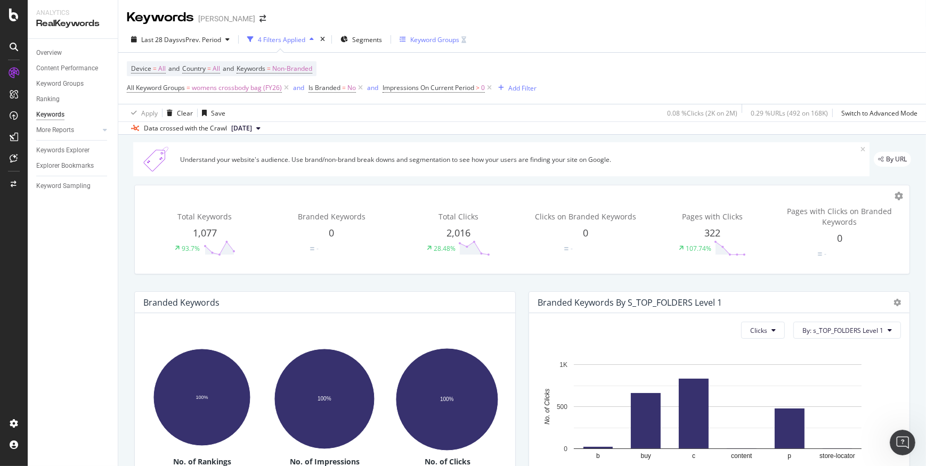
click at [434, 36] on div "Keyword Groups" at bounding box center [434, 39] width 49 height 9
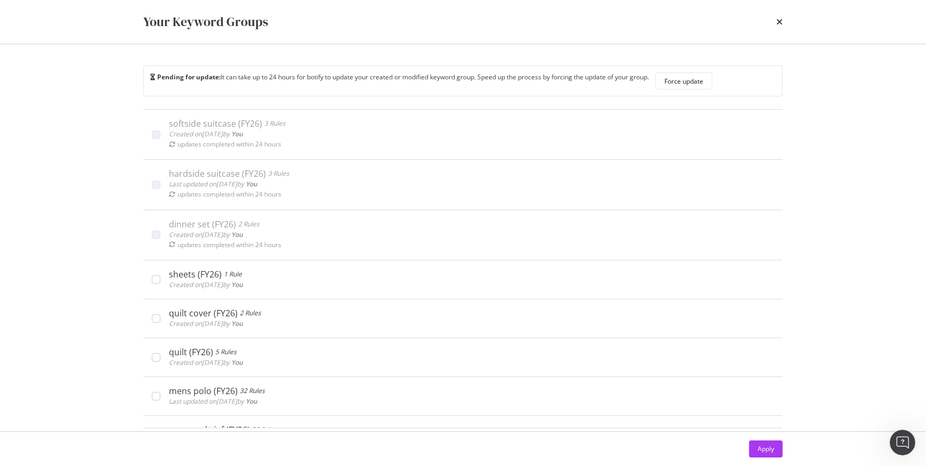
scroll to position [21, 0]
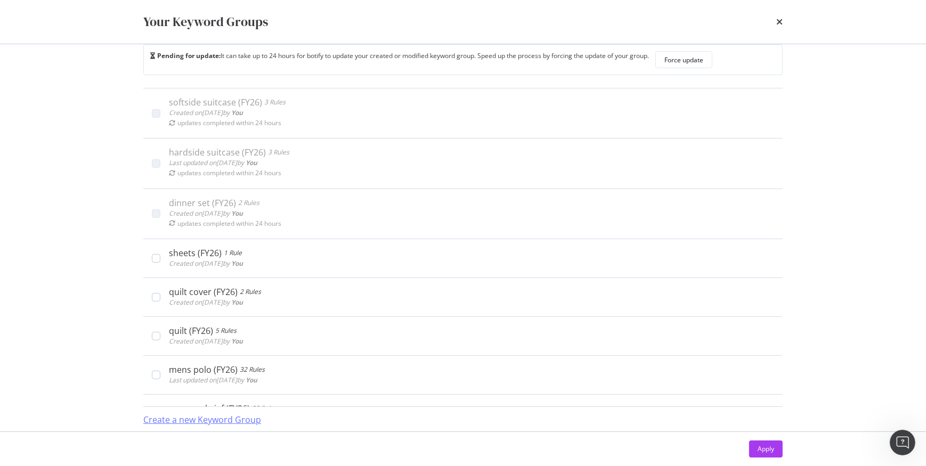
click at [248, 421] on div "Create a new Keyword Group" at bounding box center [202, 420] width 118 height 12
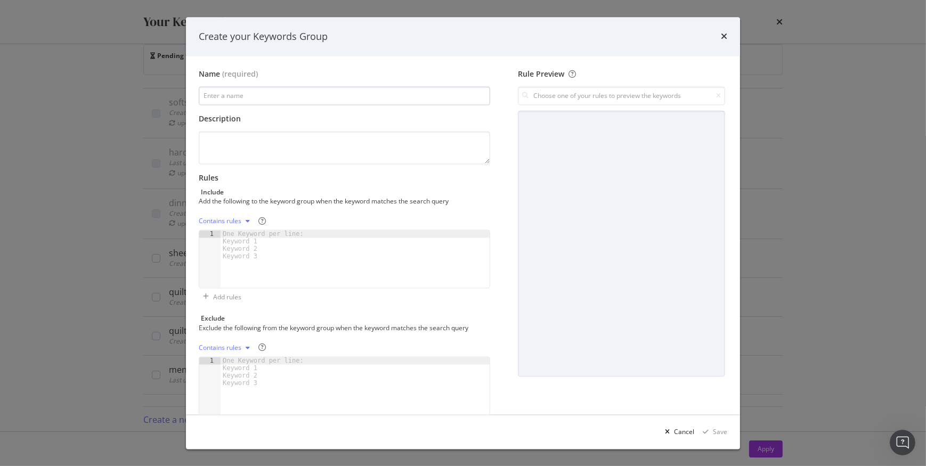
click at [281, 91] on input "modal" at bounding box center [344, 96] width 291 height 19
type input "fitness tracker (FY26)"
click at [241, 142] on textarea "modal" at bounding box center [344, 148] width 291 height 33
drag, startPoint x: 245, startPoint y: 95, endPoint x: 194, endPoint y: 96, distance: 50.6
click at [194, 96] on div "Name (required) fitness tracker (FY26) Description Rules Include Add the follow…" at bounding box center [463, 235] width 554 height 358
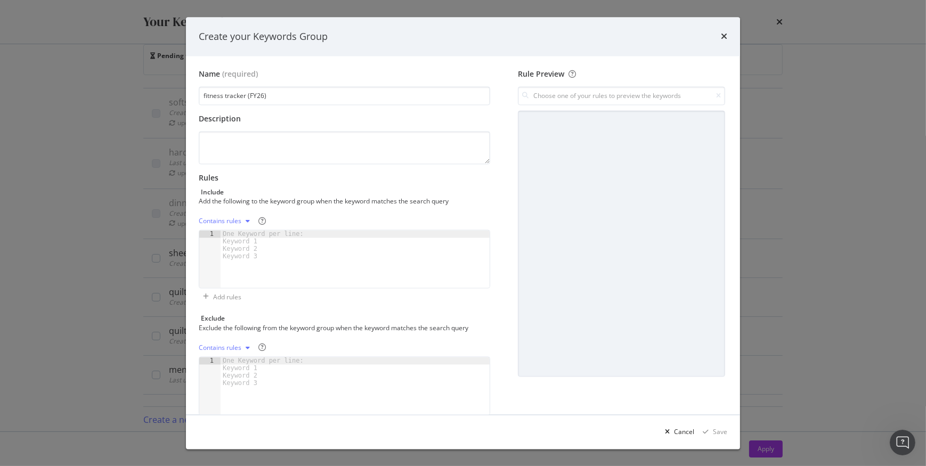
click at [265, 233] on div "One Keyword per line: Keyword 1 Keyword 2 Keyword 3" at bounding box center [265, 246] width 89 height 30
paste textarea "fitness tracker"
type textarea "fitness tracker"
click at [536, 88] on input "modal" at bounding box center [621, 96] width 207 height 19
click at [548, 125] on div "fitness tracker Contains" at bounding box center [615, 118] width 220 height 14
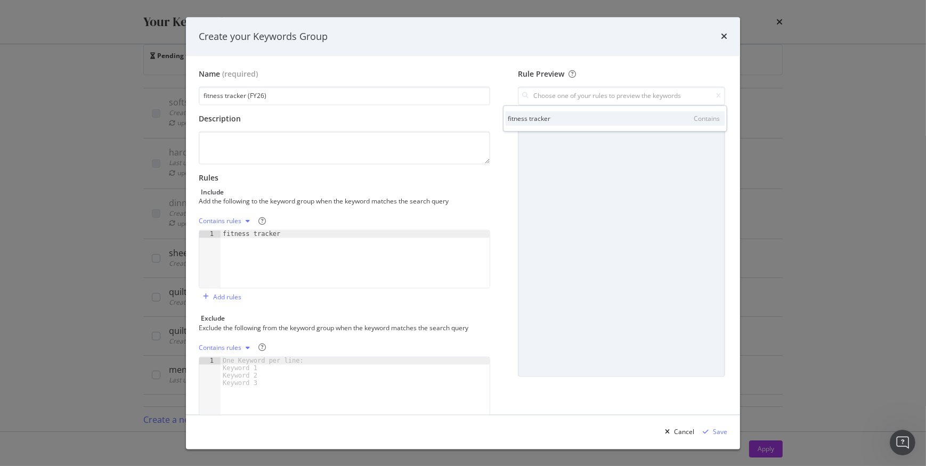
type input "fitness tracker"
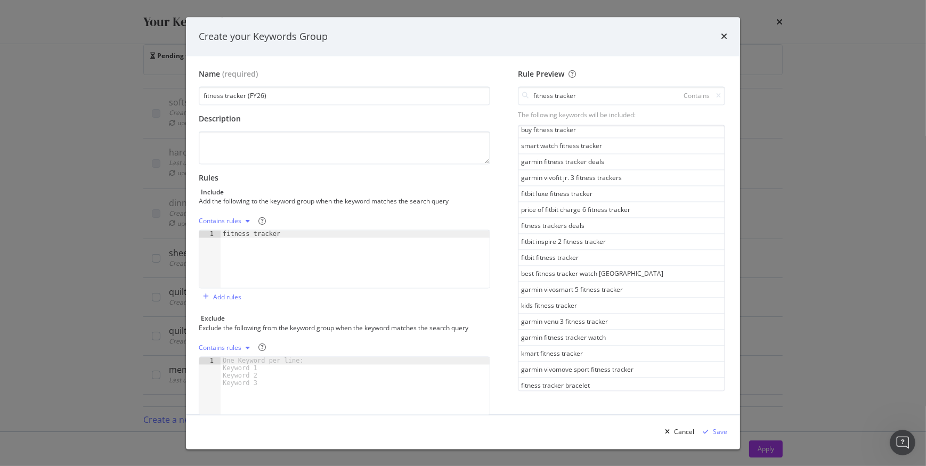
scroll to position [340, 0]
click at [239, 219] on div "Contains rules" at bounding box center [220, 221] width 43 height 6
click at [232, 272] on div "Regex rules" at bounding box center [229, 274] width 35 height 9
click at [223, 234] on div "fitness tracker" at bounding box center [355, 267] width 269 height 72
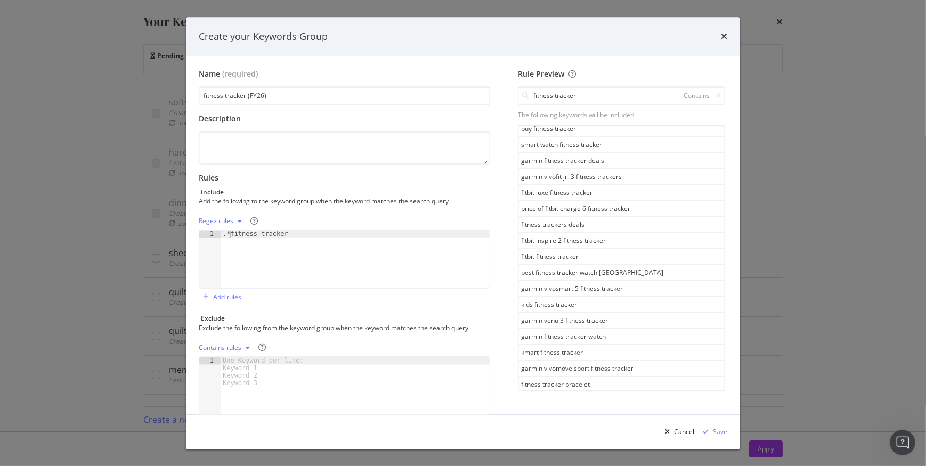
click at [256, 234] on div ".*fitness tracker" at bounding box center [355, 267] width 269 height 72
click at [301, 231] on div ".*fitness.*tracker" at bounding box center [355, 267] width 269 height 72
type textarea ".*fitness.*tracker.*"
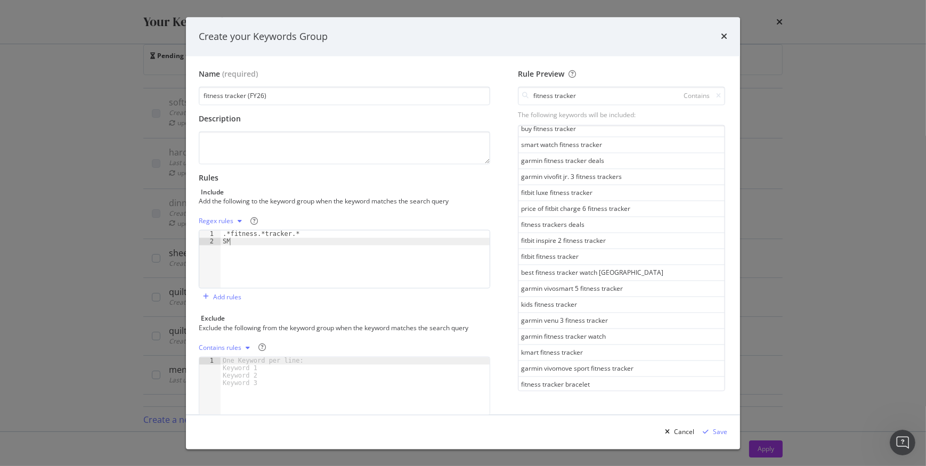
type textarea "S"
click at [222, 240] on div ".*fitness.*tracker.* smart watch" at bounding box center [355, 267] width 269 height 72
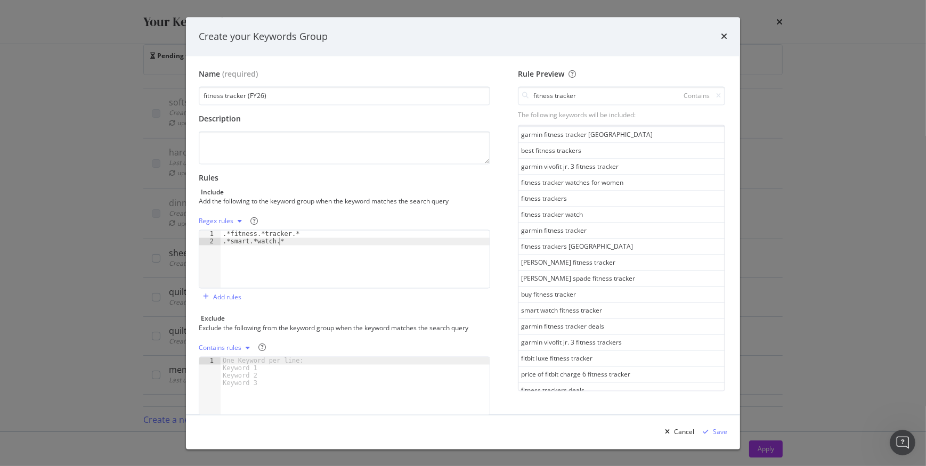
scroll to position [0, 0]
type textarea ".*smart.*watch.*"
click at [716, 99] on icon "modal" at bounding box center [718, 96] width 5 height 6
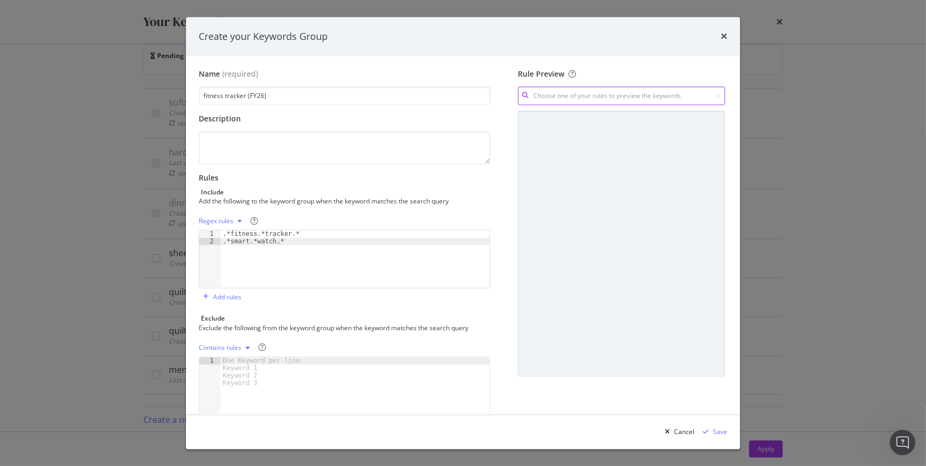
click at [621, 96] on input "modal" at bounding box center [621, 96] width 207 height 19
click at [572, 127] on div ".*smart.*watch.* Regex" at bounding box center [615, 133] width 220 height 14
type input ".*smart.*watch.*"
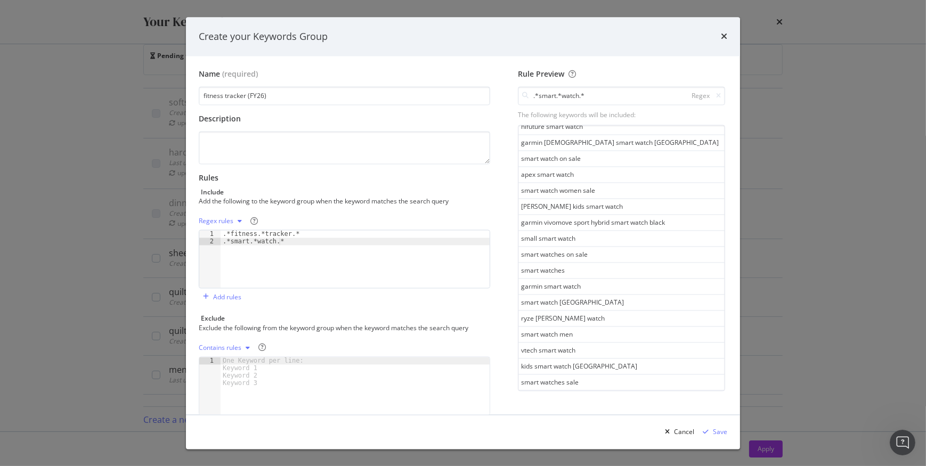
scroll to position [544, 0]
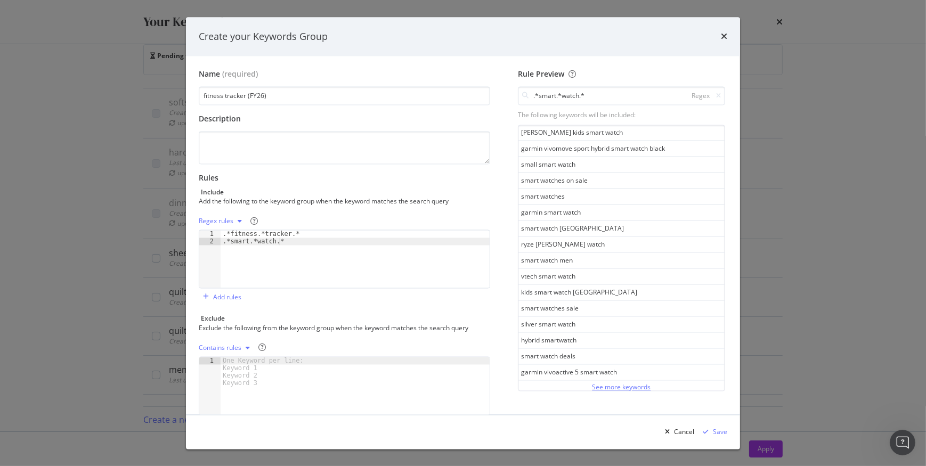
click at [592, 383] on div "See more keywords" at bounding box center [621, 387] width 59 height 9
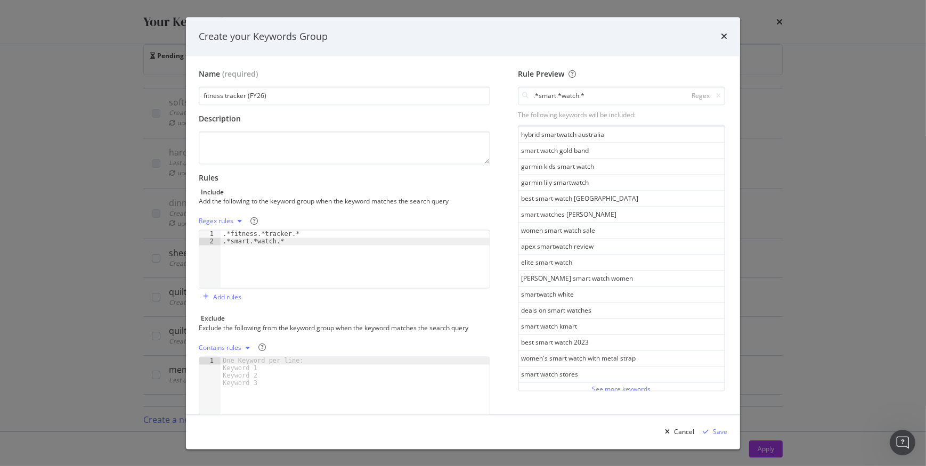
scroll to position [30, 0]
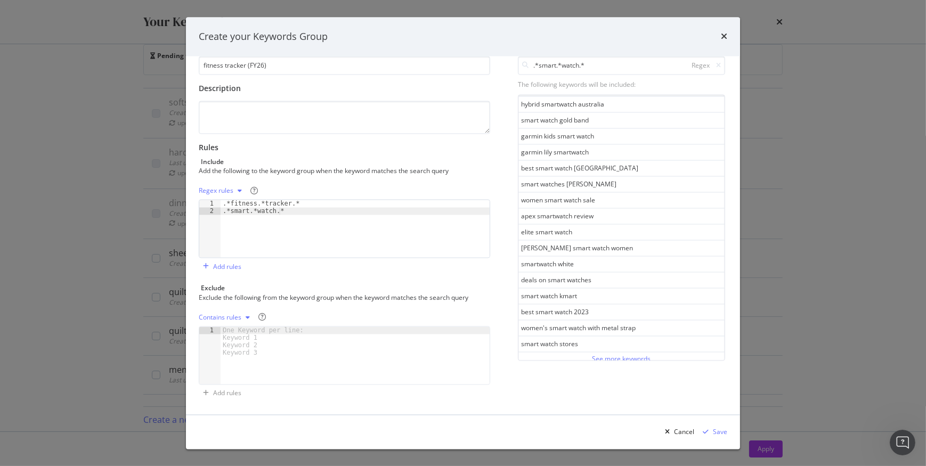
click at [597, 354] on div "See more keywords" at bounding box center [621, 358] width 59 height 9
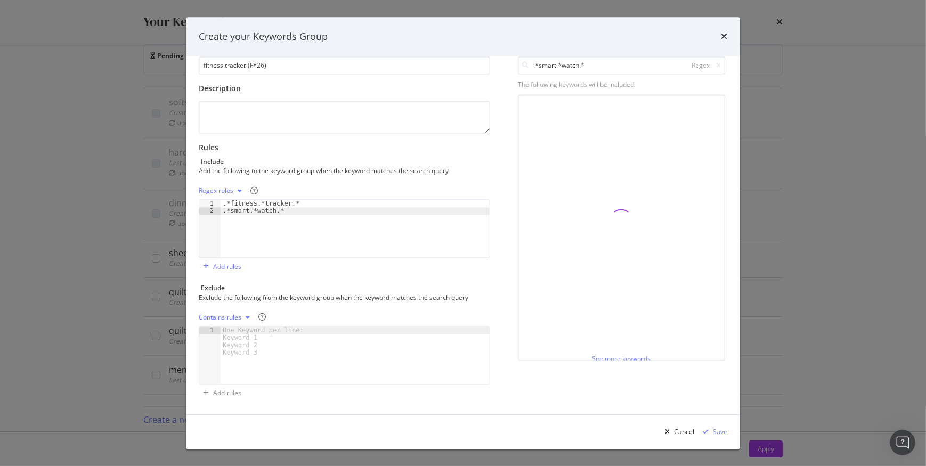
scroll to position [2138, 0]
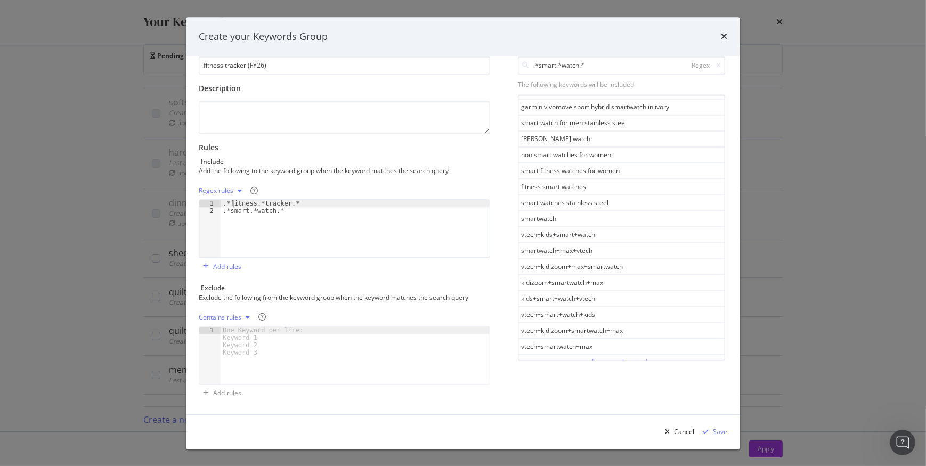
drag, startPoint x: 253, startPoint y: 207, endPoint x: 230, endPoint y: 206, distance: 23.5
click at [232, 206] on div ".*fitness.*tracker.* .*smart.*watch.*" at bounding box center [355, 236] width 269 height 72
drag, startPoint x: 223, startPoint y: 202, endPoint x: 290, endPoint y: 215, distance: 68.3
click at [290, 215] on div ".*fitness.*tracker.* .*smart.*watch.*" at bounding box center [355, 236] width 269 height 72
type textarea ".*fitness.*tracker.* .*smart.*watch.*"
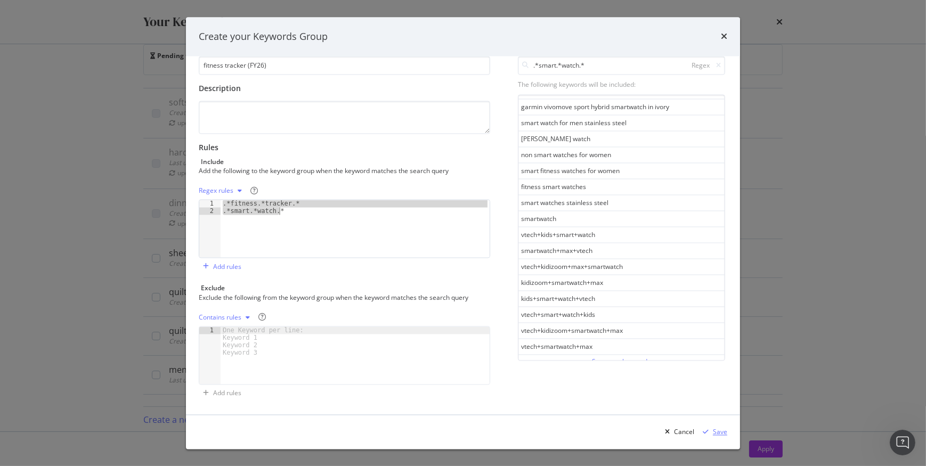
drag, startPoint x: 715, startPoint y: 432, endPoint x: 698, endPoint y: 415, distance: 23.7
click at [715, 431] on div "Save" at bounding box center [720, 431] width 14 height 9
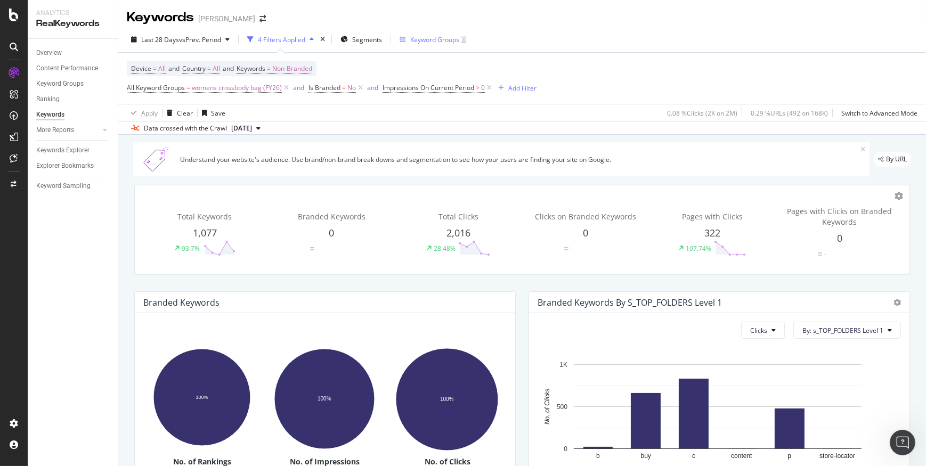
click at [422, 37] on div "Keyword Groups" at bounding box center [434, 39] width 49 height 9
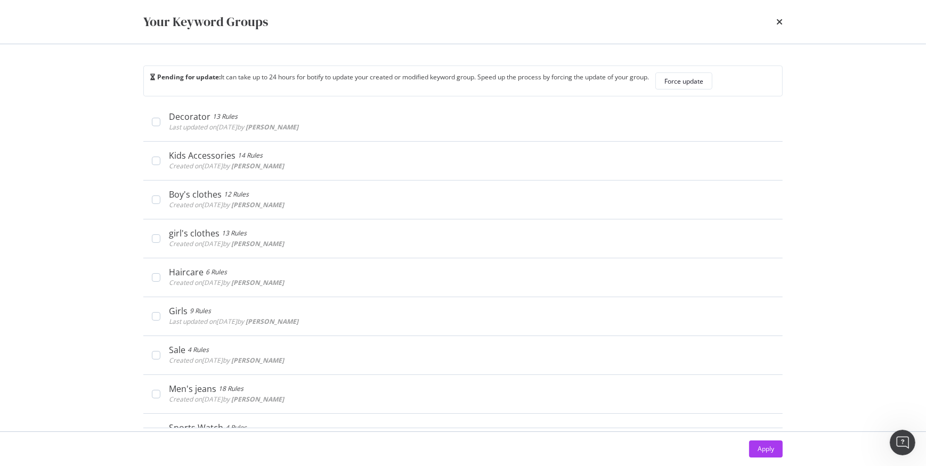
scroll to position [3470, 0]
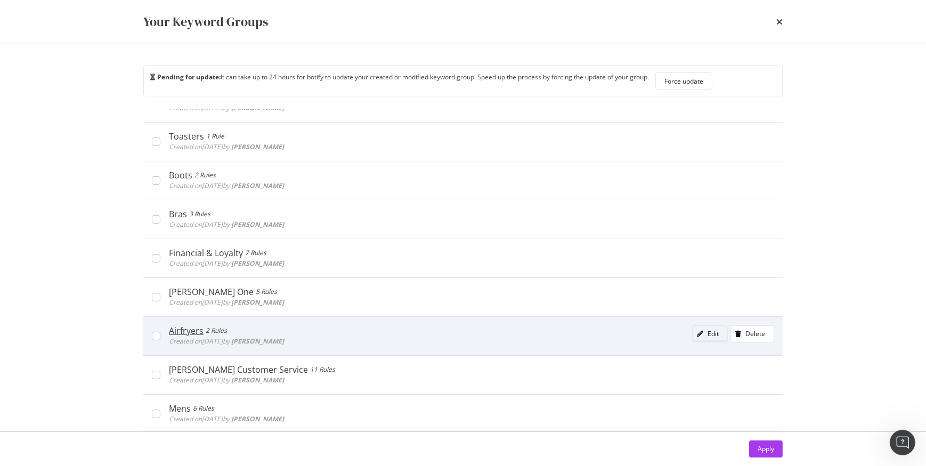
click at [698, 327] on div "Edit" at bounding box center [706, 334] width 26 height 15
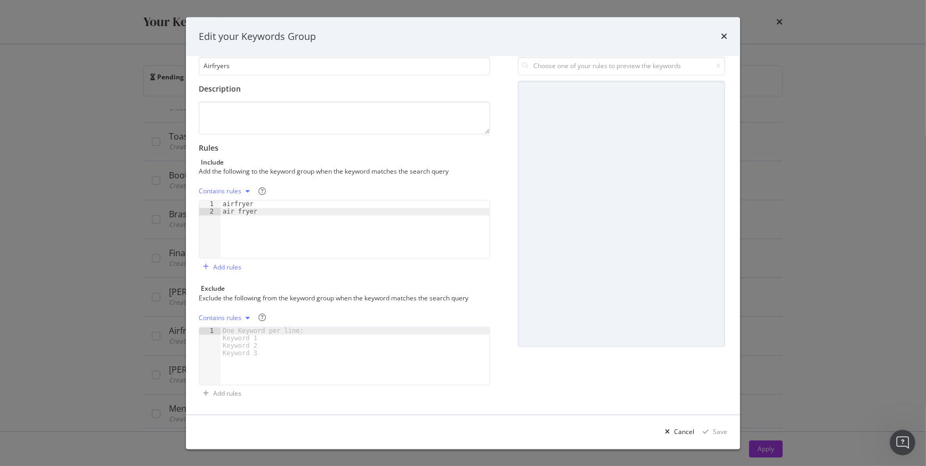
scroll to position [30, 0]
click at [683, 432] on div "Cancel" at bounding box center [684, 431] width 20 height 9
